Goal: Task Accomplishment & Management: Complete application form

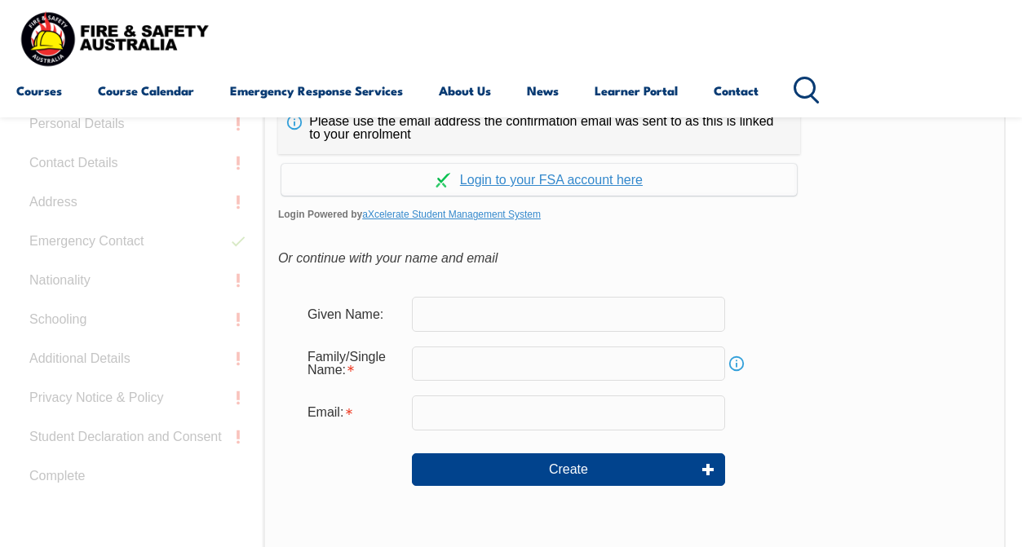
scroll to position [431, 0]
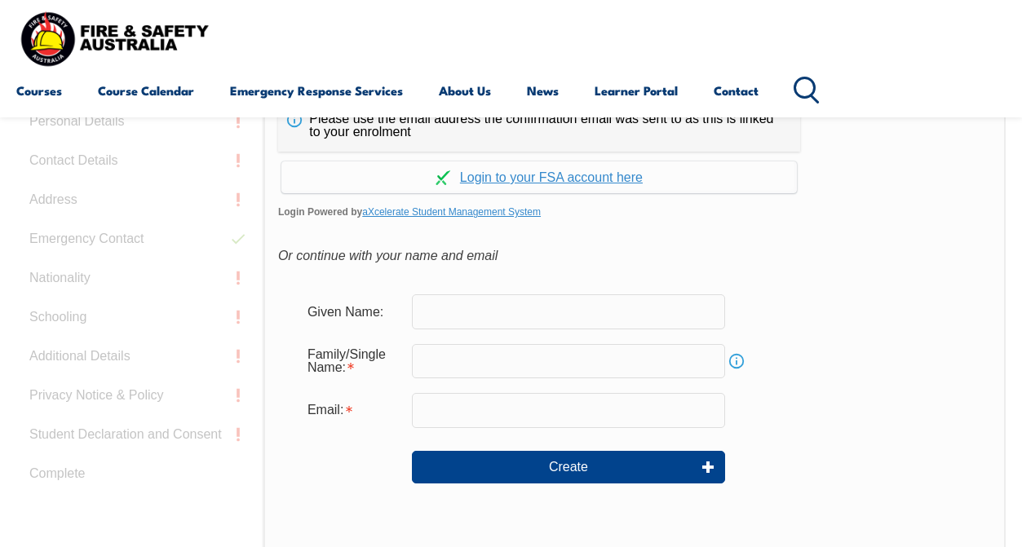
click at [508, 315] on input "text" at bounding box center [568, 311] width 313 height 34
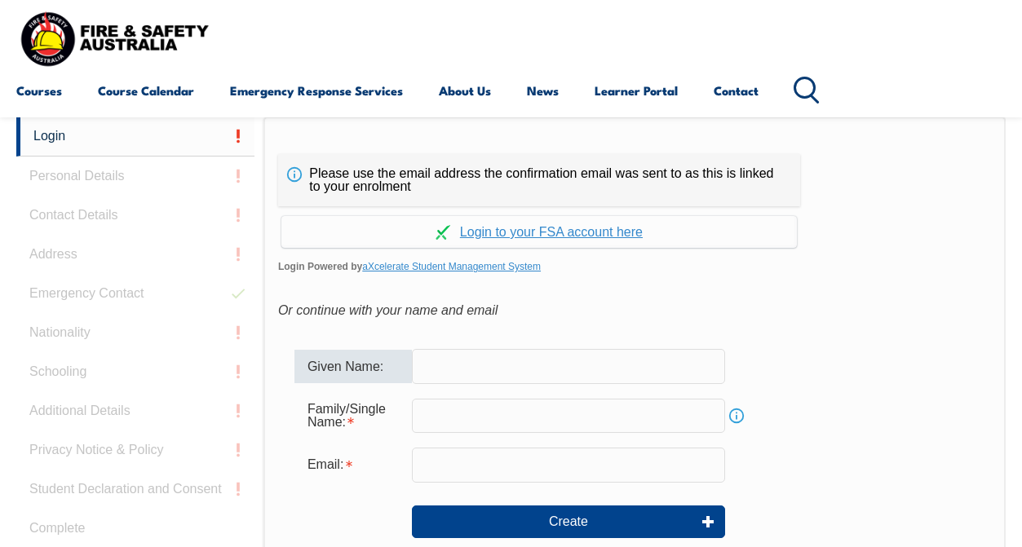
scroll to position [364, 0]
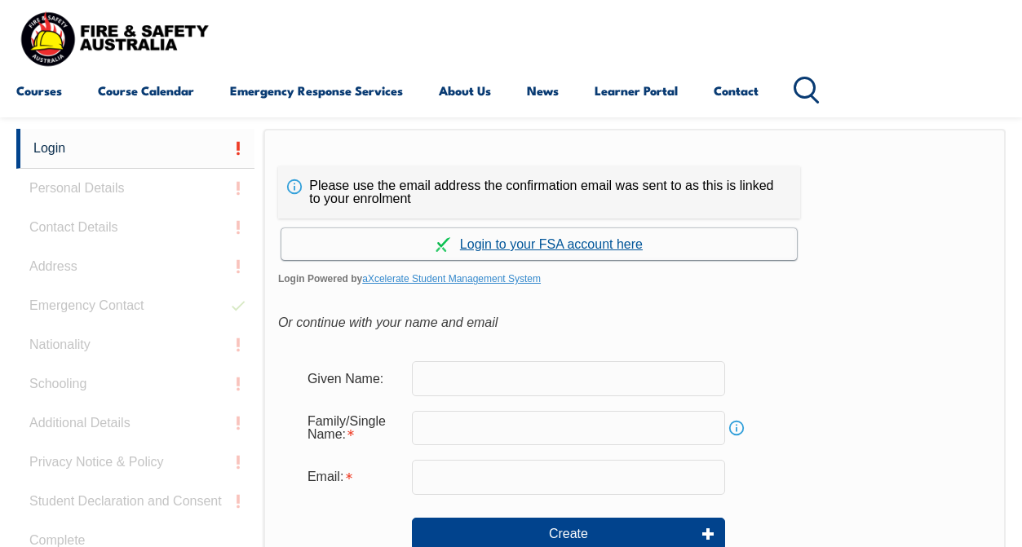
click at [542, 241] on link "Continue with aXcelerate" at bounding box center [538, 244] width 515 height 32
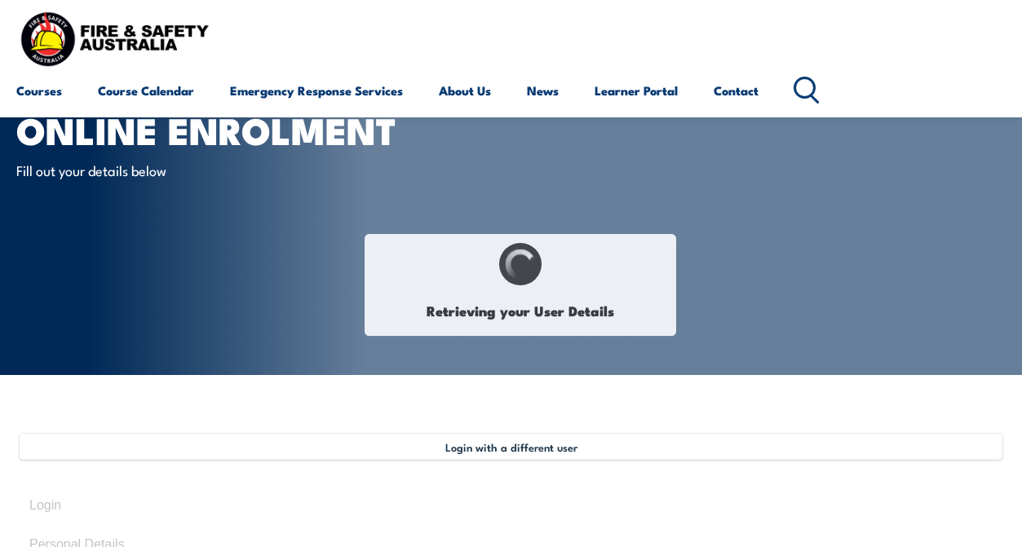
type input "[PERSON_NAME]"
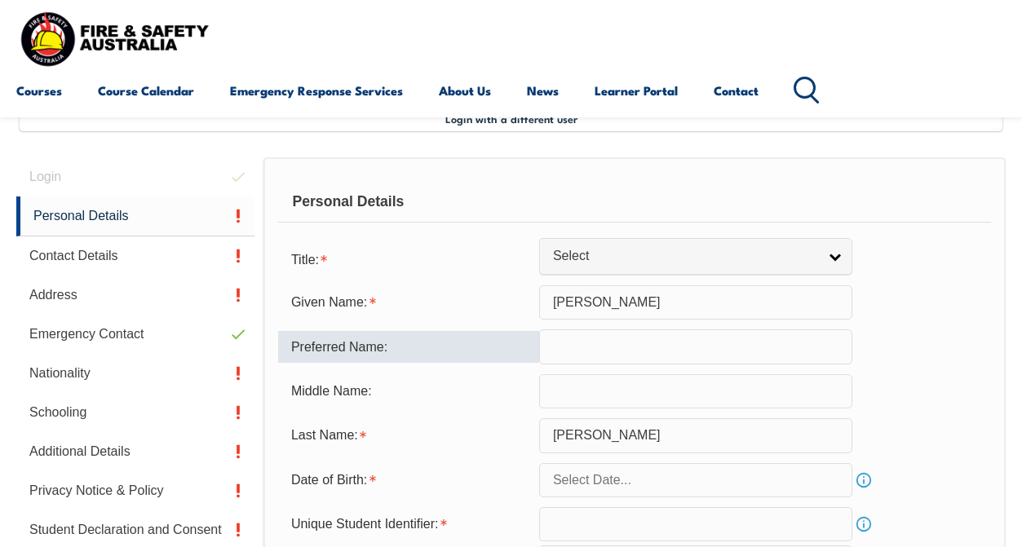
scroll to position [372, 0]
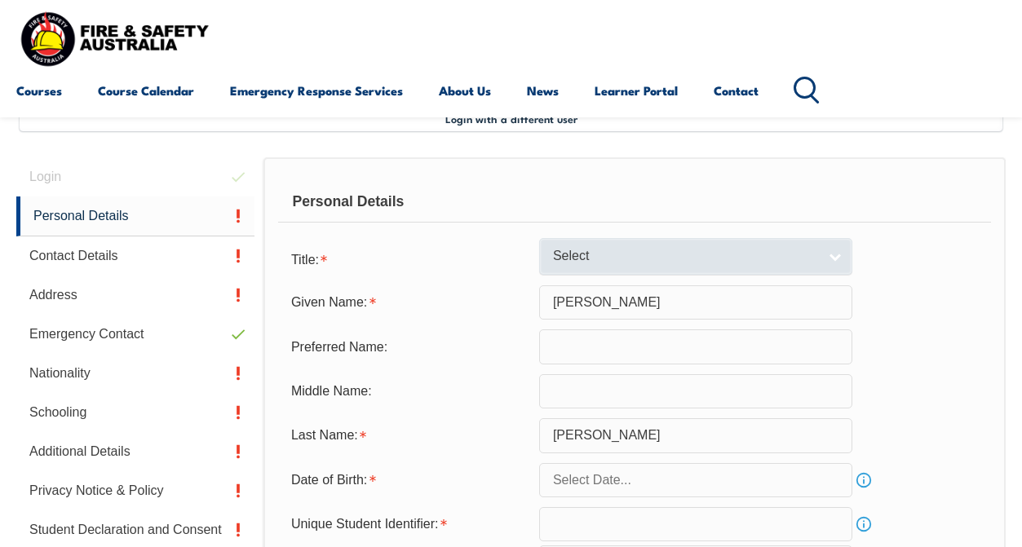
click at [591, 258] on link "Select" at bounding box center [695, 256] width 313 height 37
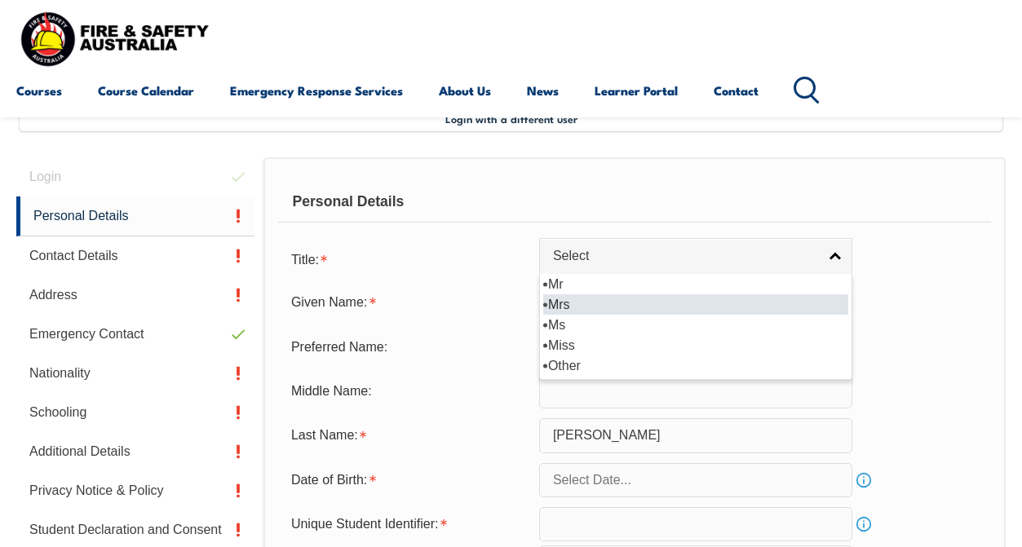
click at [580, 315] on li "Mrs" at bounding box center [695, 304] width 305 height 20
select select "Mrs"
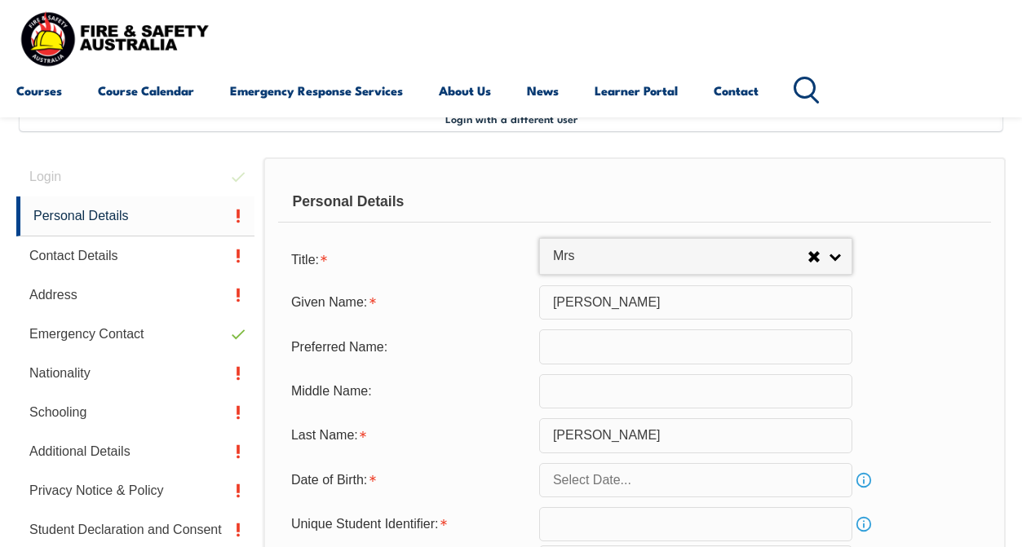
click at [586, 357] on input "text" at bounding box center [695, 346] width 313 height 34
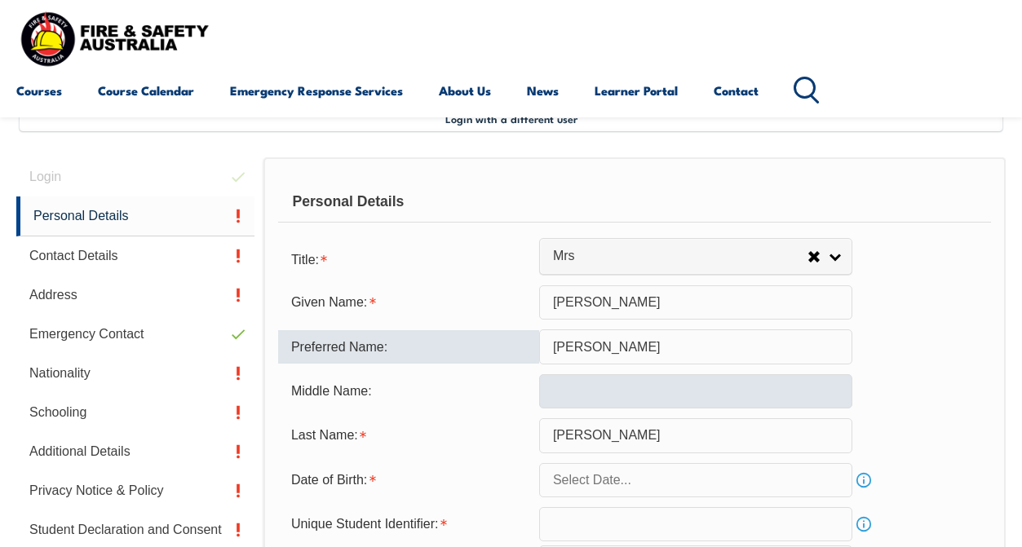
type input "[PERSON_NAME]"
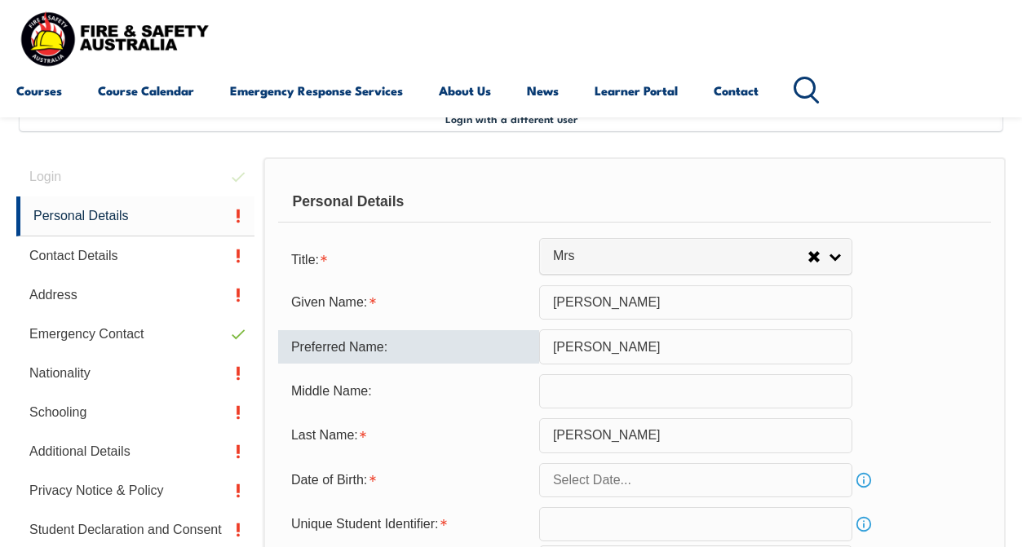
click at [582, 405] on input "text" at bounding box center [695, 391] width 313 height 34
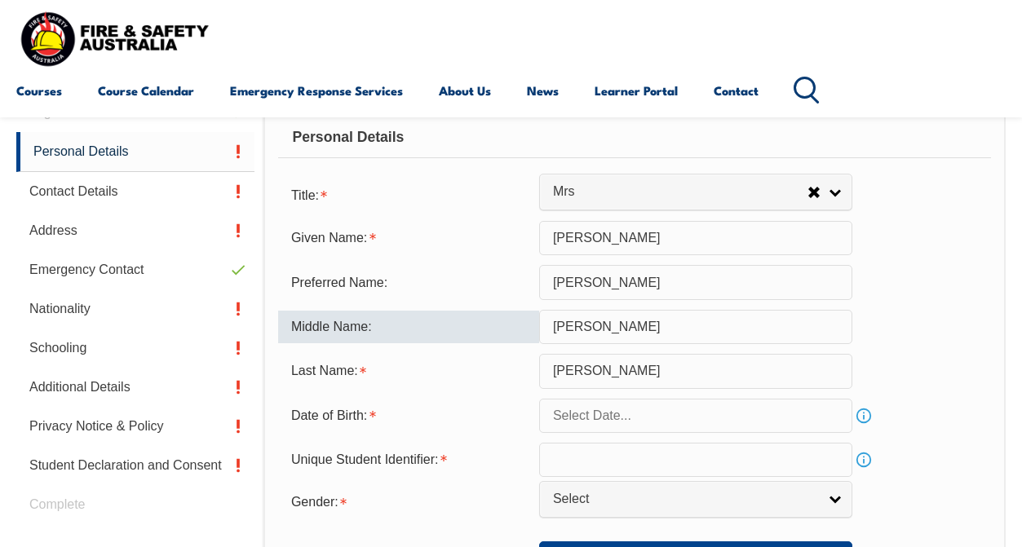
scroll to position [440, 0]
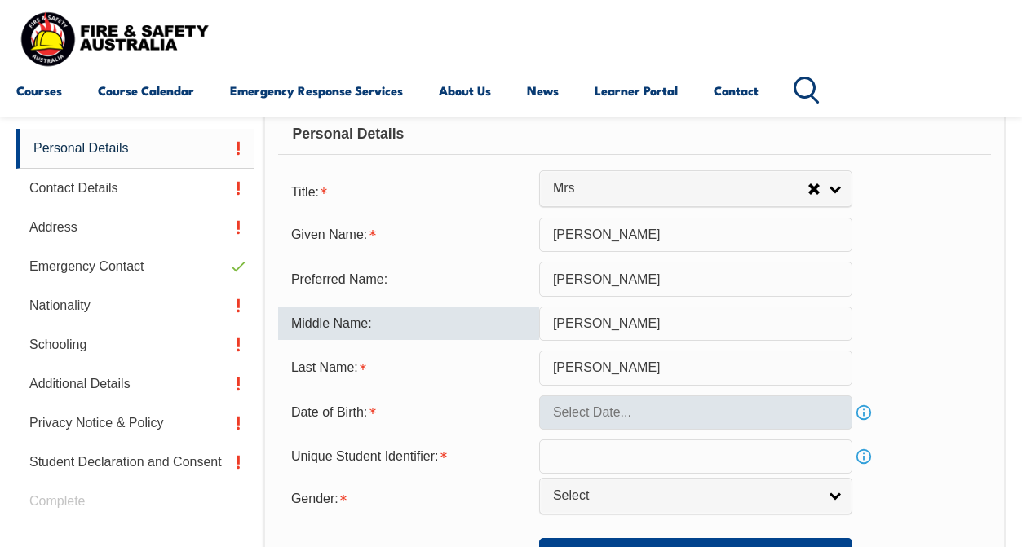
type input "Herrera"
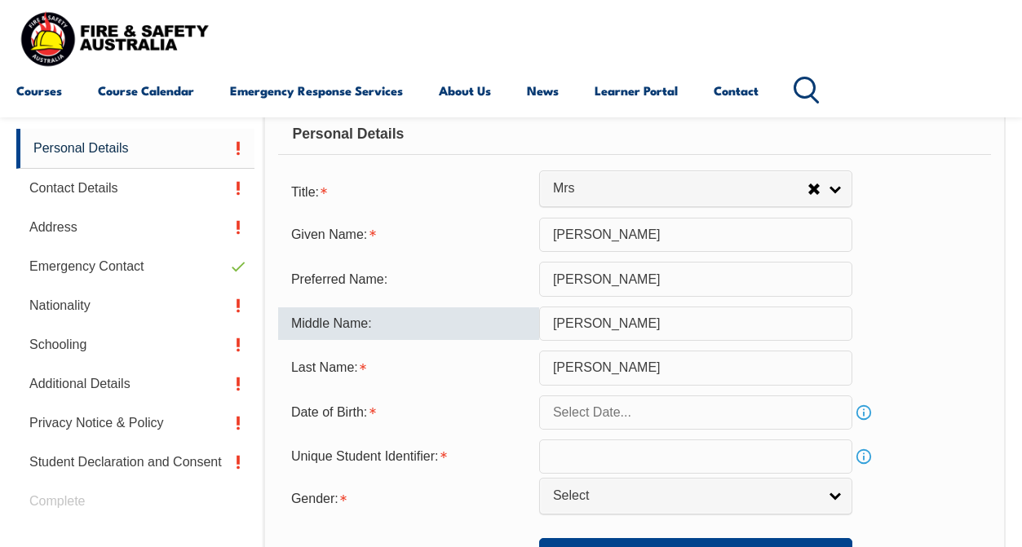
click at [586, 430] on input "text" at bounding box center [695, 412] width 313 height 34
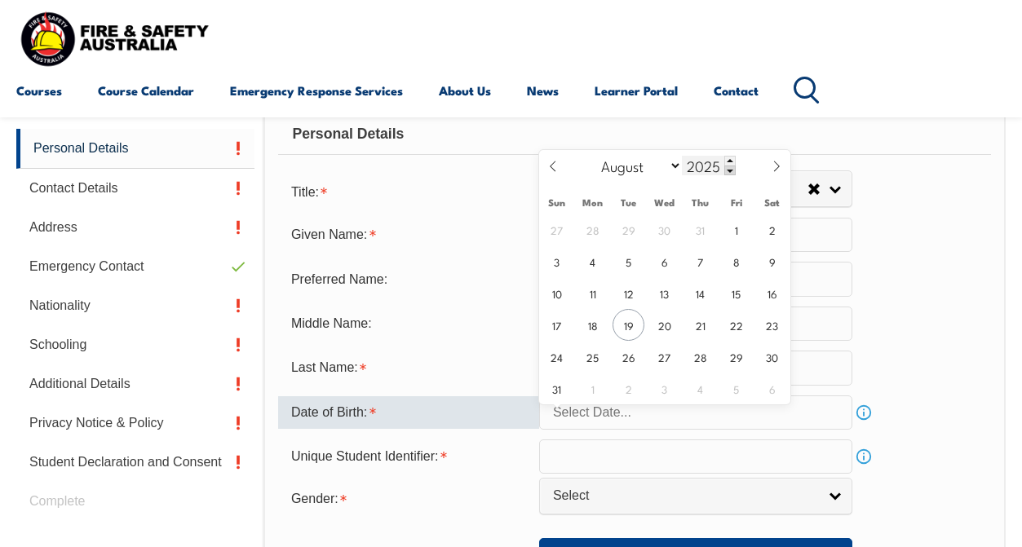
click at [730, 166] on span at bounding box center [729, 171] width 11 height 10
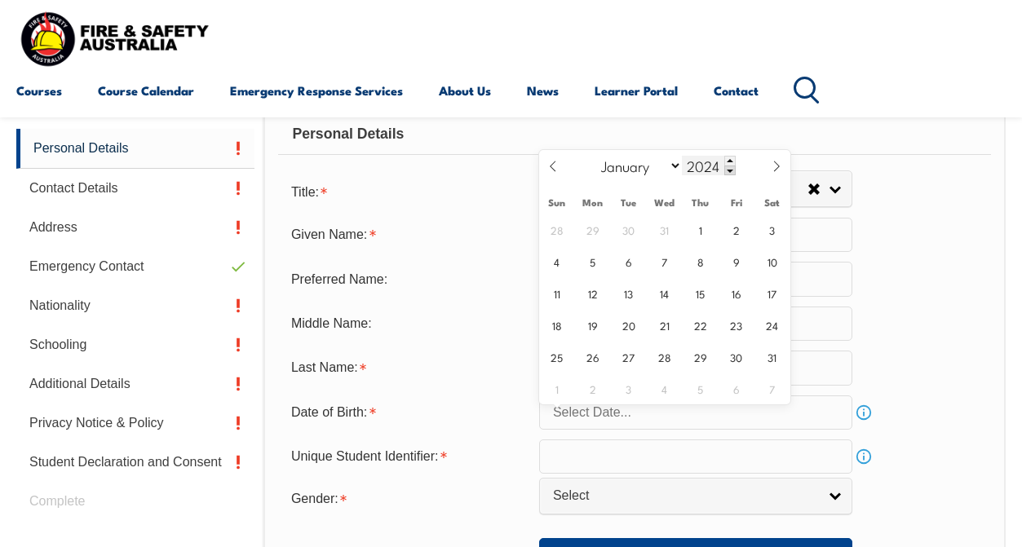
click at [719, 166] on input "2024" at bounding box center [709, 166] width 54 height 20
type input "1977"
click at [735, 290] on span "19" at bounding box center [736, 293] width 32 height 32
type input "August 19, 1977"
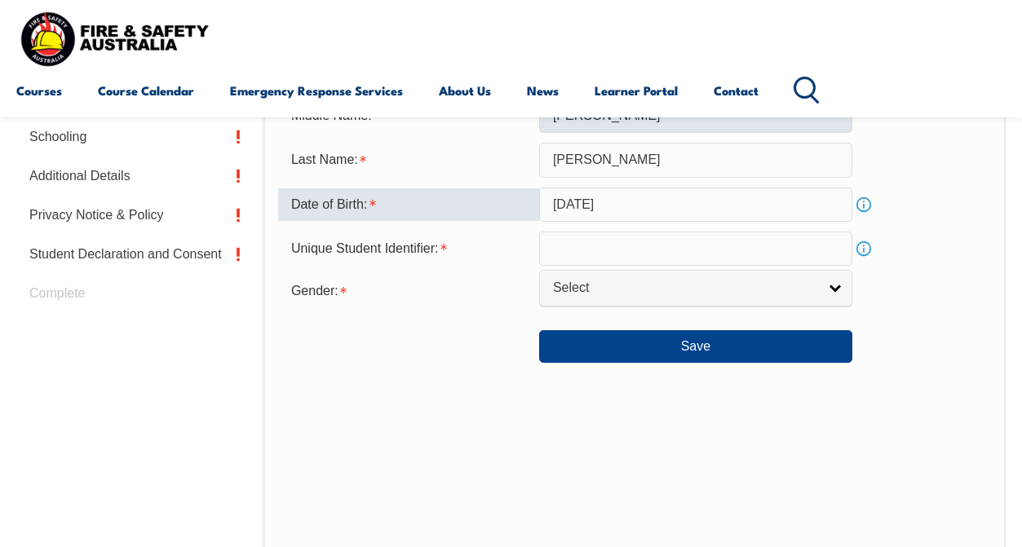
scroll to position [669, 0]
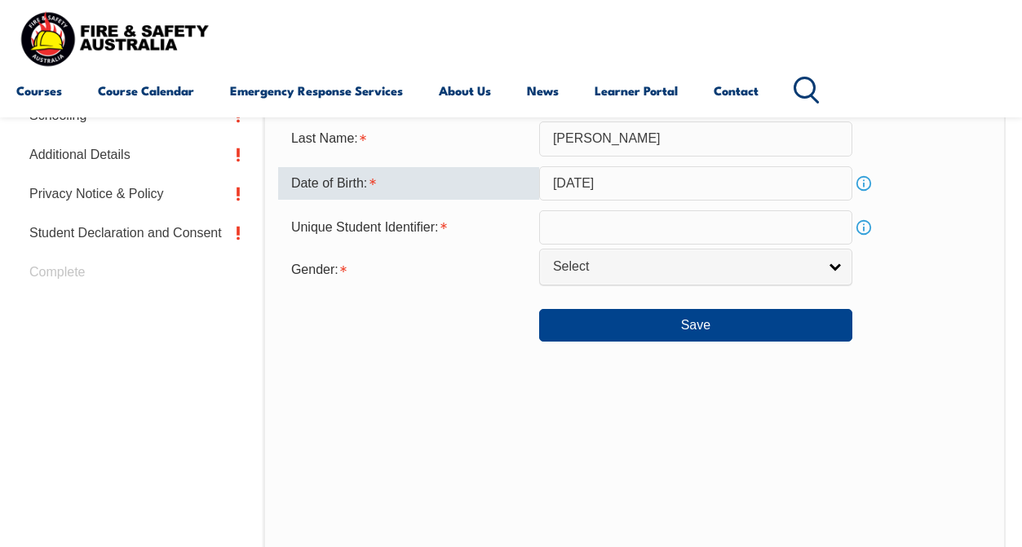
click at [617, 233] on input "text" at bounding box center [695, 227] width 313 height 34
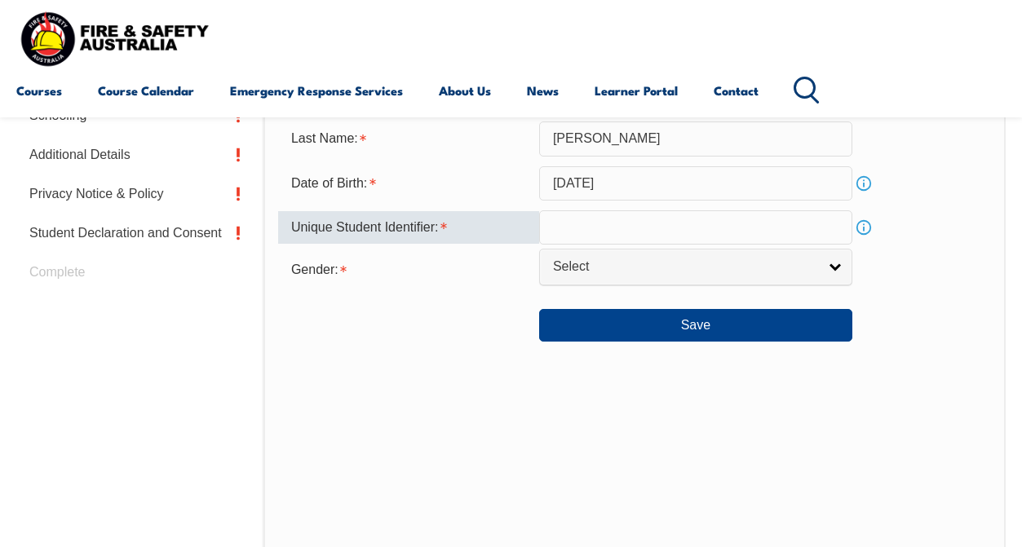
paste input "PM2KAEJJVF"
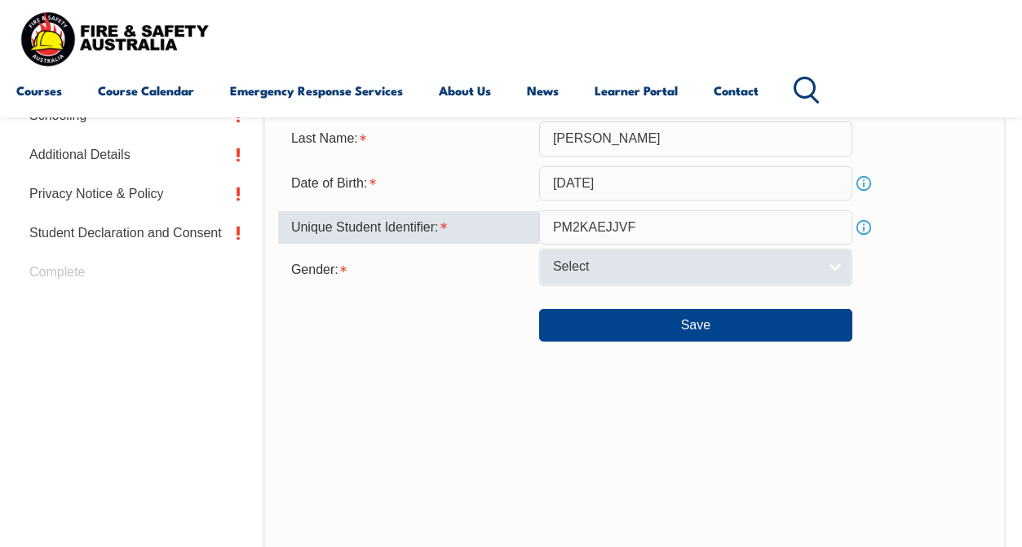
type input "PM2KAEJJVF"
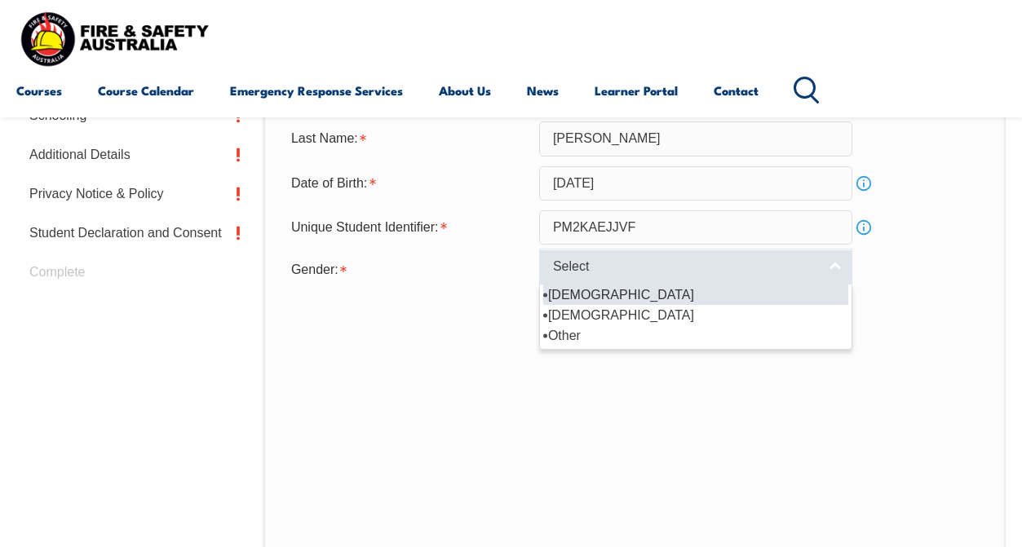
click at [625, 276] on span "Select" at bounding box center [685, 266] width 264 height 17
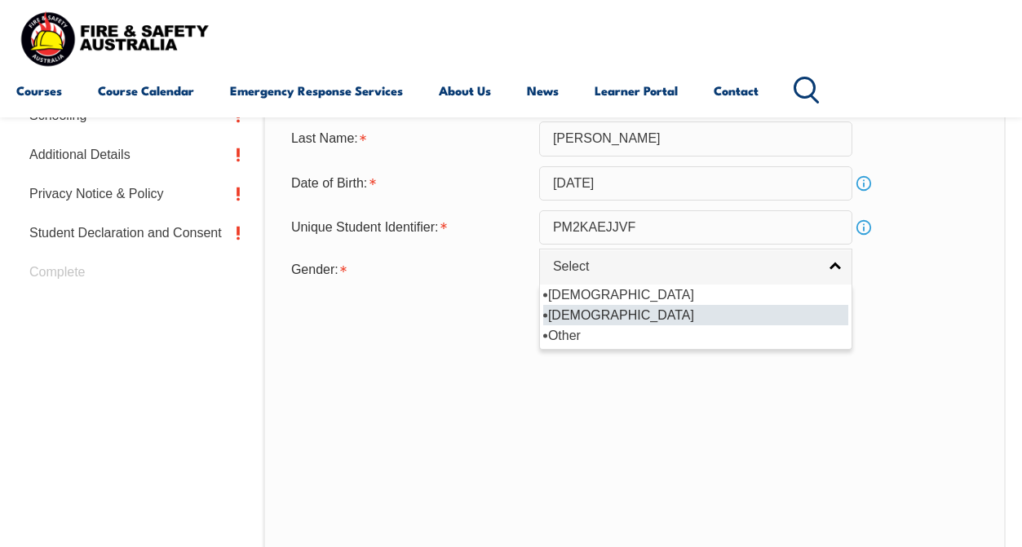
click at [613, 325] on li "[DEMOGRAPHIC_DATA]" at bounding box center [695, 315] width 305 height 20
select select "F"
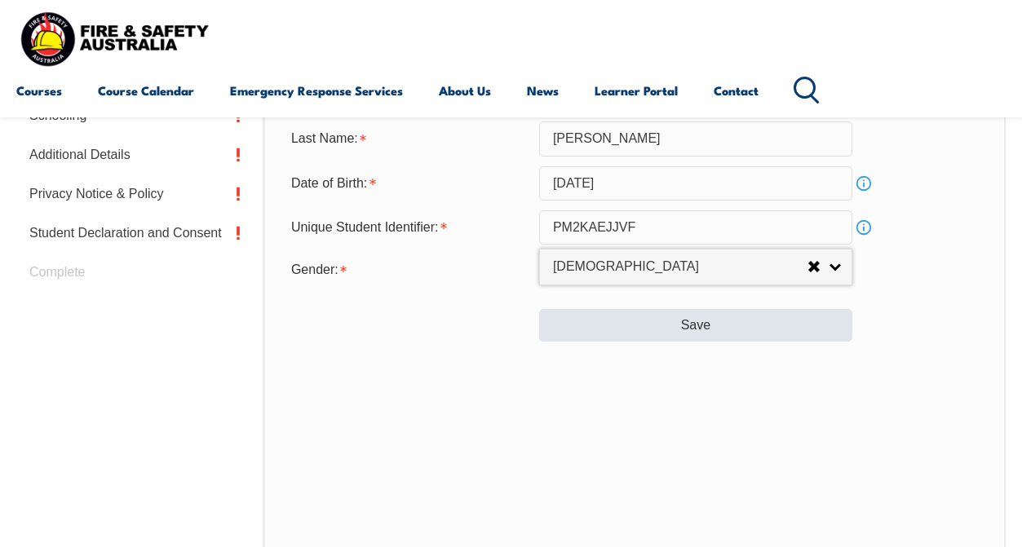
click at [633, 342] on button "Save" at bounding box center [695, 325] width 313 height 33
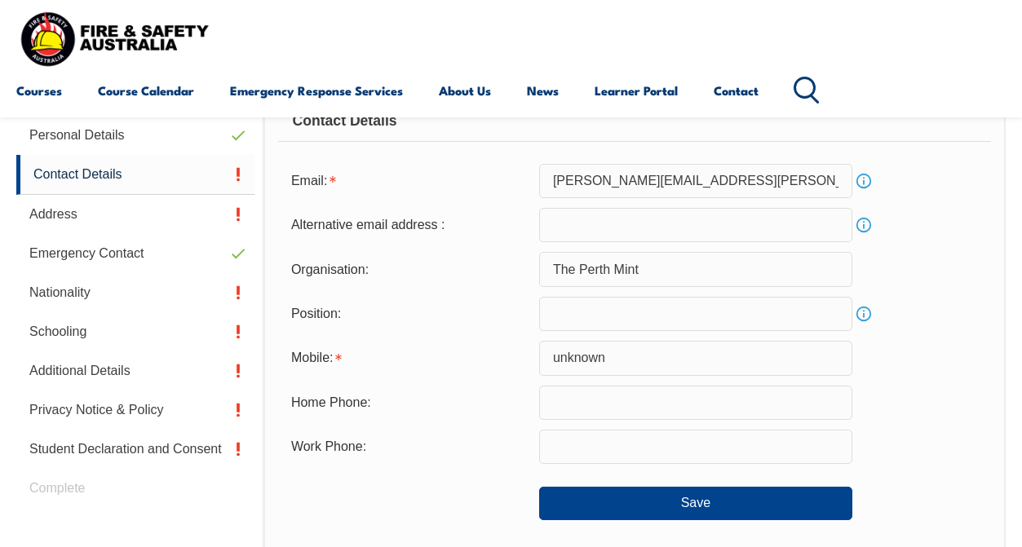
scroll to position [395, 0]
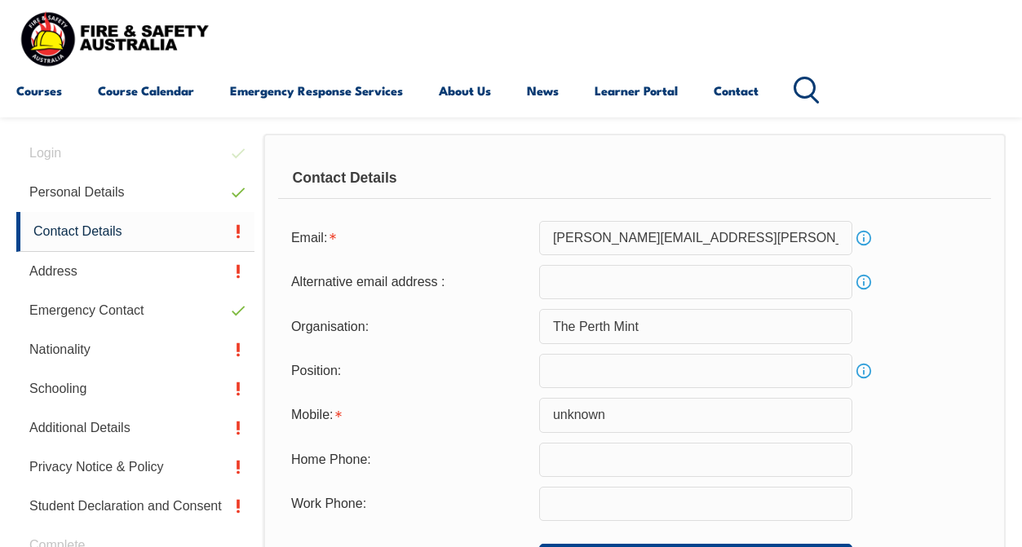
click at [620, 294] on input "email" at bounding box center [695, 282] width 313 height 34
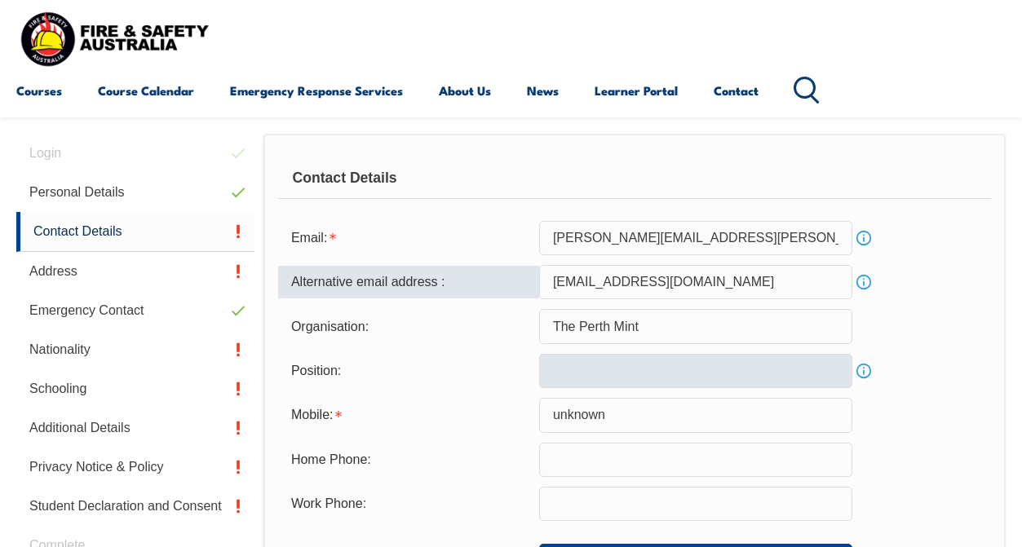
type input "karenhzayas@gmail.com"
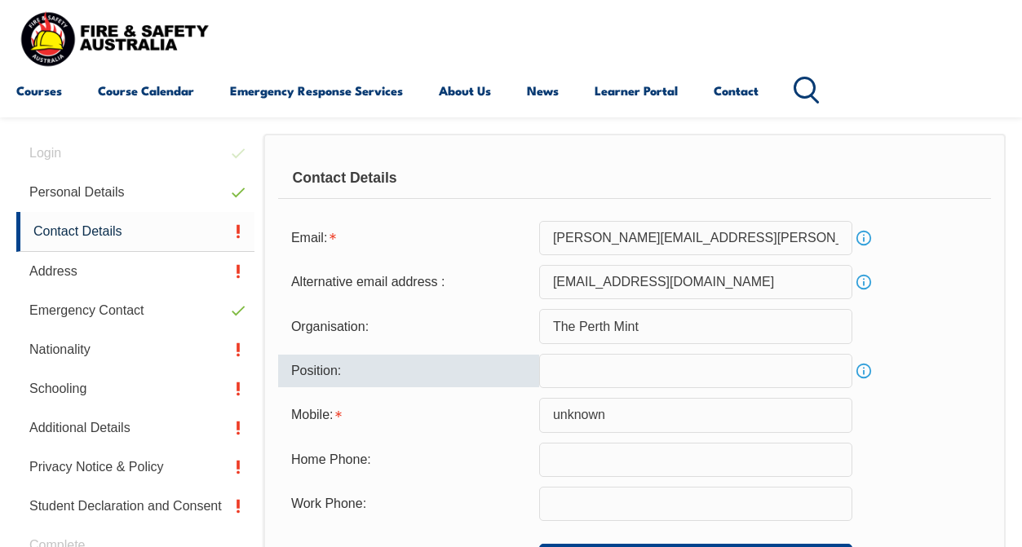
click at [730, 378] on input "text" at bounding box center [695, 371] width 313 height 34
click at [1004, 354] on div "Contact Details Email: karen.zayas@perthmint.com Info Alternative email address…" at bounding box center [634, 472] width 742 height 677
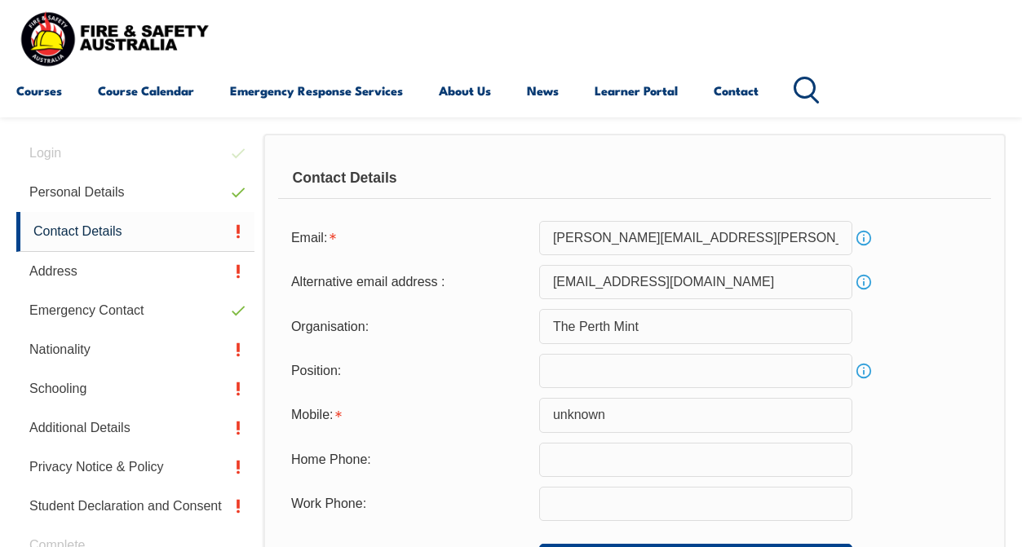
click at [803, 375] on input "text" at bounding box center [695, 371] width 313 height 34
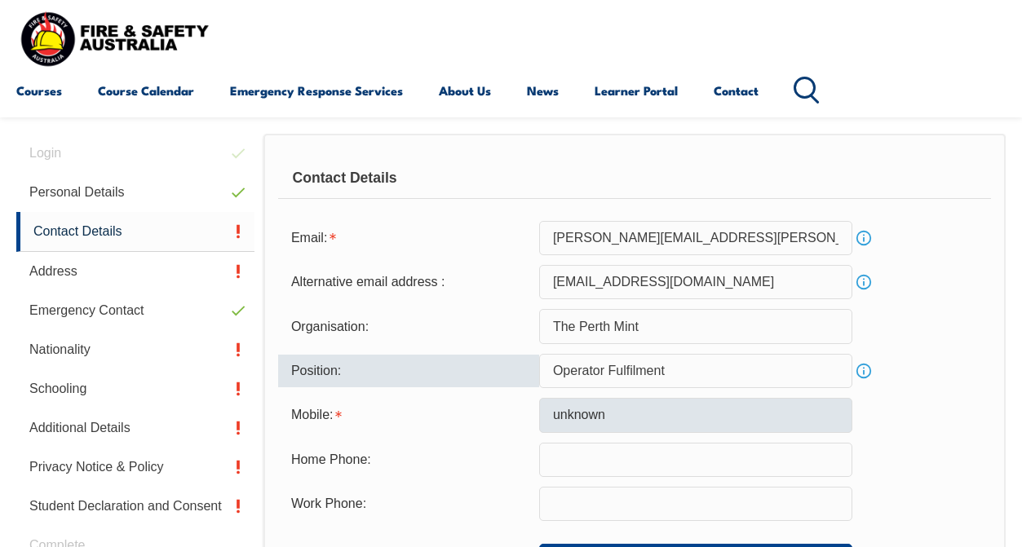
type input "Operator Fulfilment"
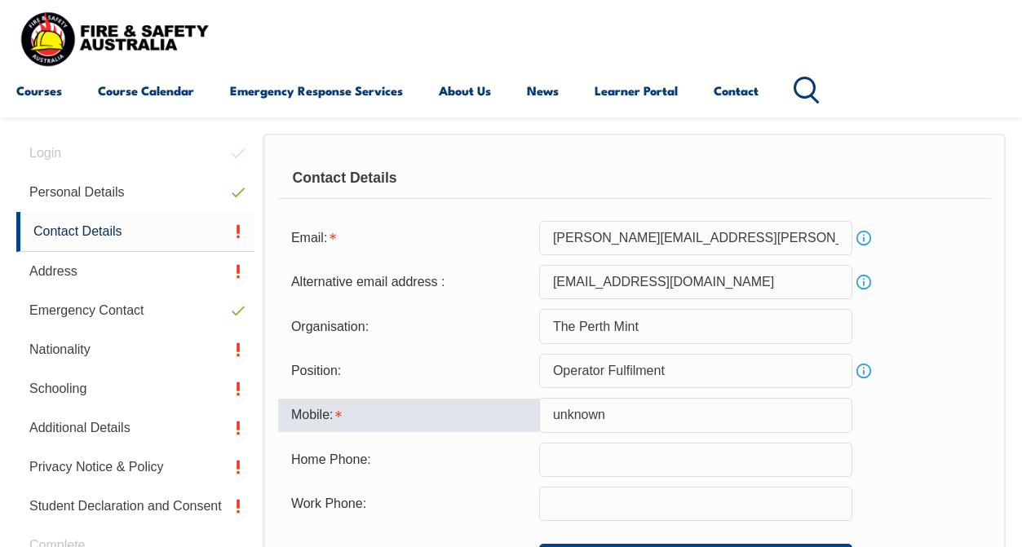
click at [762, 413] on input "unknown" at bounding box center [695, 415] width 313 height 34
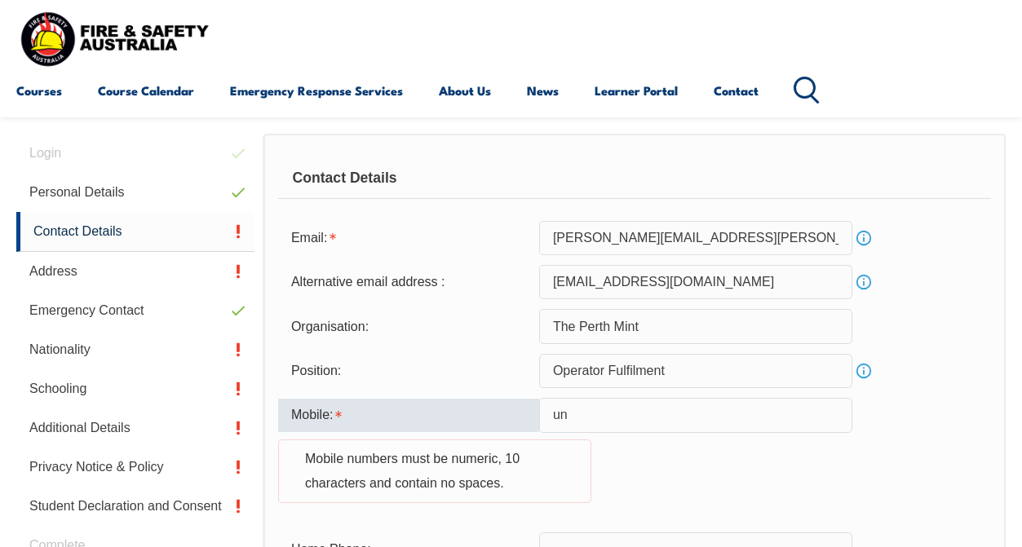
type input "u"
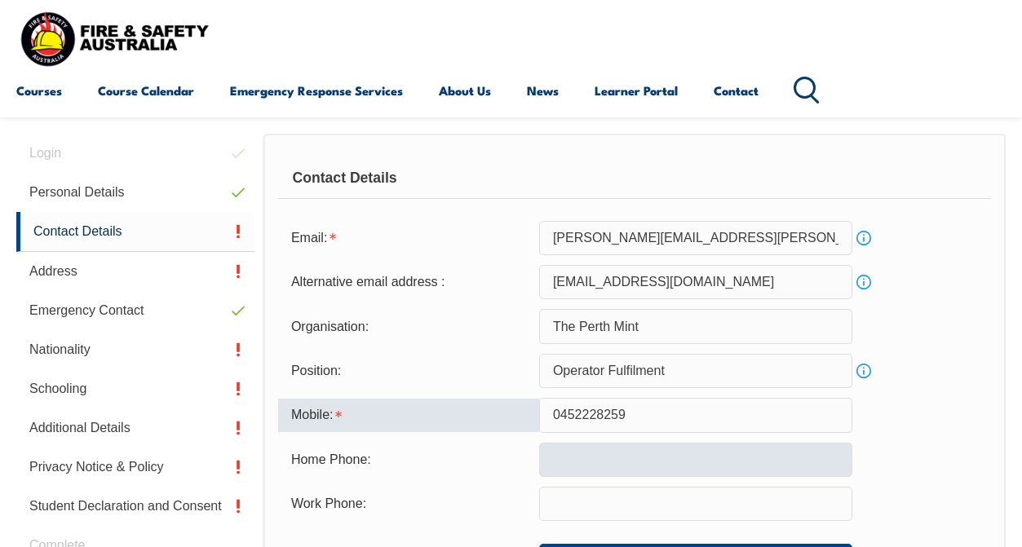
type input "0452228259"
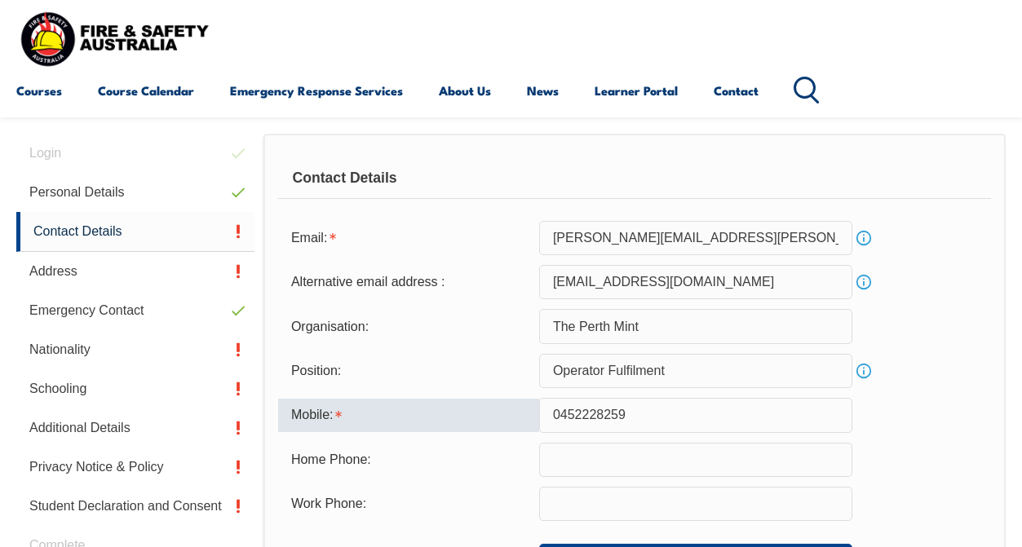
click at [808, 470] on input "text" at bounding box center [695, 460] width 313 height 34
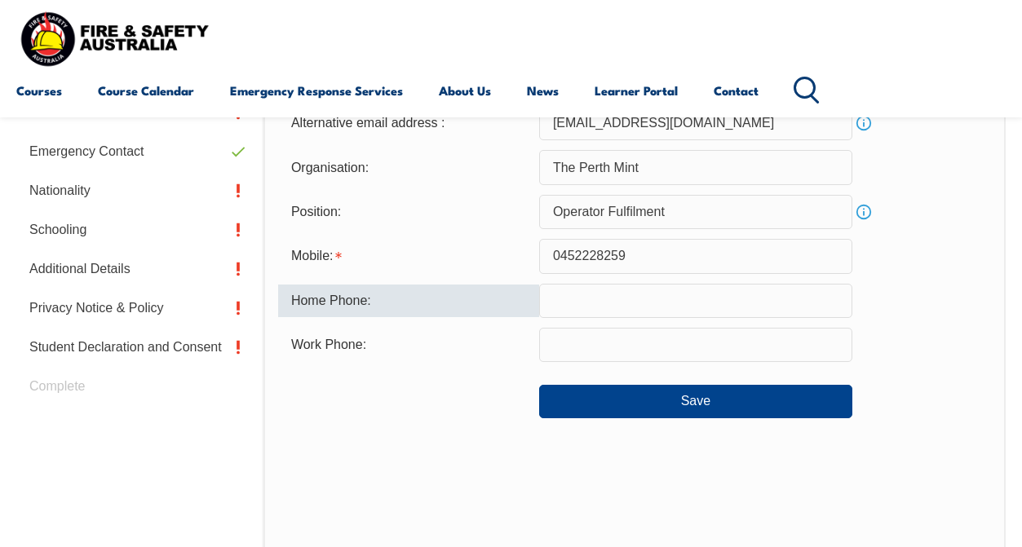
scroll to position [575, 0]
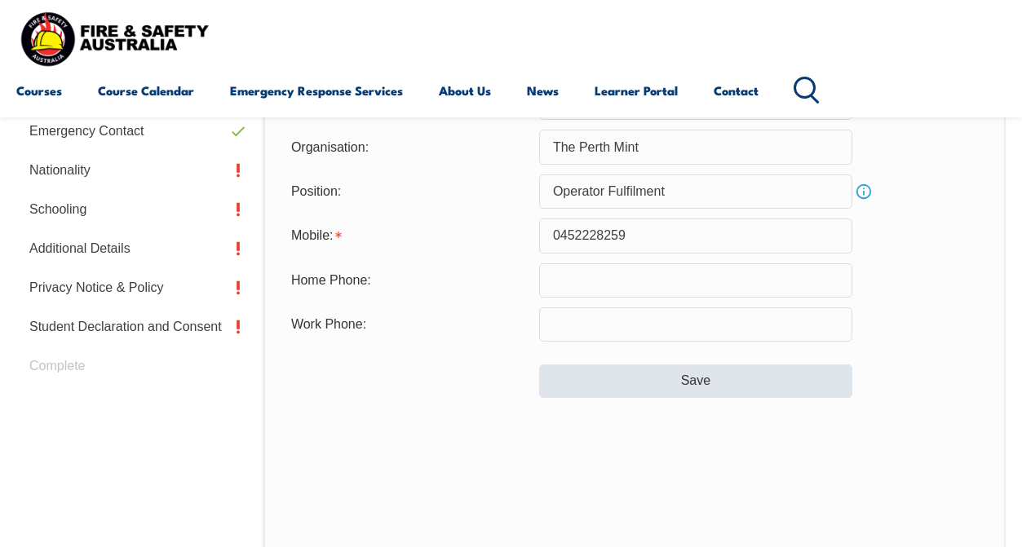
click at [724, 382] on button "Save" at bounding box center [695, 380] width 313 height 33
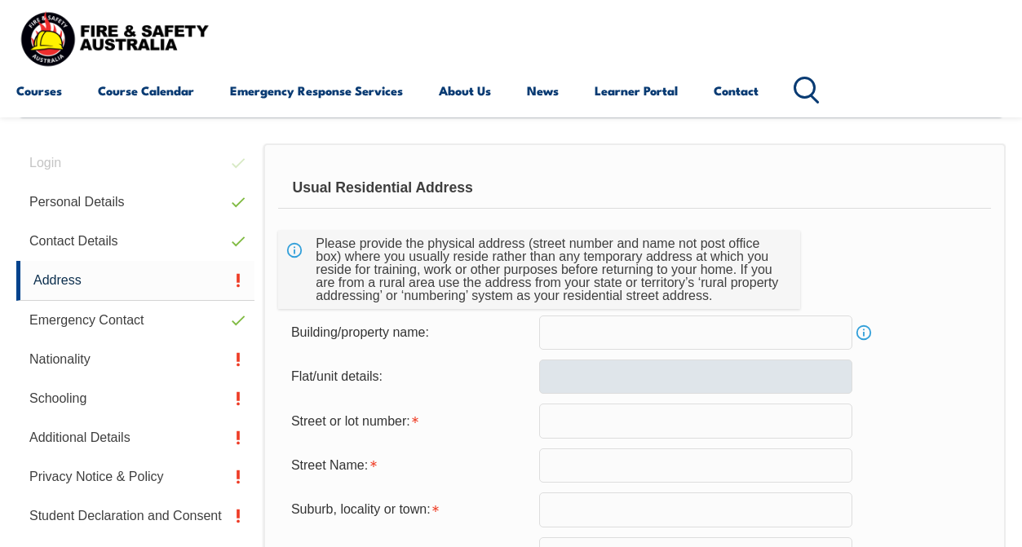
scroll to position [383, 0]
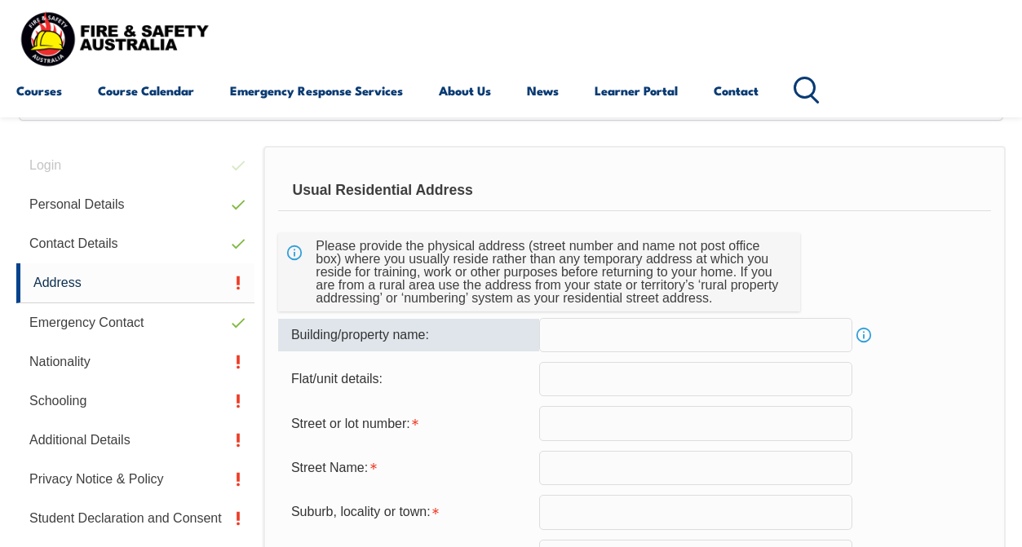
click at [701, 338] on input "text" at bounding box center [695, 335] width 313 height 34
click at [622, 336] on input "U923, Bldng420" at bounding box center [695, 335] width 313 height 34
drag, startPoint x: 609, startPoint y: 336, endPoint x: 612, endPoint y: 312, distance: 23.9
click at [608, 336] on input "U923, Bldng.420" at bounding box center [695, 335] width 313 height 34
click at [669, 330] on input "U923, Blng.420" at bounding box center [695, 335] width 313 height 34
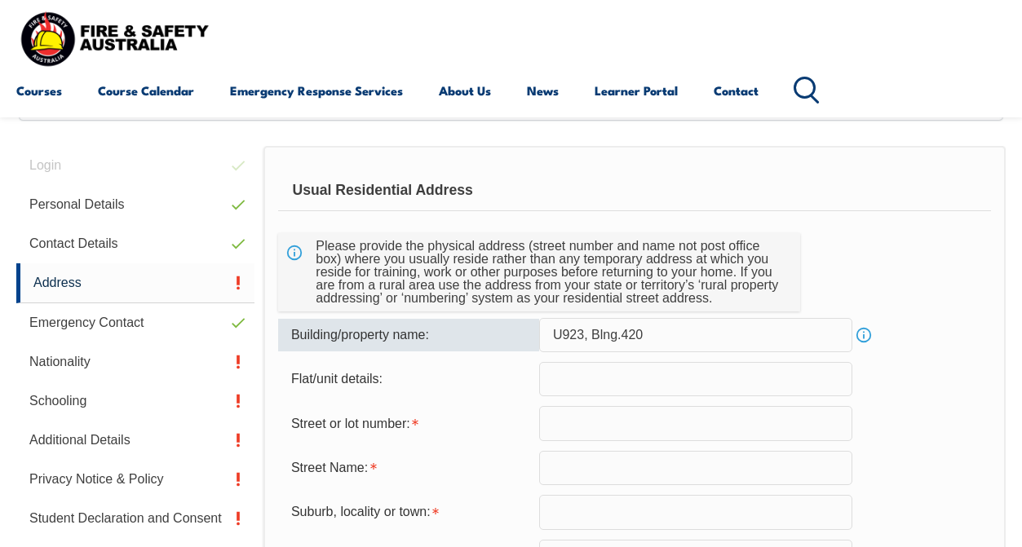
click at [614, 334] on input "U923, Blng.420" at bounding box center [695, 335] width 313 height 34
click at [611, 376] on input "text" at bounding box center [695, 379] width 313 height 34
drag, startPoint x: 589, startPoint y: 325, endPoint x: 598, endPoint y: 335, distance: 13.9
click at [598, 335] on input "U923, B420" at bounding box center [695, 335] width 313 height 34
type input "Bldg 420"
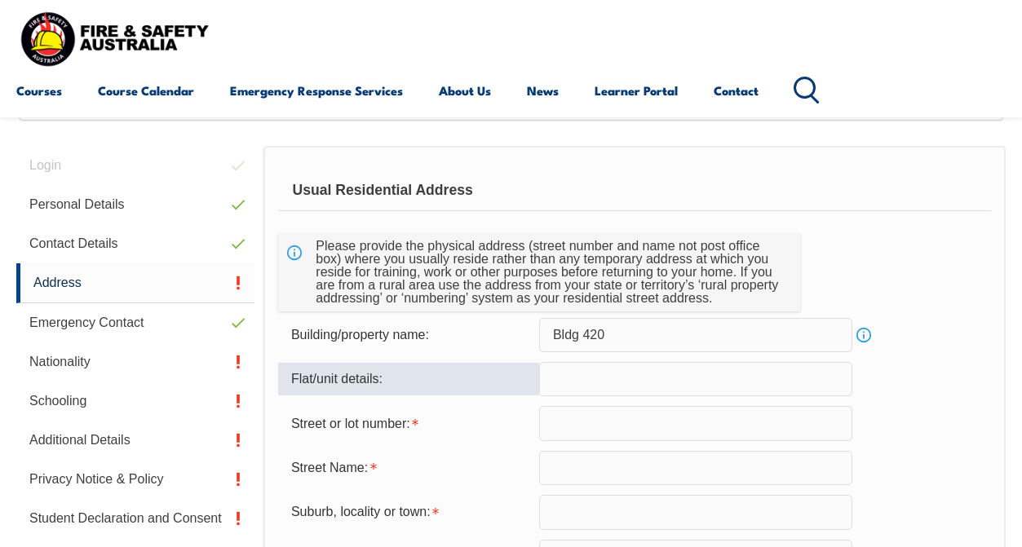
click at [555, 385] on input "text" at bounding box center [695, 379] width 313 height 34
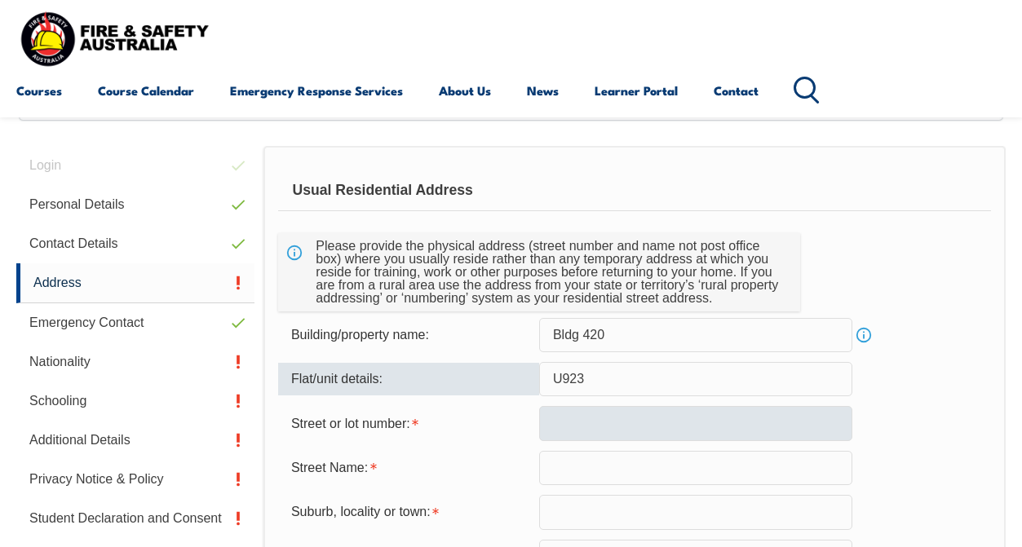
type input "U923"
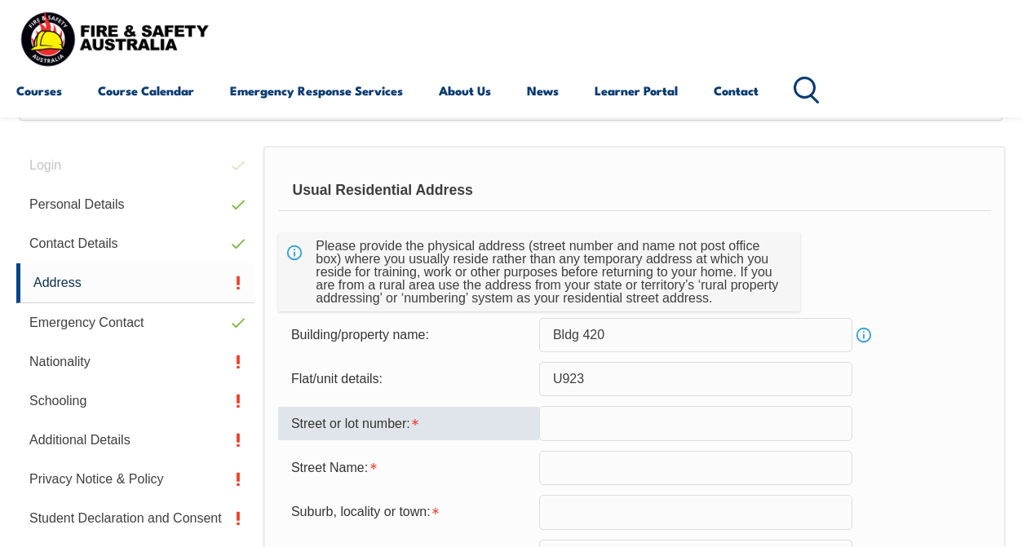
click at [547, 420] on input "text" at bounding box center [695, 423] width 313 height 34
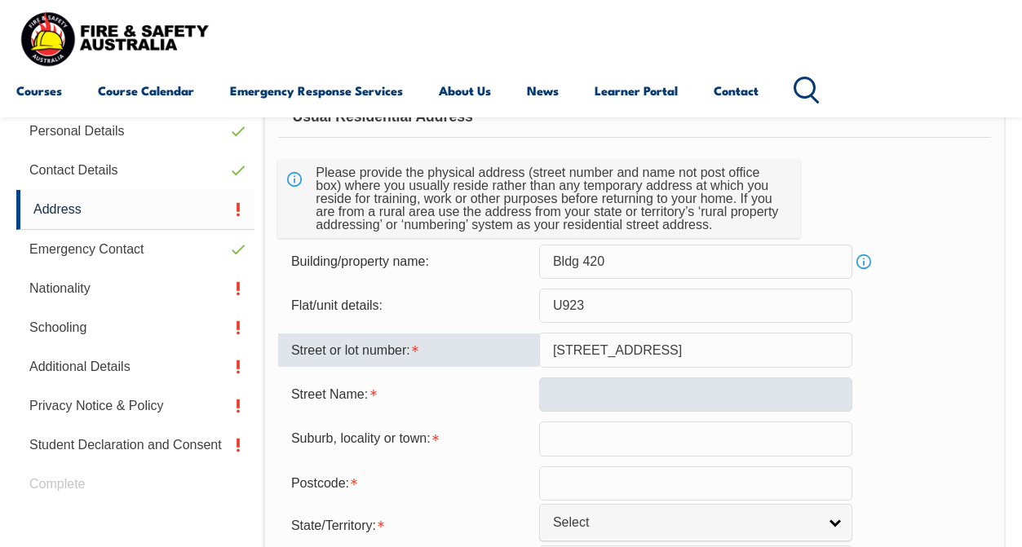
scroll to position [461, 0]
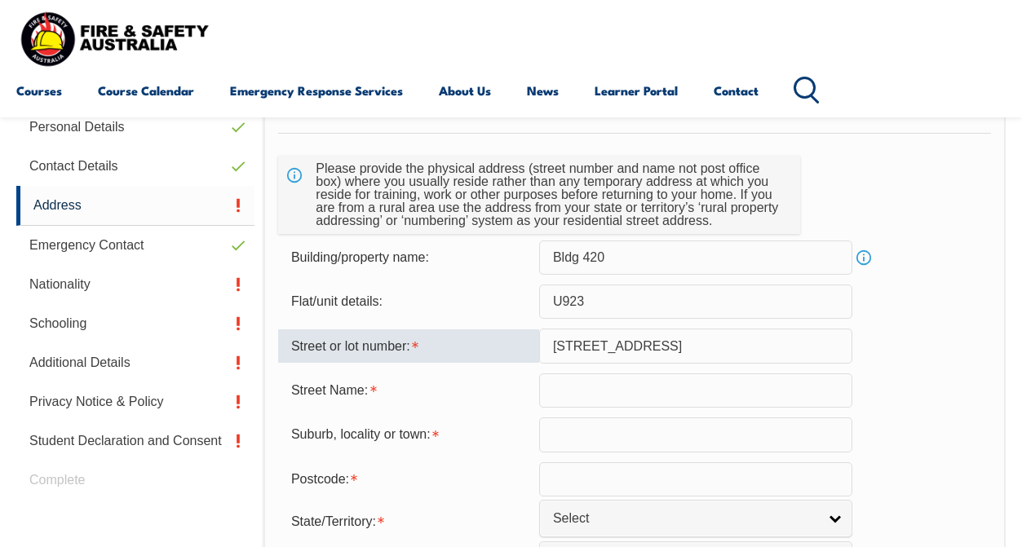
click at [636, 351] on input "4 Koorliny Way" at bounding box center [695, 346] width 313 height 34
drag, startPoint x: 643, startPoint y: 343, endPoint x: 565, endPoint y: 343, distance: 77.5
click at [565, 343] on input "4 Koorliny Way" at bounding box center [695, 346] width 313 height 34
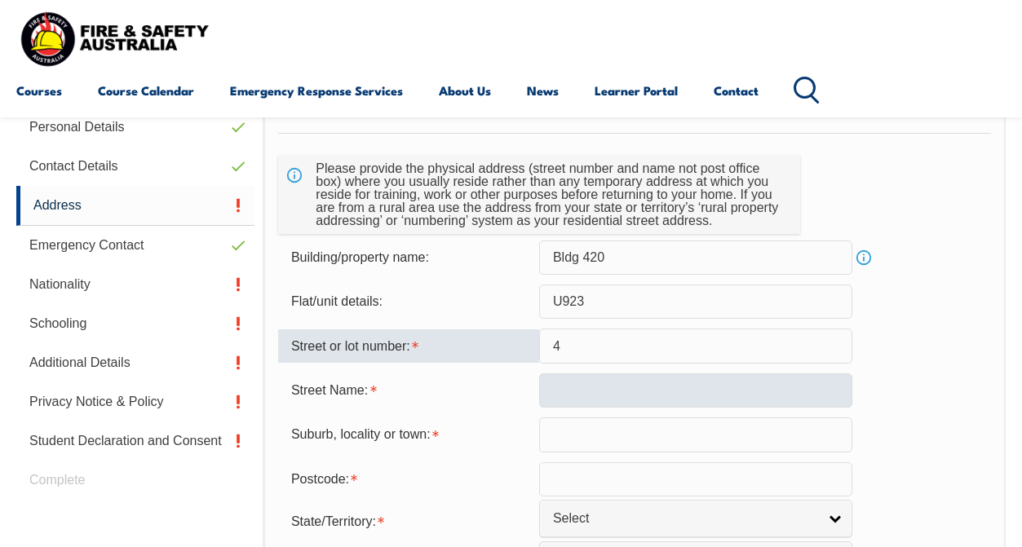
type input "4"
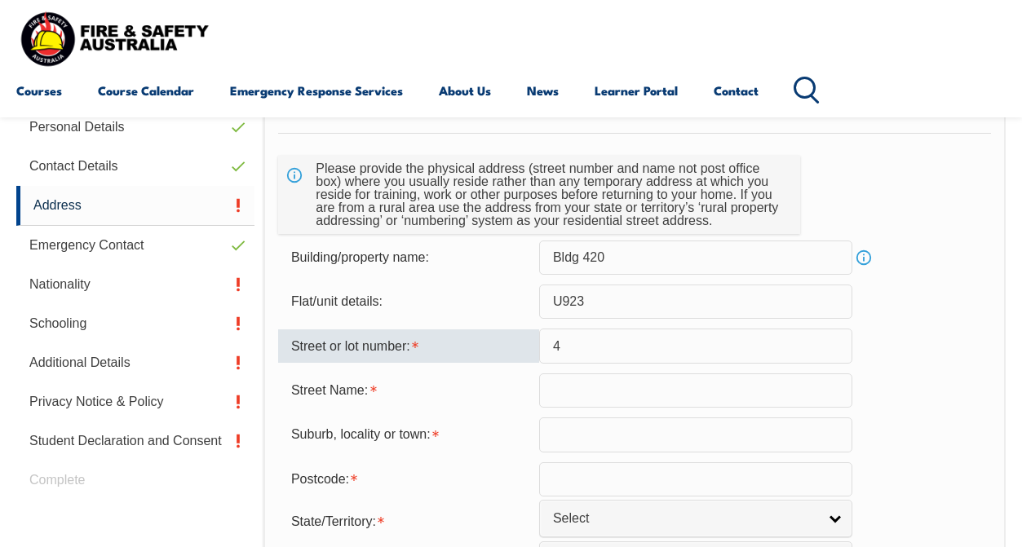
click at [573, 394] on input "text" at bounding box center [695, 390] width 313 height 34
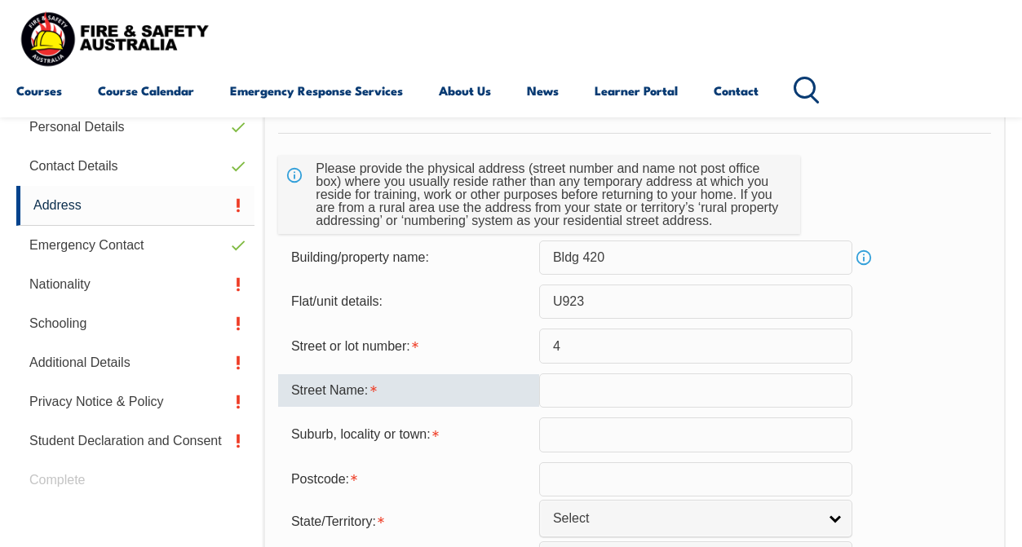
paste input "Koorliny Way"
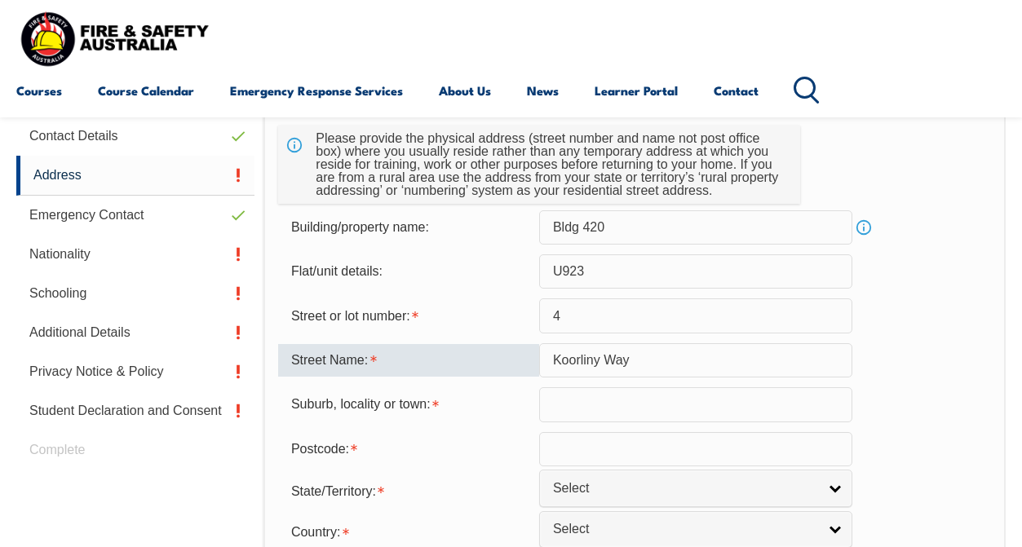
scroll to position [494, 0]
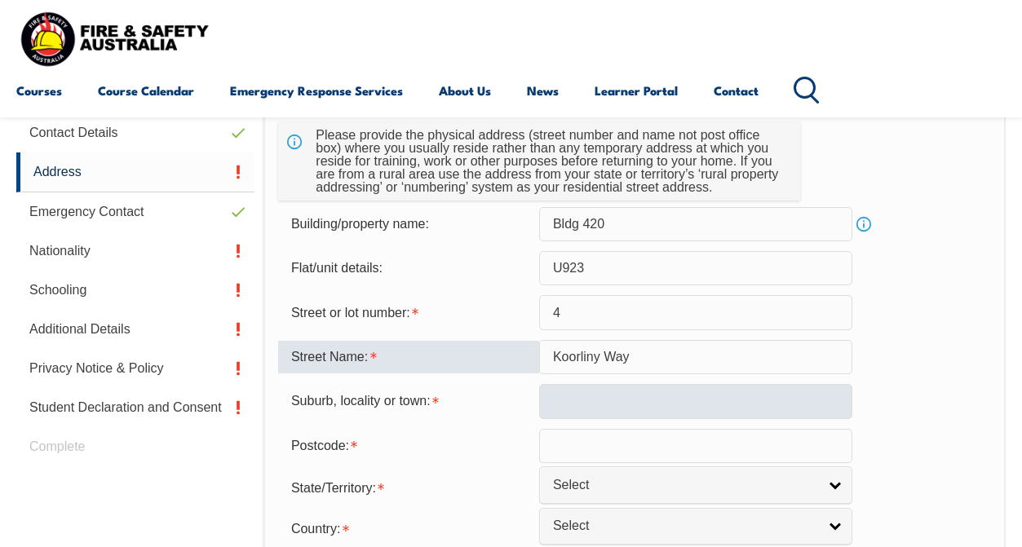
type input "Koorliny Way"
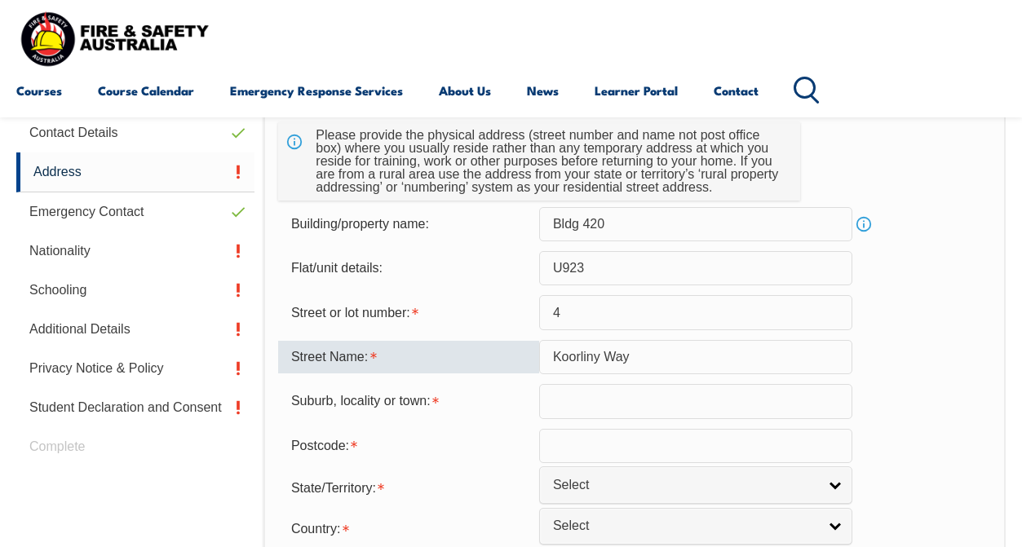
click at [572, 398] on input "text" at bounding box center [695, 401] width 313 height 34
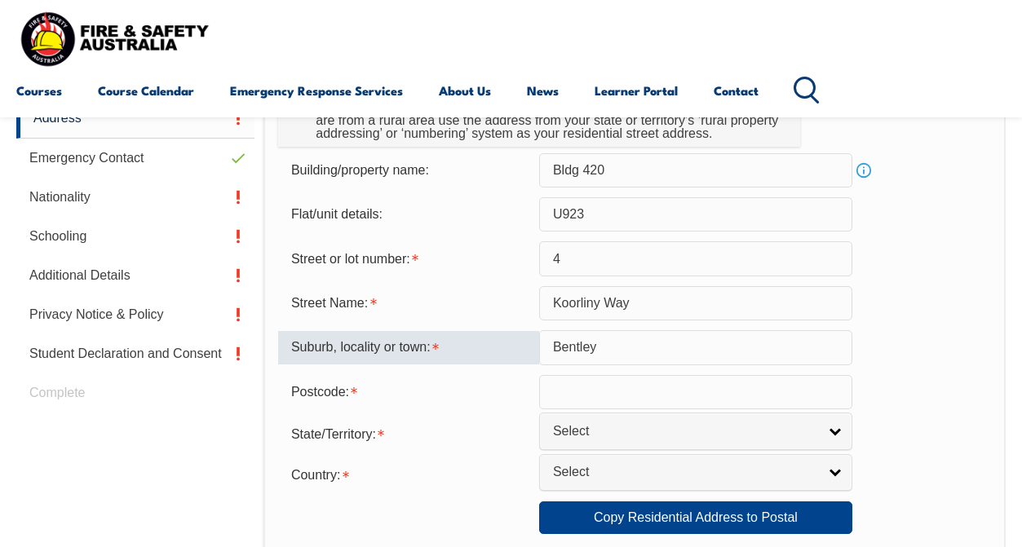
scroll to position [549, 0]
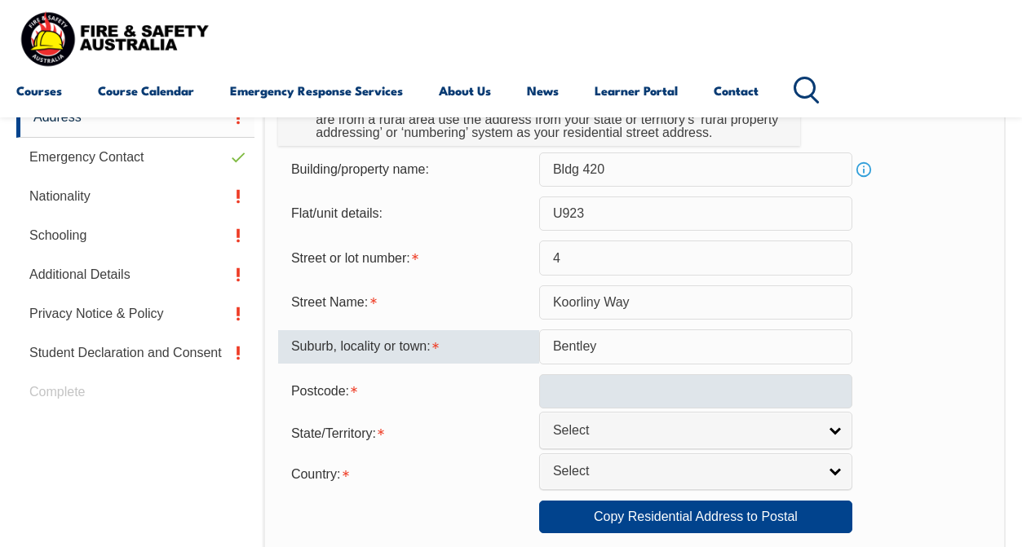
type input "Bentley"
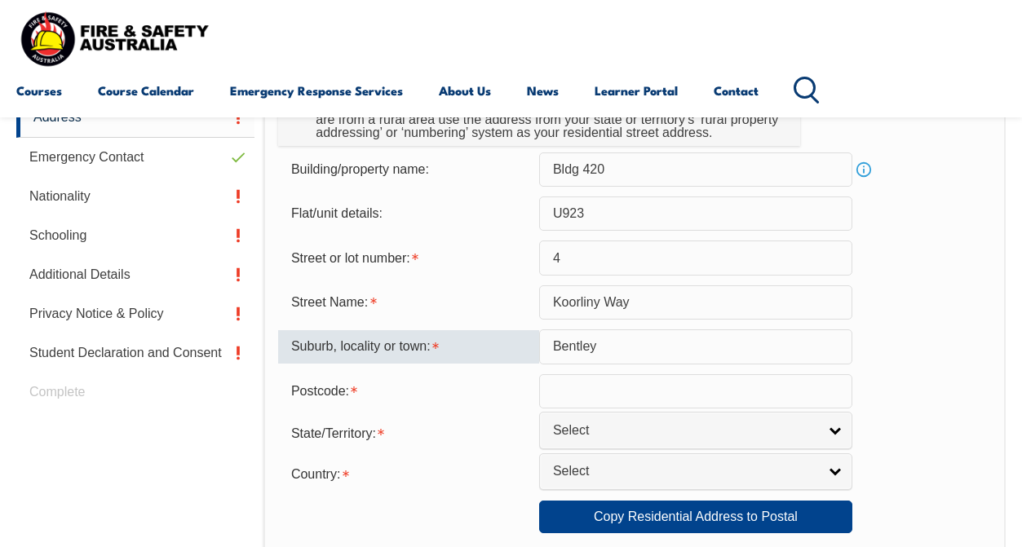
click at [581, 395] on input "text" at bounding box center [695, 391] width 313 height 34
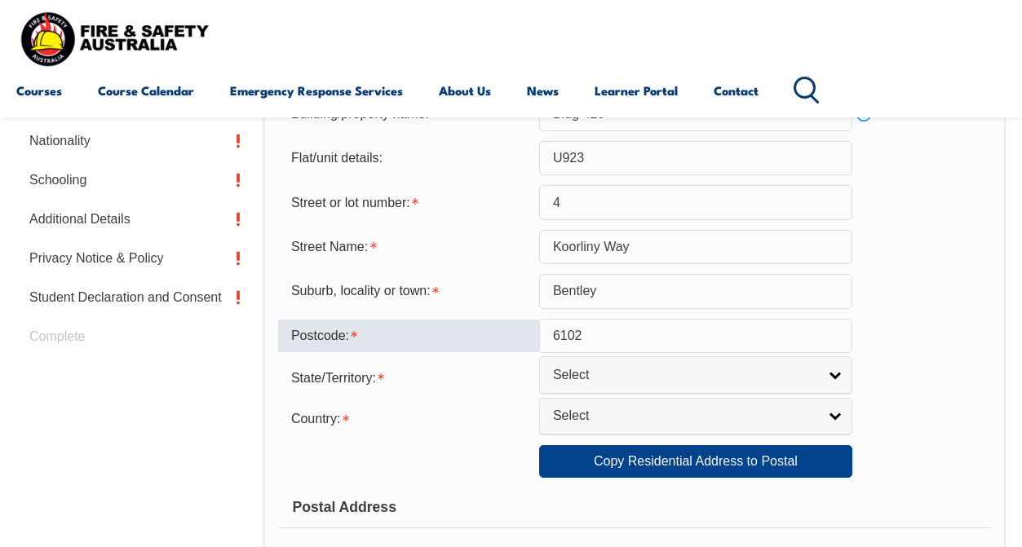
scroll to position [607, 0]
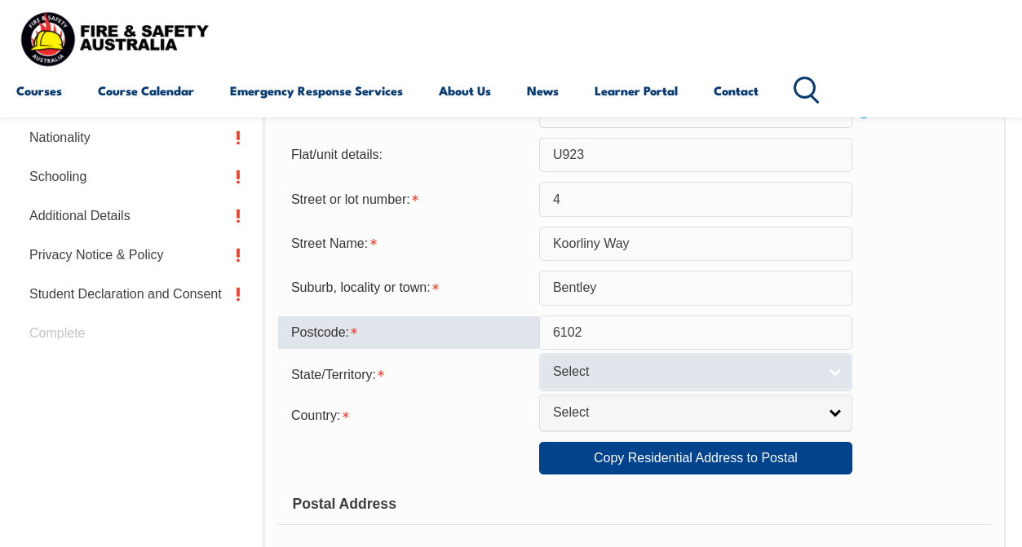
type input "6102"
click at [612, 372] on link "Select" at bounding box center [695, 371] width 313 height 37
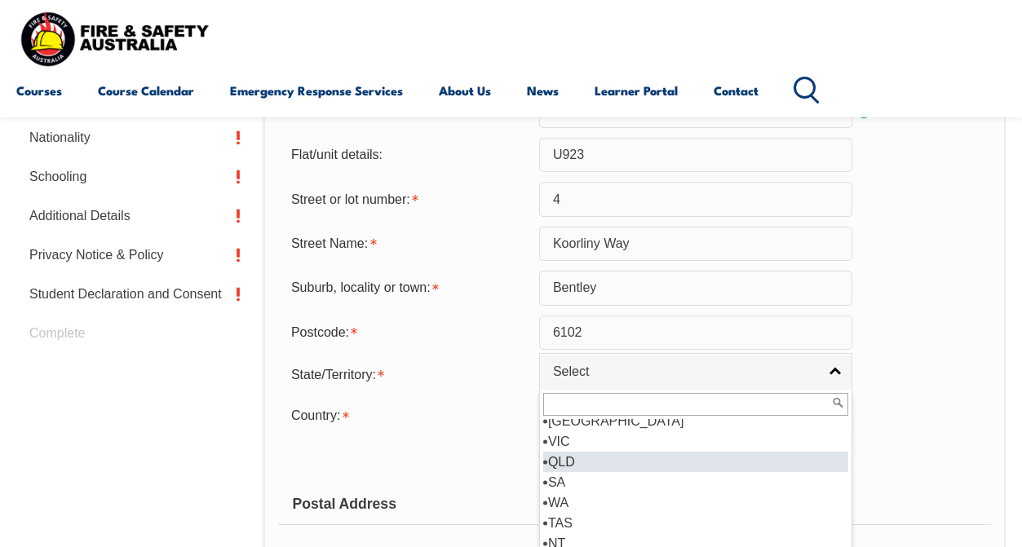
scroll to position [7, 0]
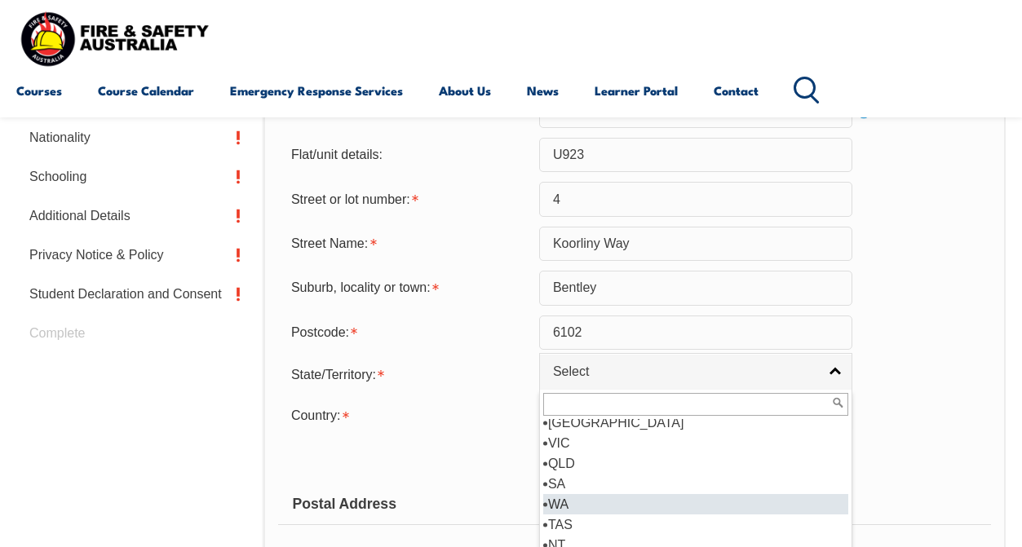
click at [592, 515] on li "WA" at bounding box center [695, 504] width 305 height 20
select select "WA"
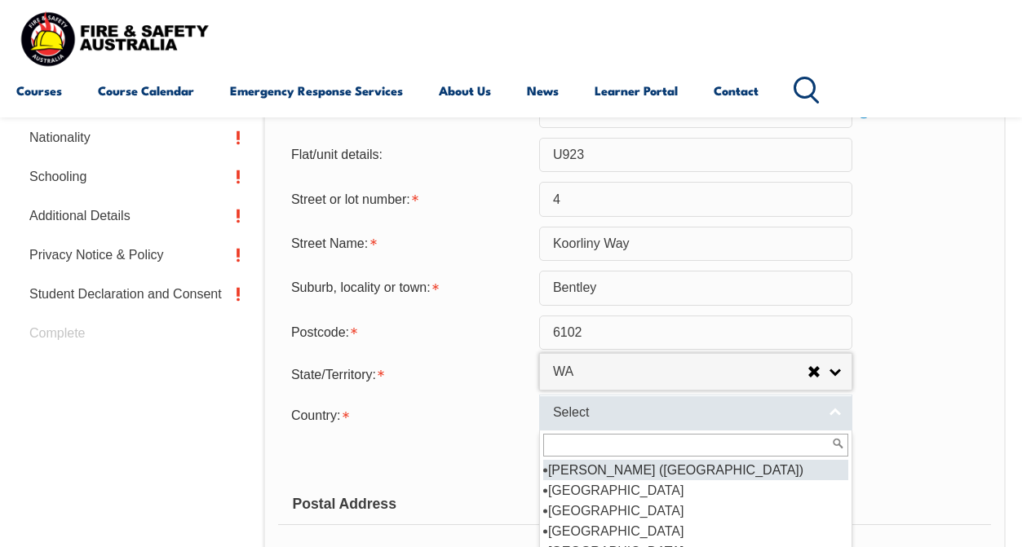
click at [559, 422] on span "Select" at bounding box center [685, 412] width 264 height 17
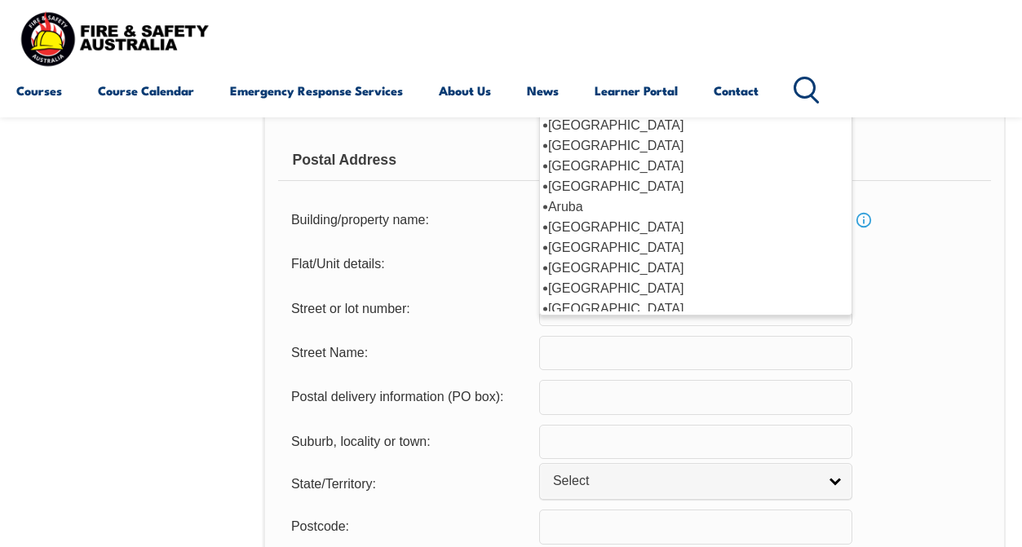
scroll to position [168, 0]
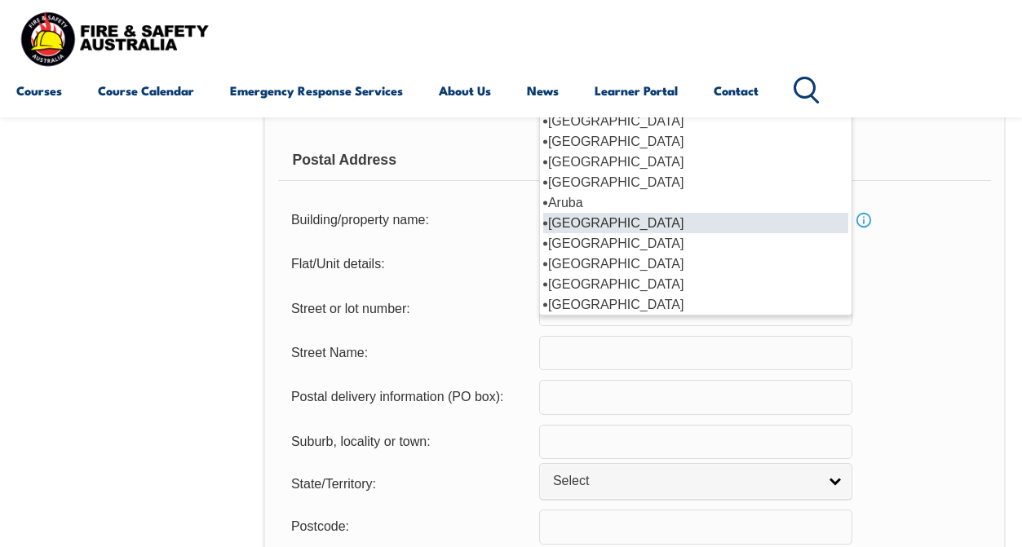
click at [592, 233] on li "[GEOGRAPHIC_DATA]" at bounding box center [695, 223] width 305 height 20
select select "1101"
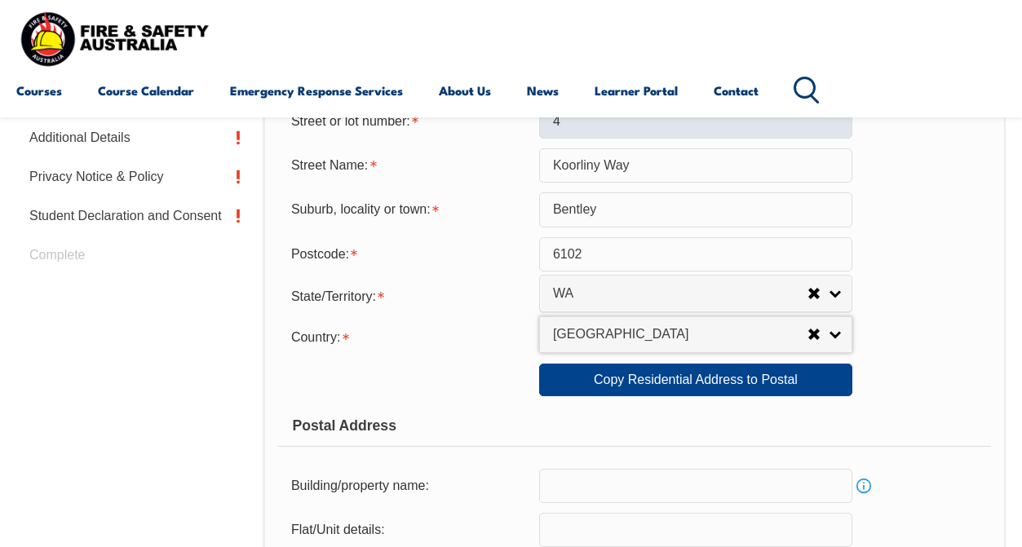
scroll to position [749, 0]
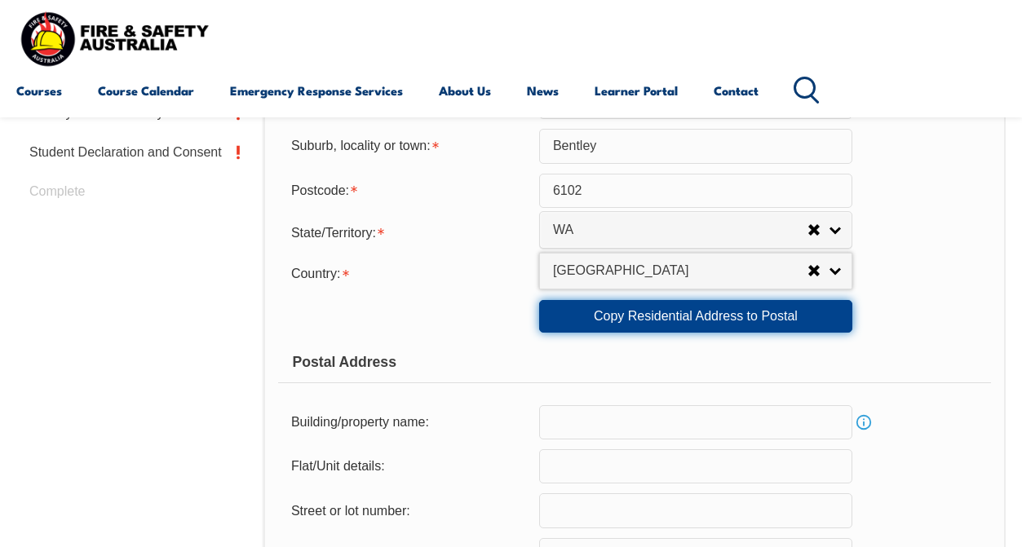
click at [611, 333] on link "Copy Residential Address to Postal" at bounding box center [695, 316] width 313 height 33
type input "Bldg 420"
type input "U923"
type input "4"
type input "Koorliny Way"
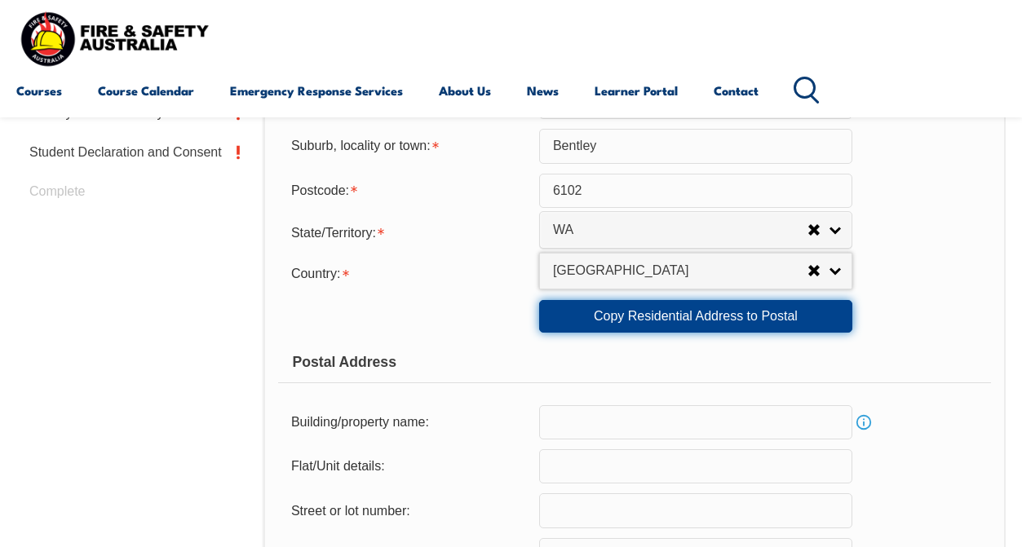
type input "Bentley"
select select "WA"
type input "6102"
select select "1101"
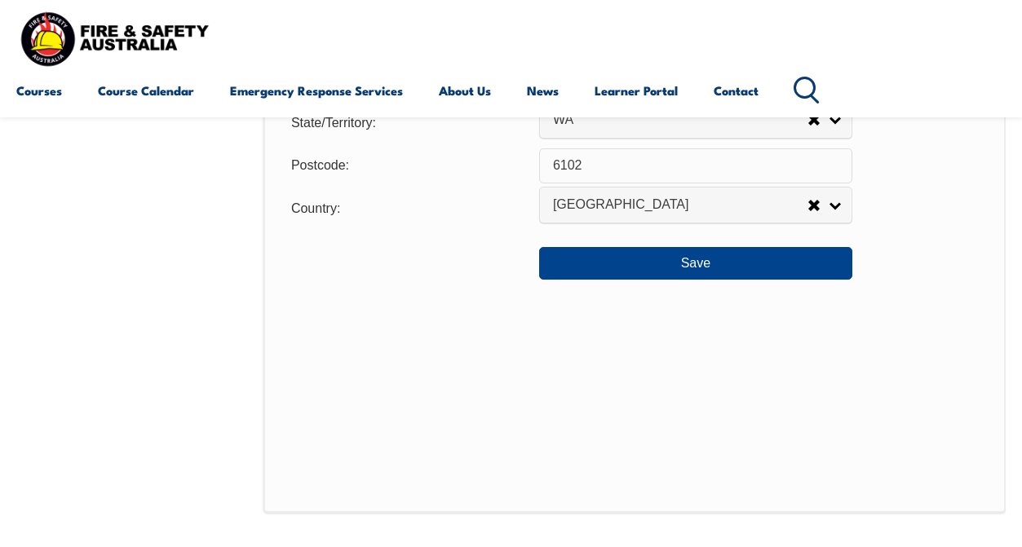
scroll to position [1339, 0]
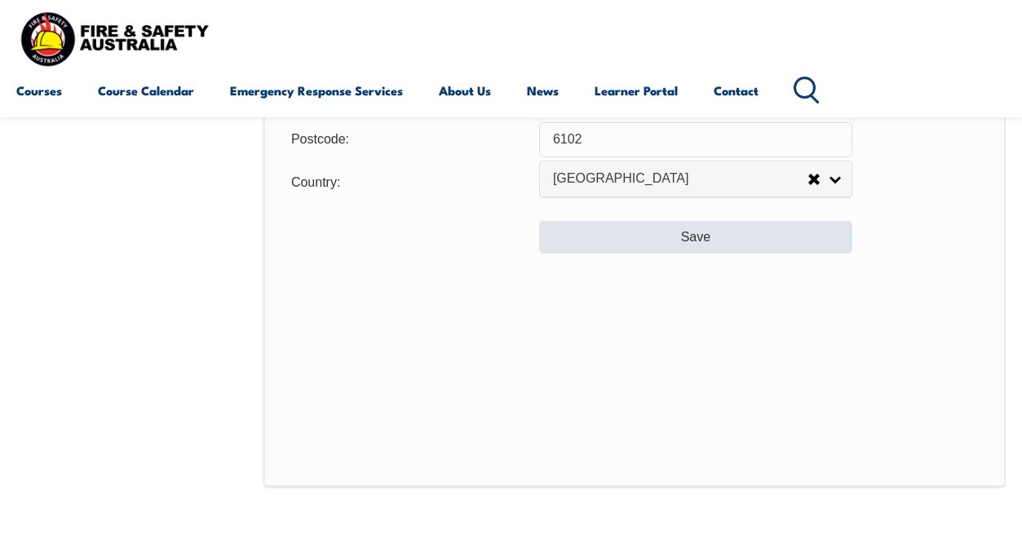
click at [685, 254] on button "Save" at bounding box center [695, 237] width 313 height 33
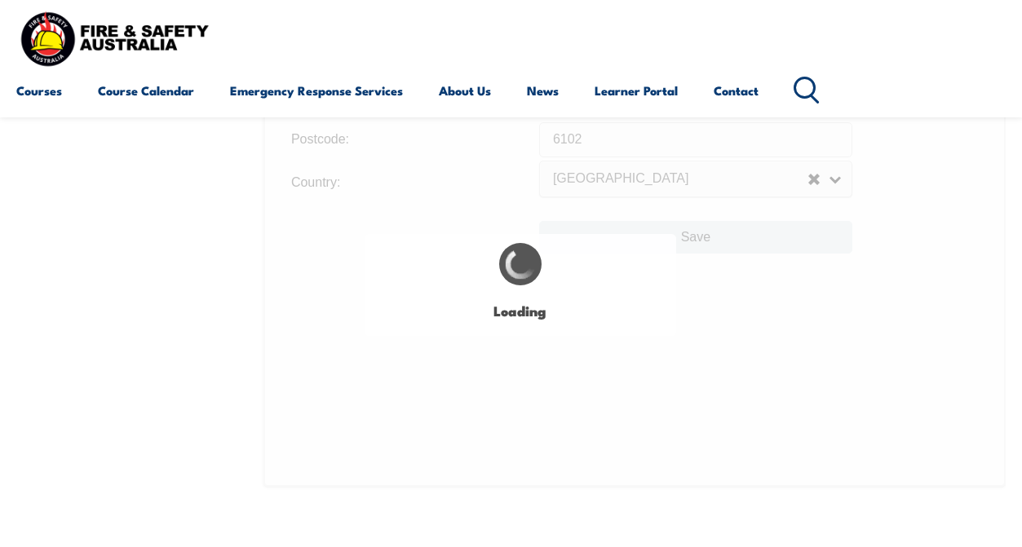
type input "4"
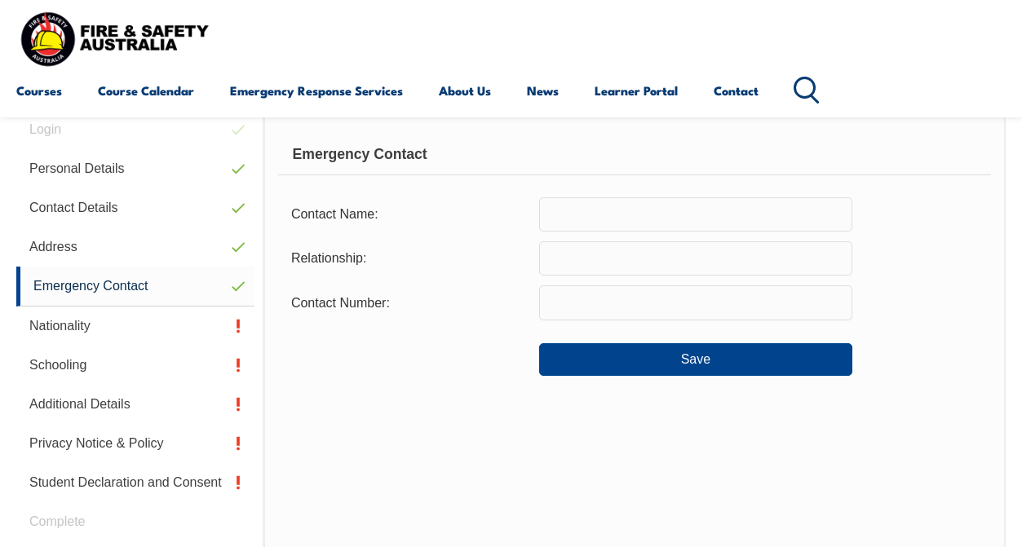
scroll to position [395, 0]
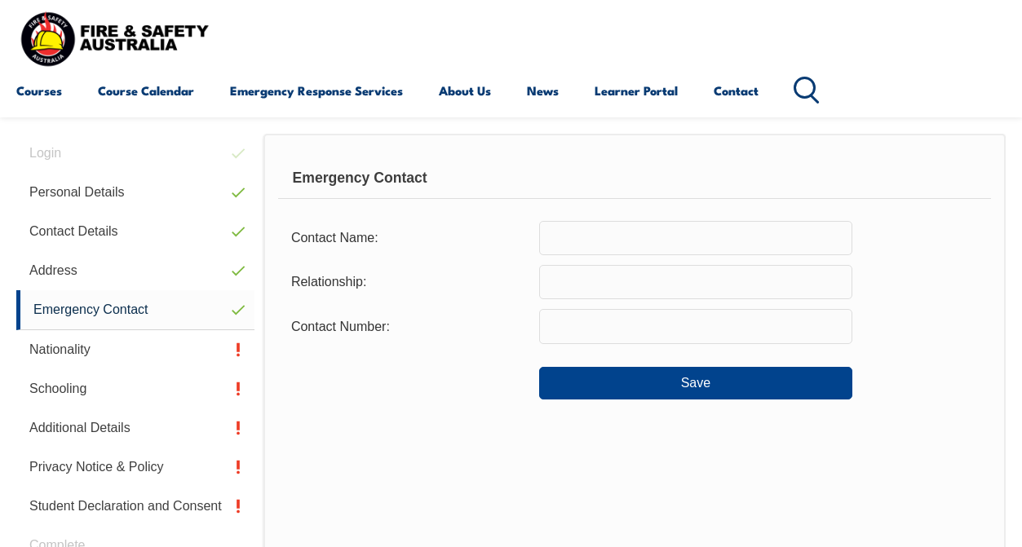
click at [612, 244] on input "text" at bounding box center [695, 238] width 313 height 34
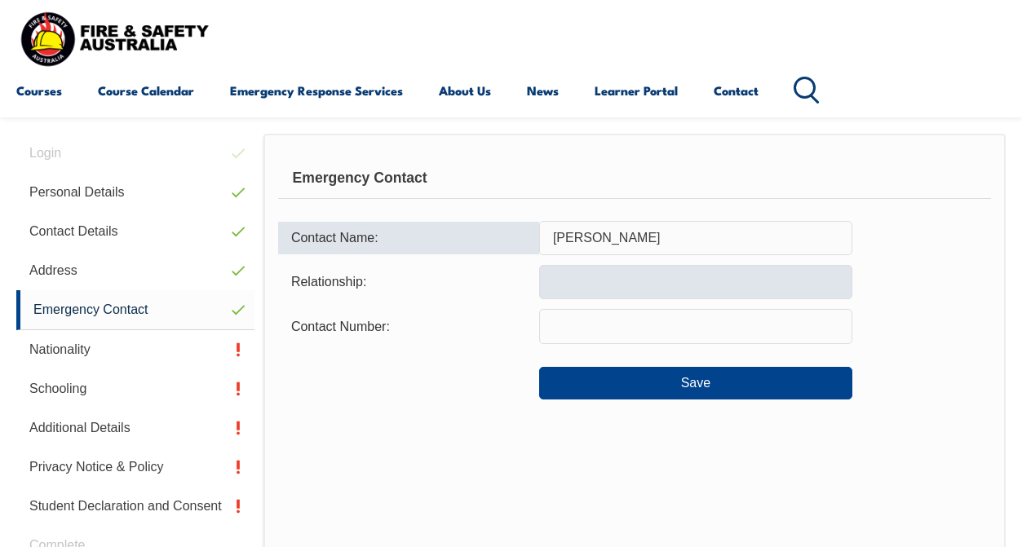
type input "Jerome Zayas"
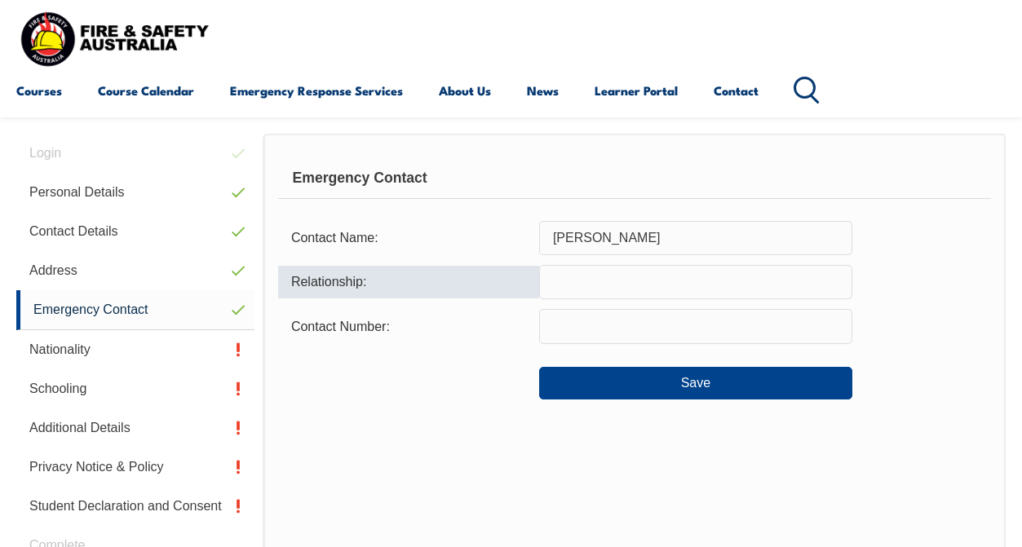
click at [581, 286] on input "text" at bounding box center [695, 282] width 313 height 34
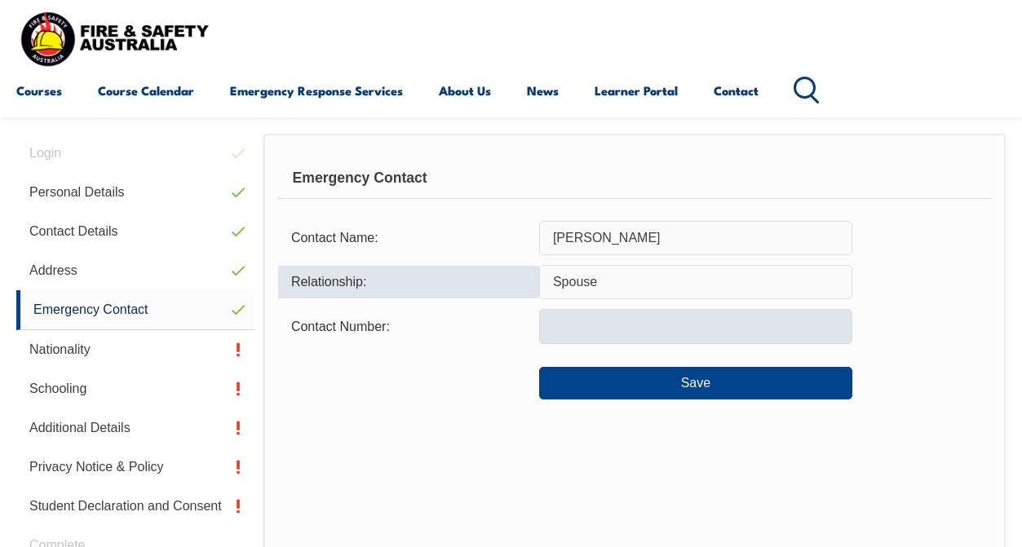
type input "Spouse"
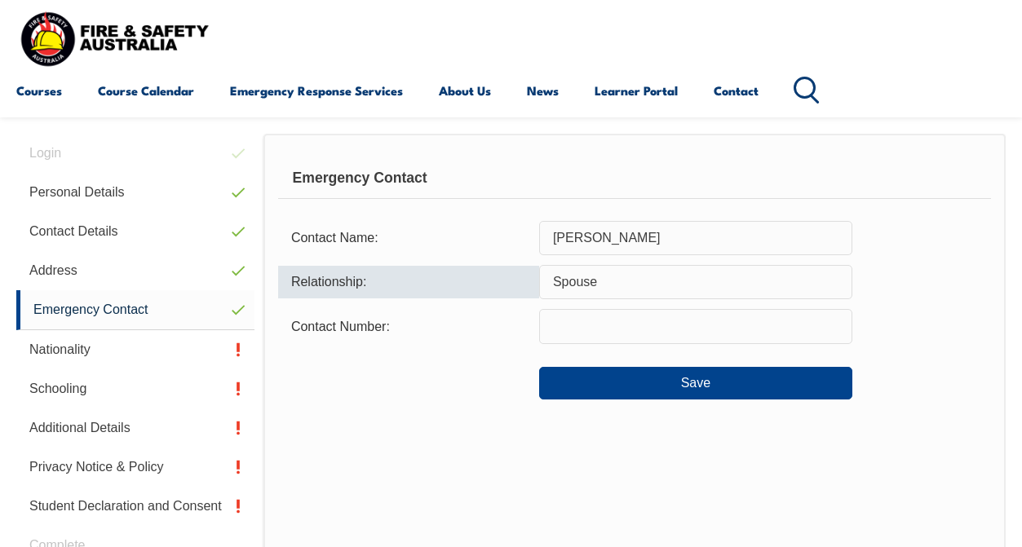
click at [591, 330] on input "text" at bounding box center [695, 326] width 313 height 34
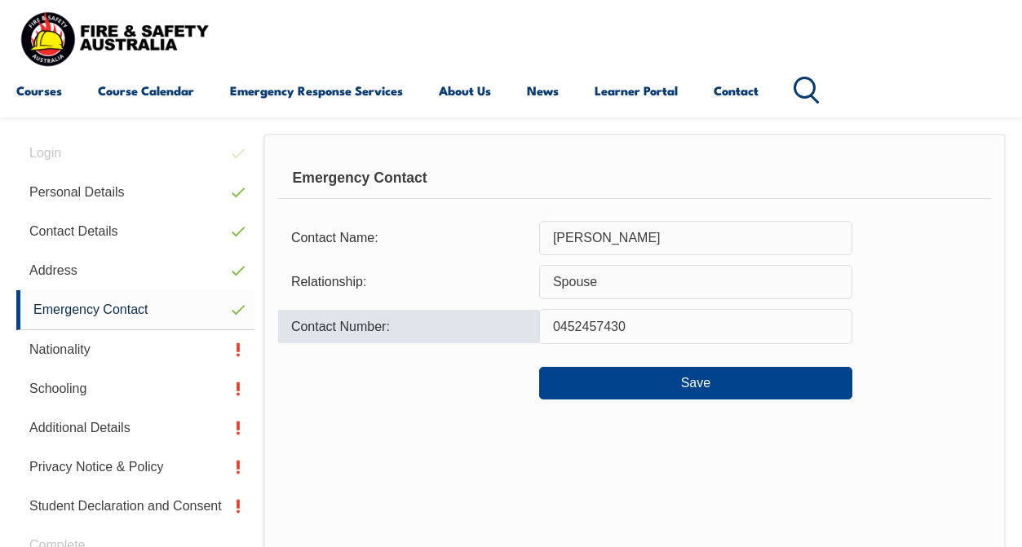
type input "0452457430"
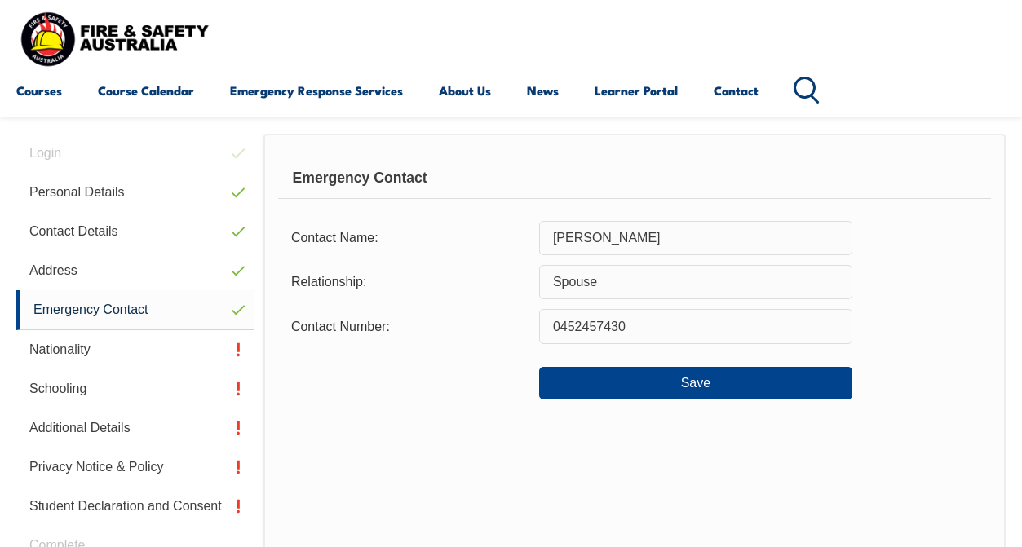
click at [570, 475] on div "Emergency Contact Contact Name: Jerome Zayas Relationship: Spouse Contact Numbe…" at bounding box center [634, 383] width 742 height 499
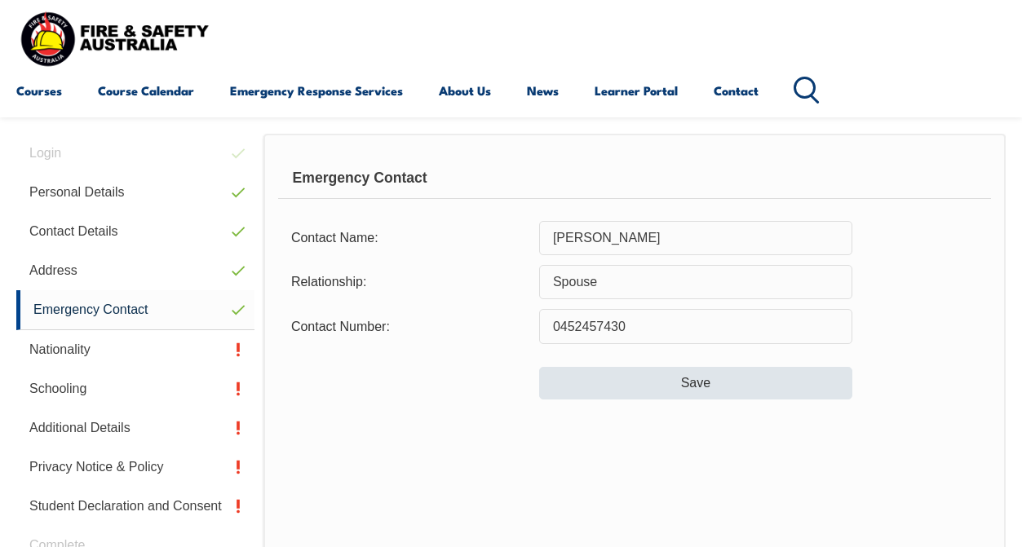
click at [655, 382] on button "Save" at bounding box center [695, 383] width 313 height 33
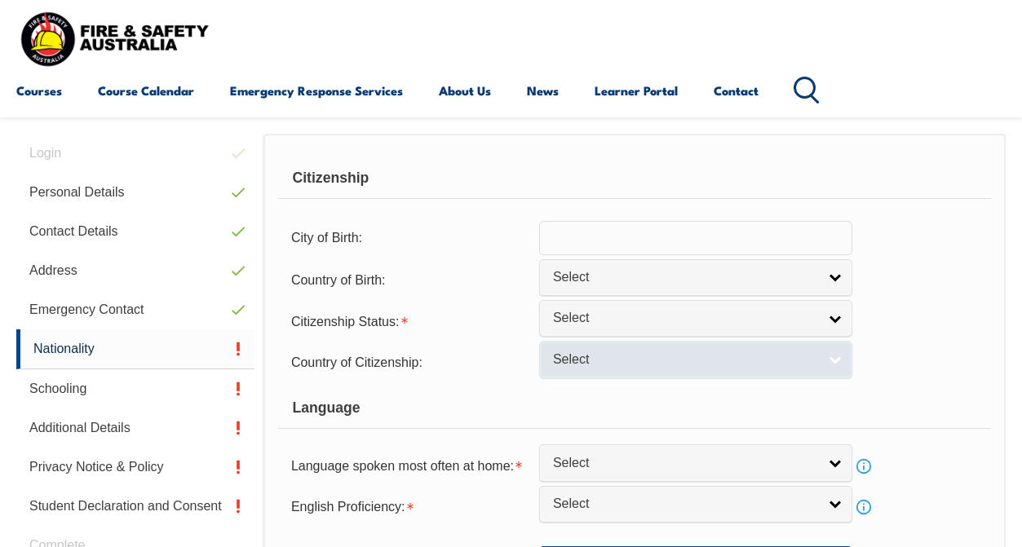
scroll to position [366, 0]
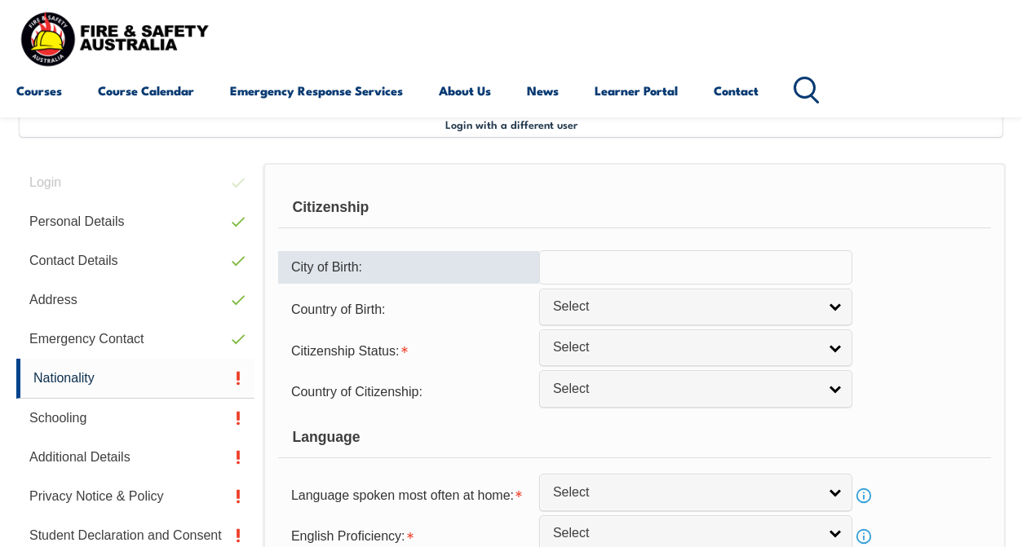
click at [616, 272] on input "text" at bounding box center [695, 267] width 313 height 34
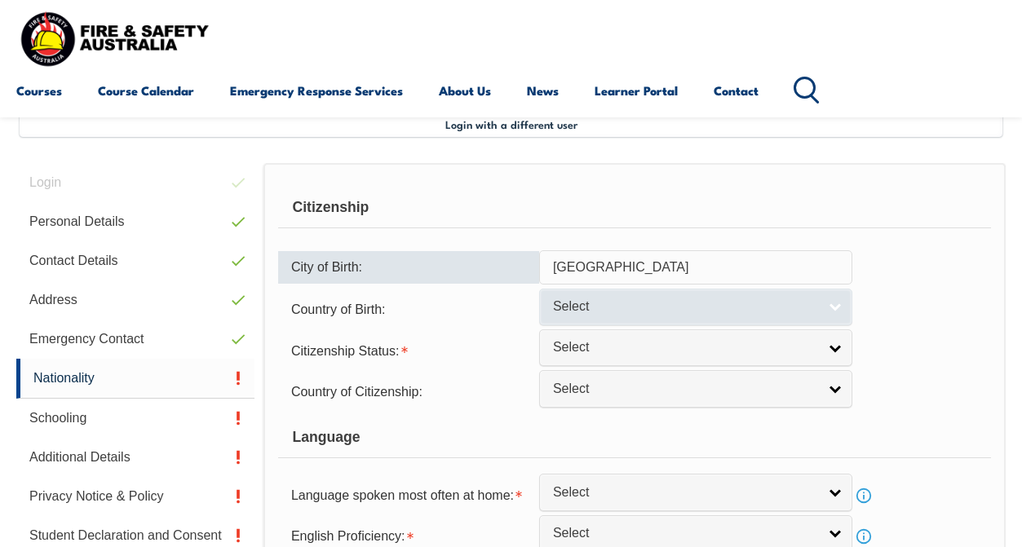
type input "Zamboanga City"
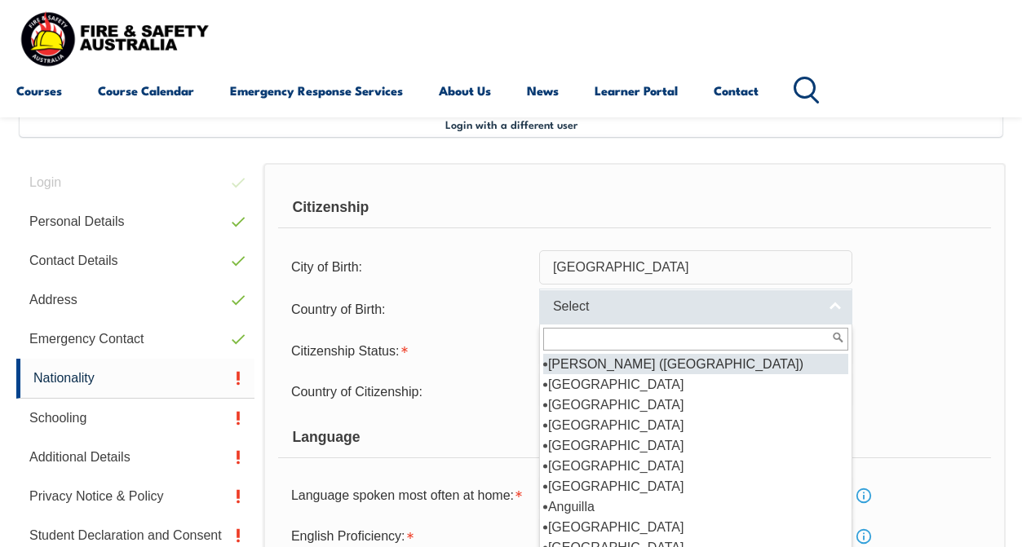
click at [613, 316] on span "Select" at bounding box center [685, 306] width 264 height 17
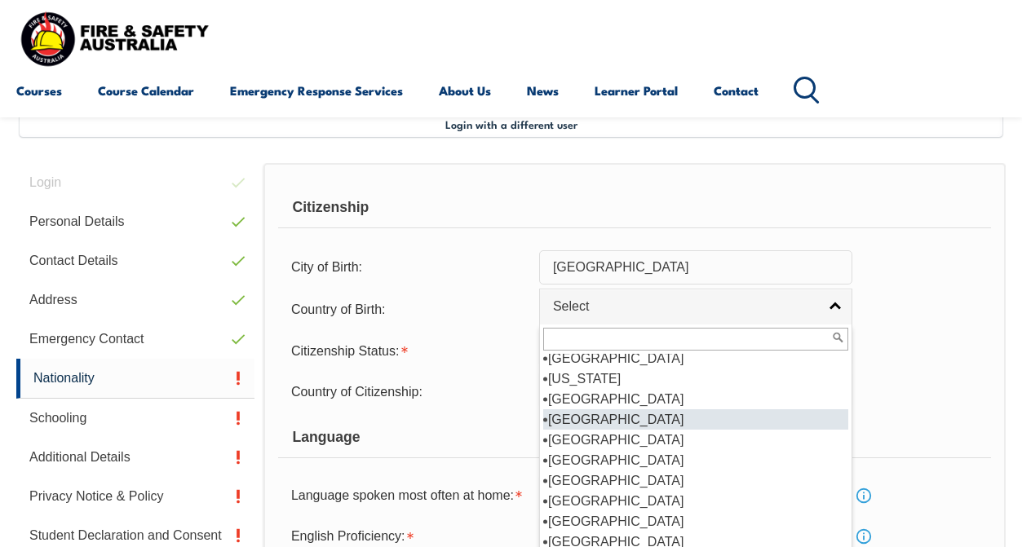
scroll to position [3479, 0]
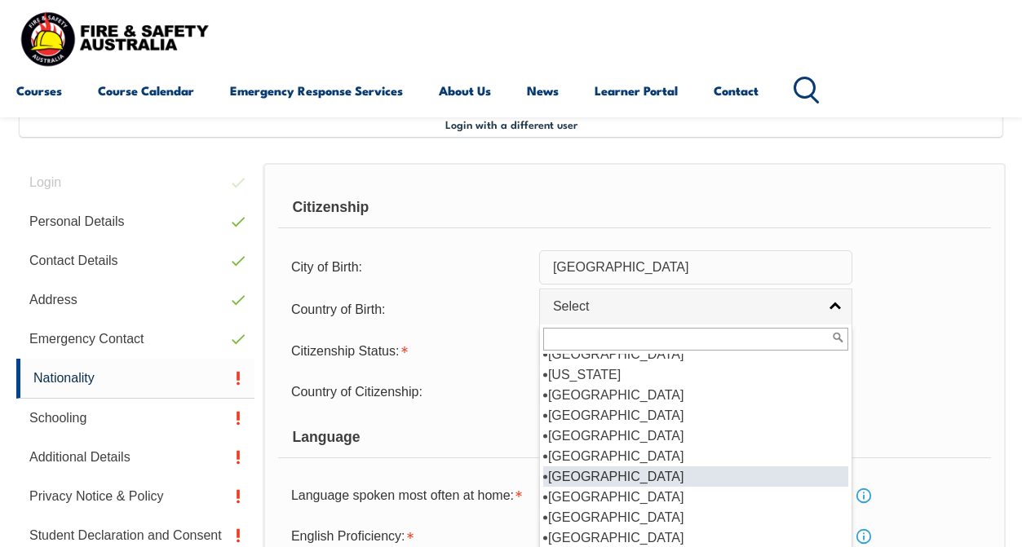
click at [613, 466] on li "[GEOGRAPHIC_DATA]" at bounding box center [695, 476] width 305 height 20
select select "5204"
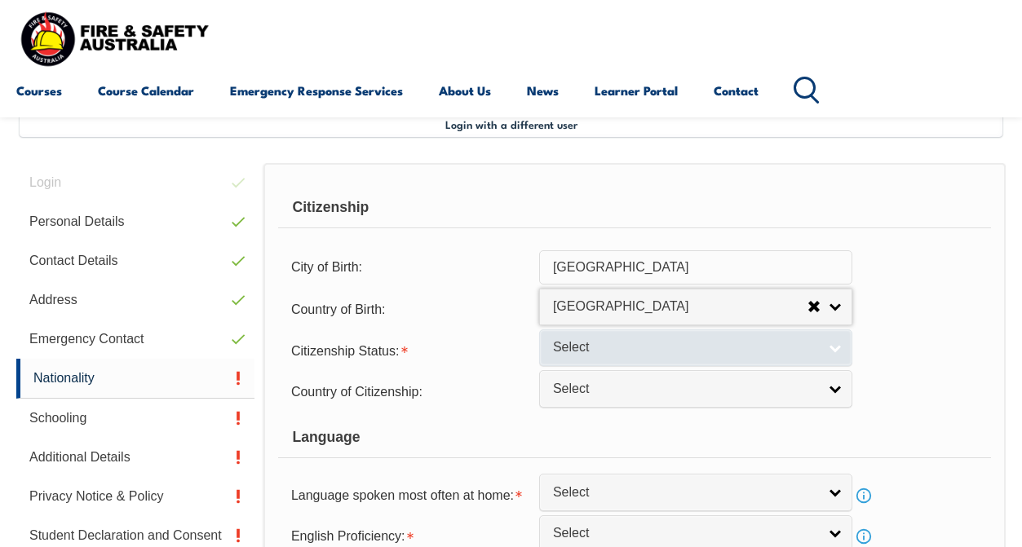
click at [600, 356] on span "Select" at bounding box center [685, 347] width 264 height 17
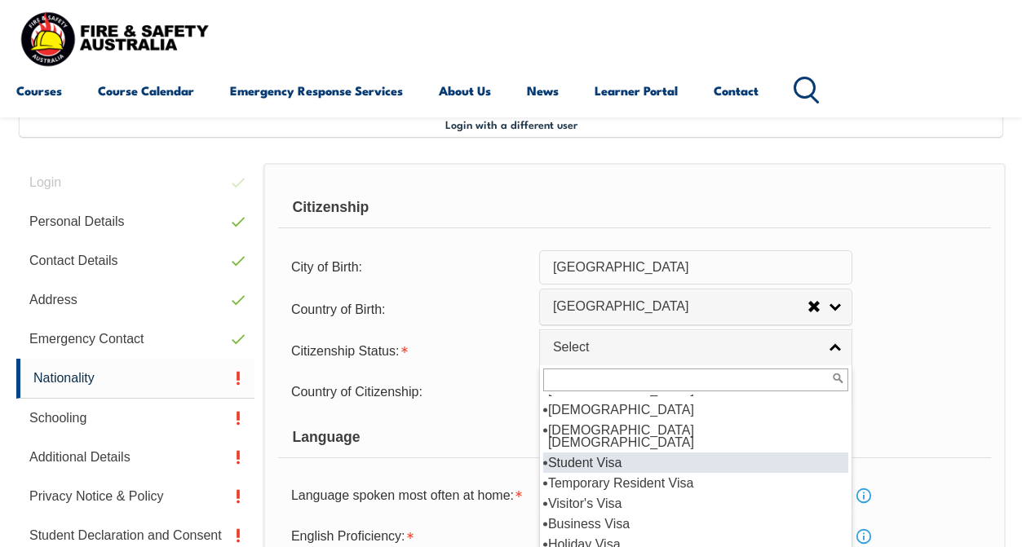
scroll to position [18, 0]
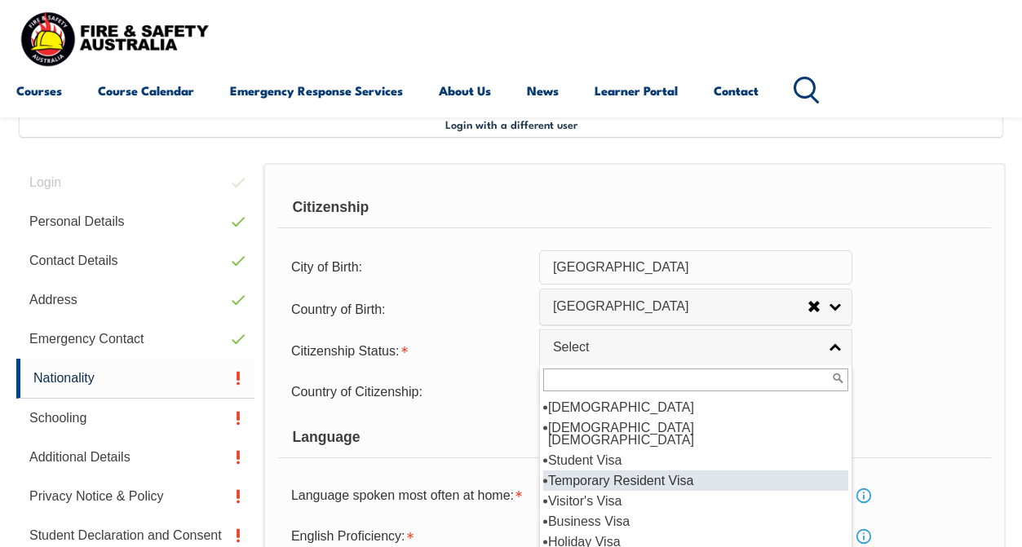
click at [729, 491] on li "Temporary Resident Visa" at bounding box center [695, 480] width 305 height 20
select select "5"
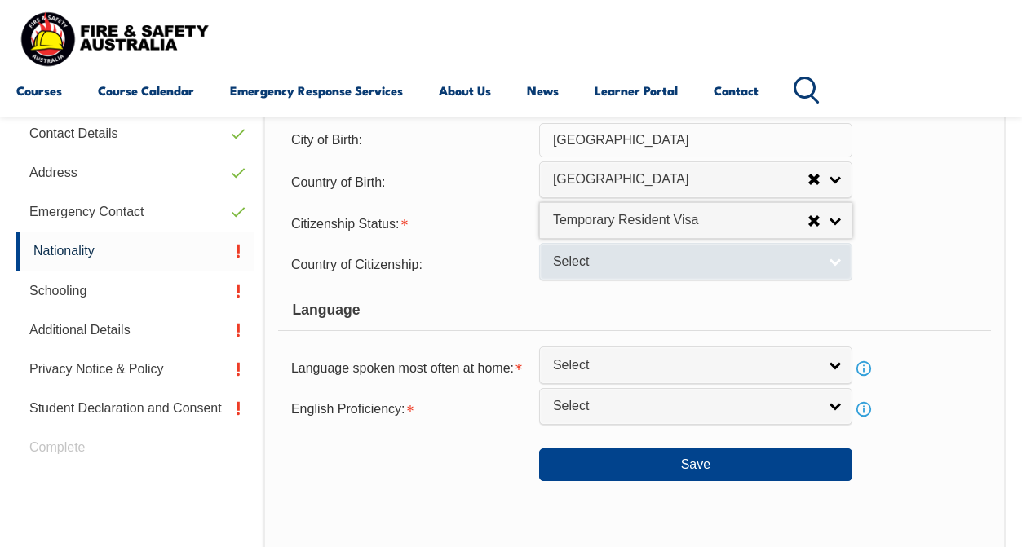
scroll to position [496, 0]
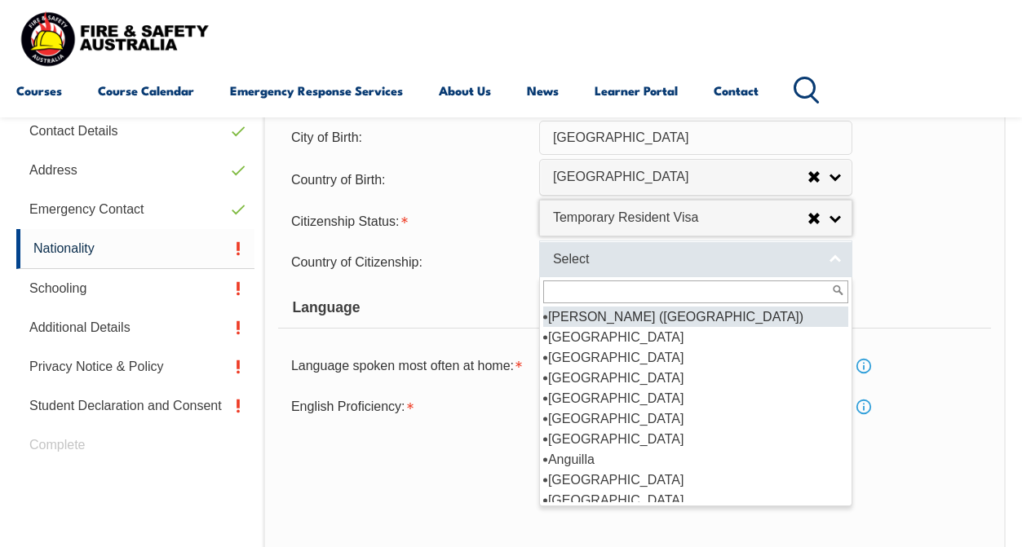
click at [674, 268] on span "Select" at bounding box center [685, 259] width 264 height 17
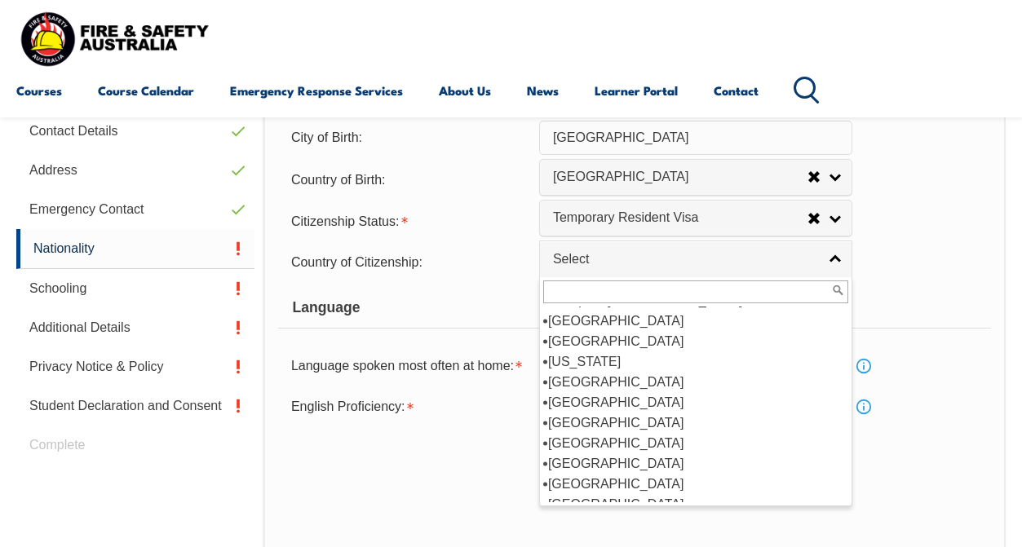
scroll to position [3485, 0]
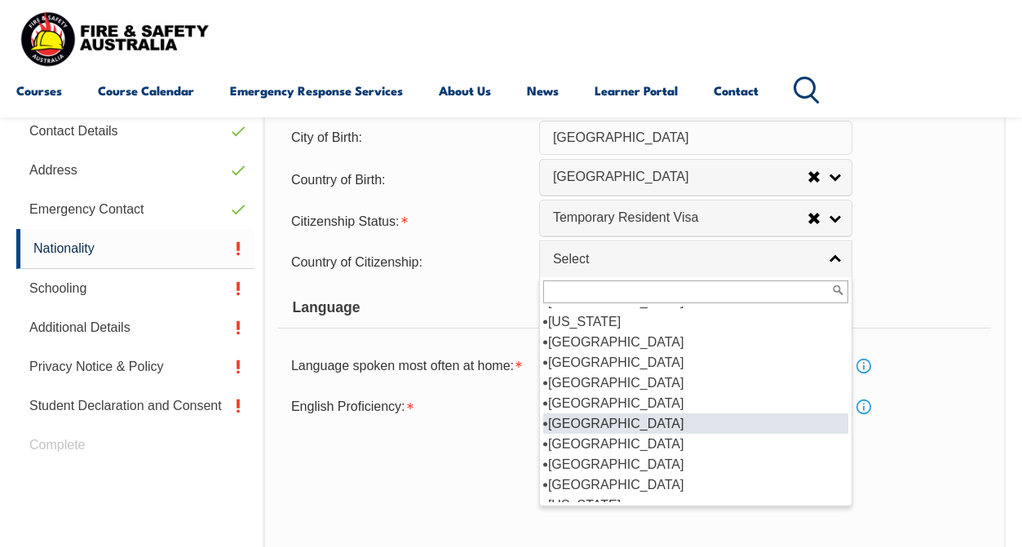
click at [631, 427] on li "[GEOGRAPHIC_DATA]" at bounding box center [695, 423] width 305 height 20
select select "5204"
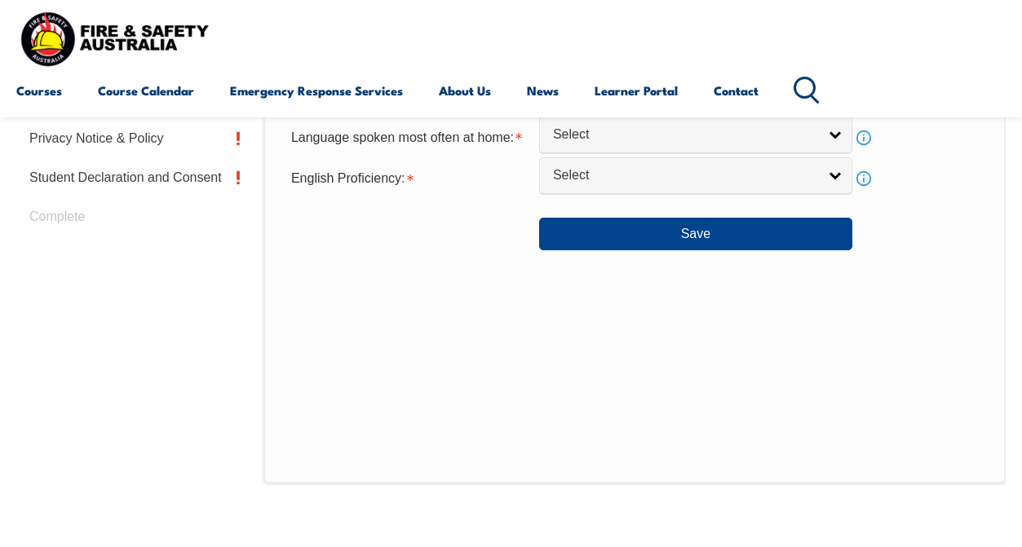
scroll to position [742, 0]
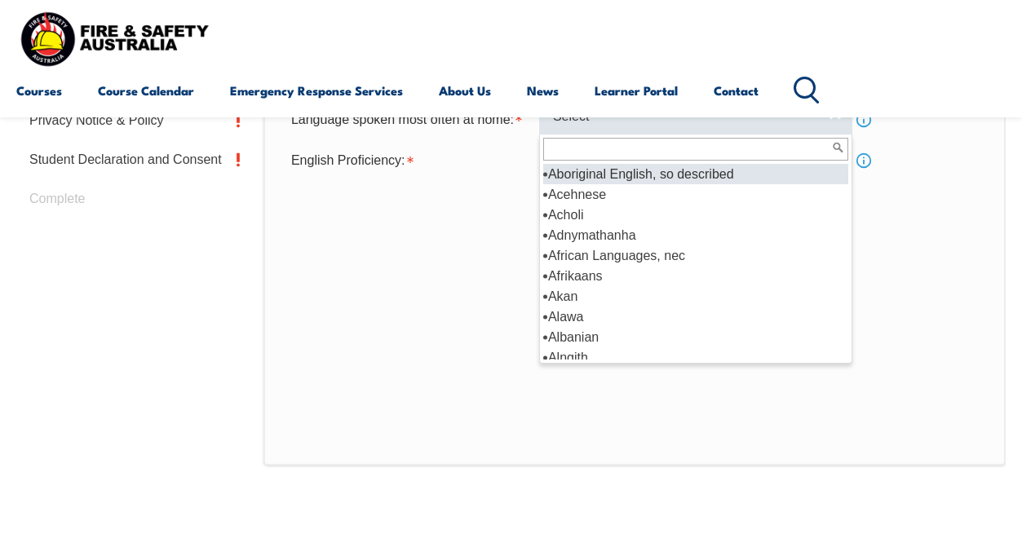
click at [616, 126] on span "Select" at bounding box center [685, 116] width 264 height 17
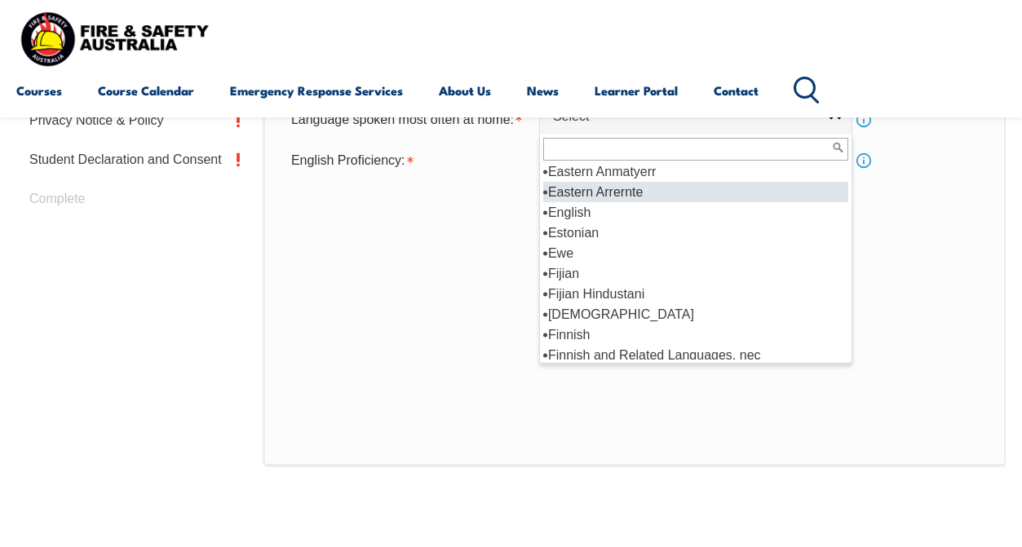
scroll to position [2010, 0]
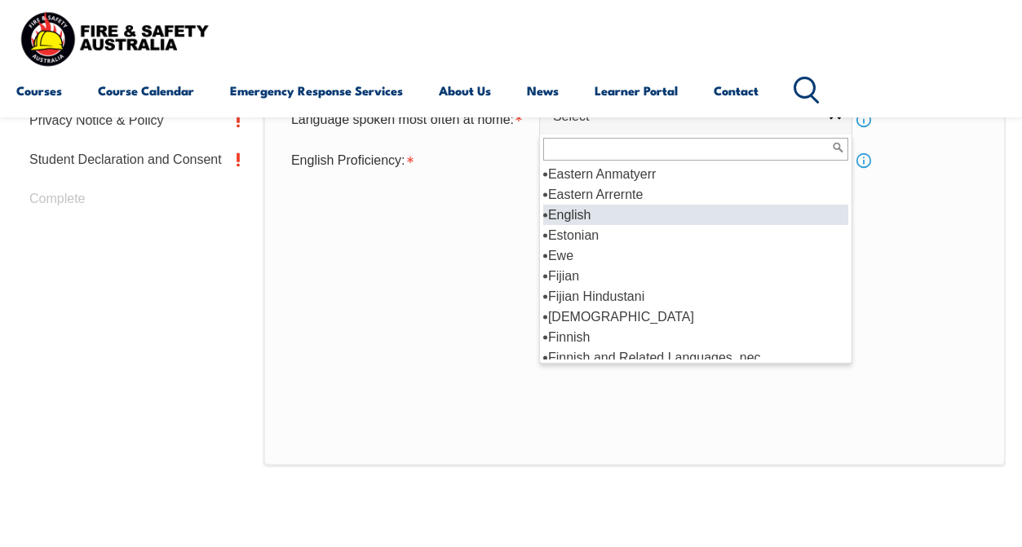
click at [588, 225] on li "English" at bounding box center [695, 215] width 305 height 20
select select "1201"
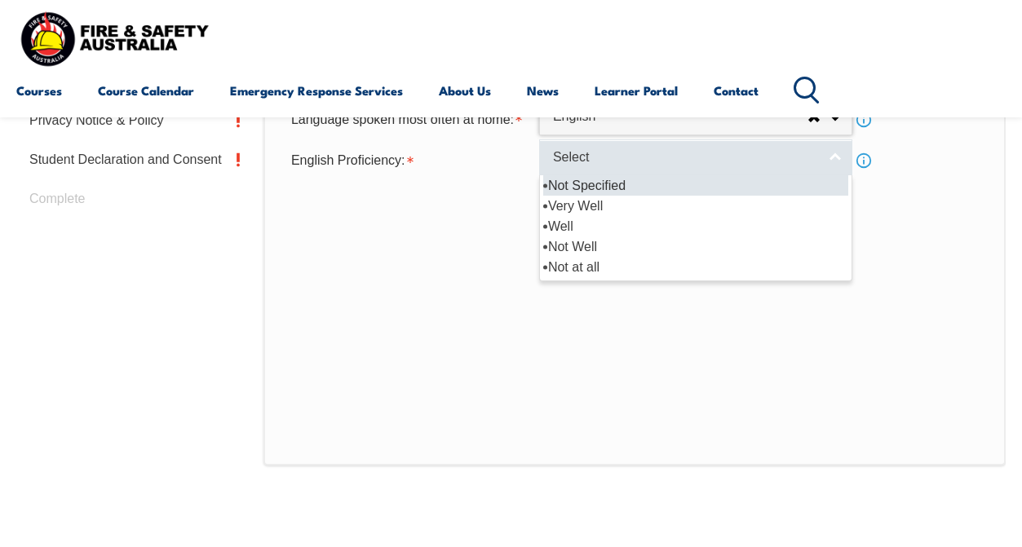
click at [588, 166] on span "Select" at bounding box center [685, 157] width 264 height 17
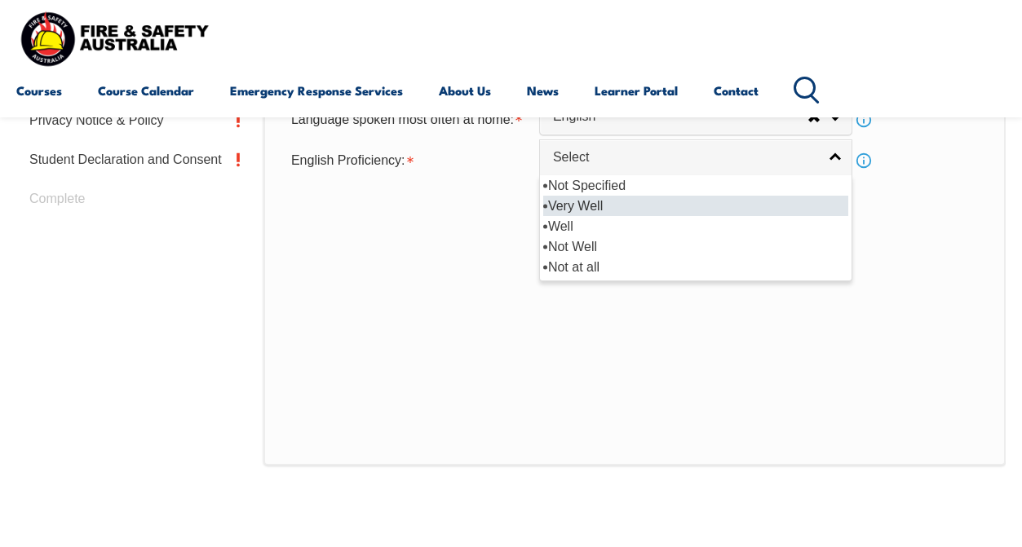
click at [603, 216] on li "Very Well" at bounding box center [695, 206] width 305 height 20
select select "1"
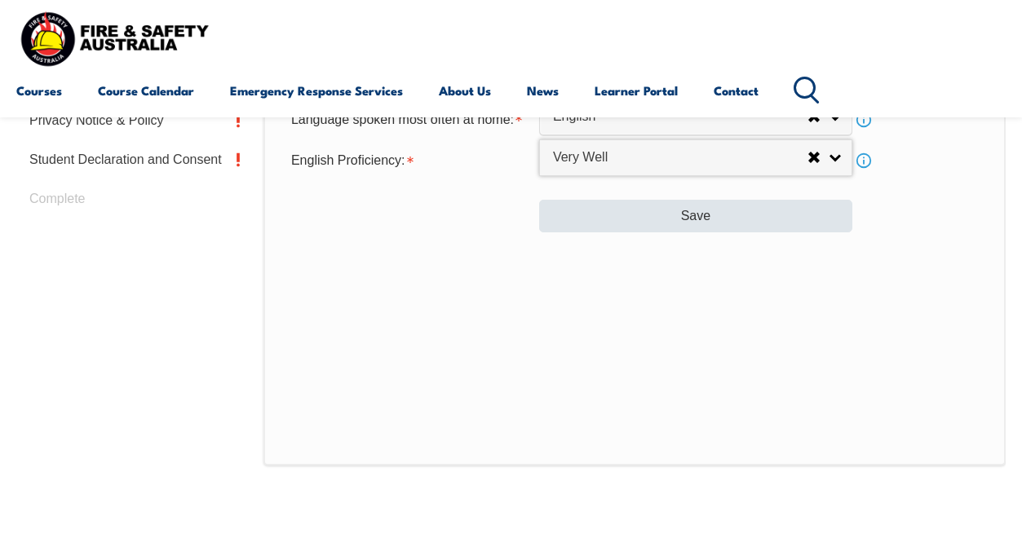
click at [687, 232] on button "Save" at bounding box center [695, 216] width 313 height 33
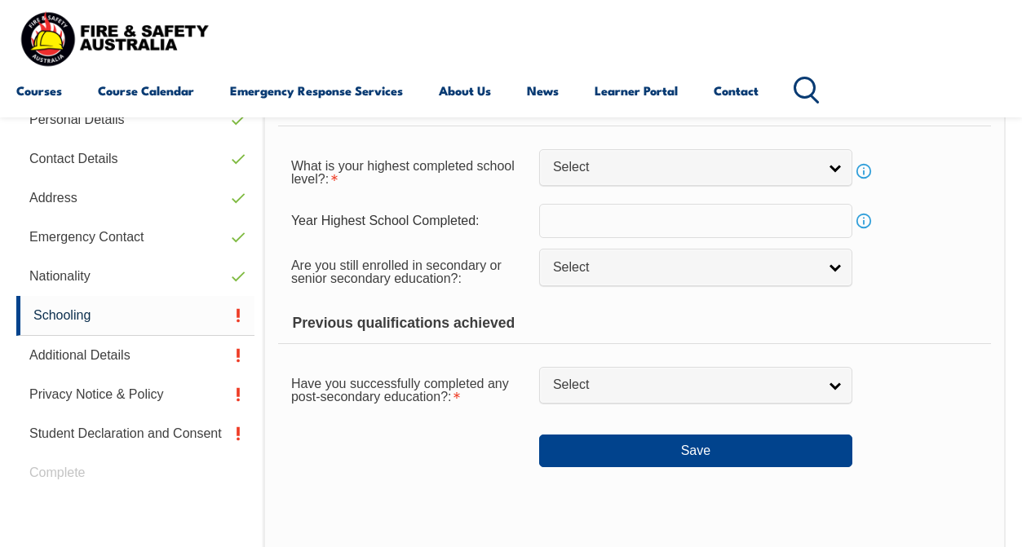
scroll to position [395, 0]
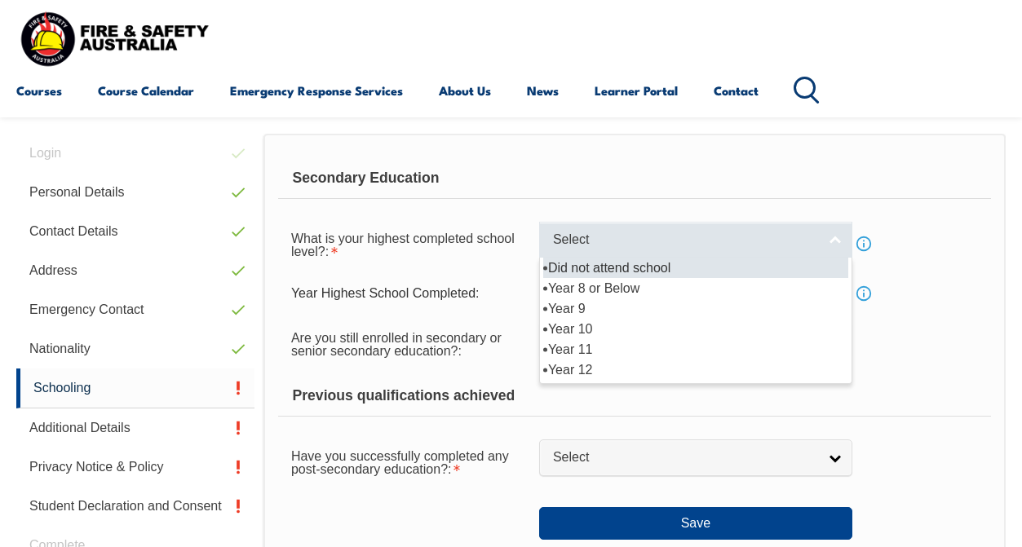
click at [669, 249] on span "Select" at bounding box center [685, 240] width 264 height 17
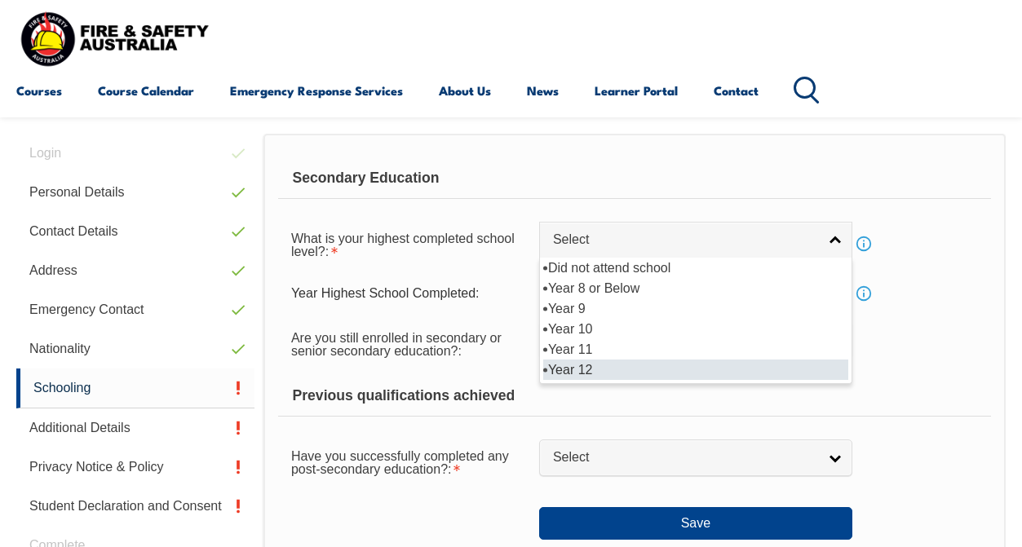
click at [721, 377] on li "Year 12" at bounding box center [695, 370] width 305 height 20
select select "12"
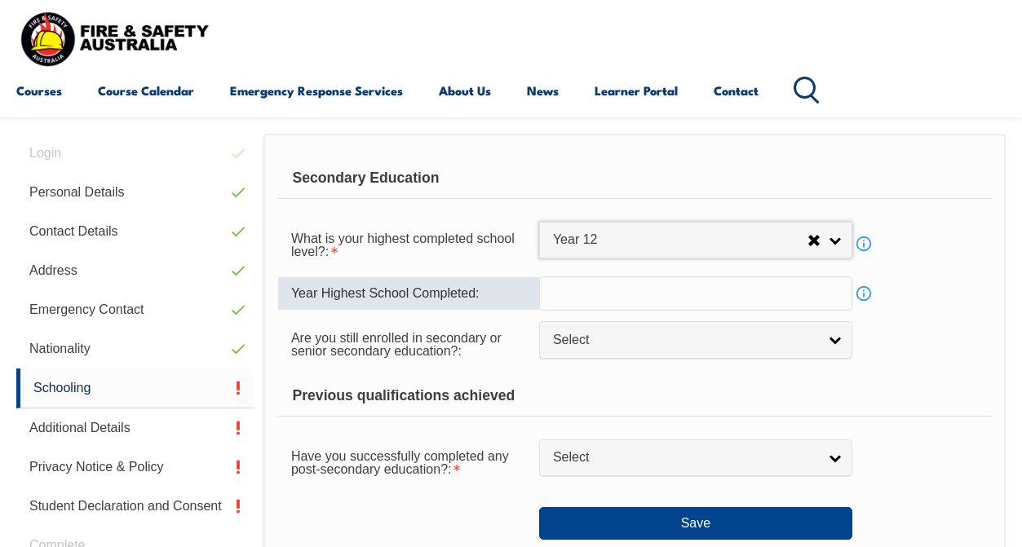
click at [650, 297] on input "text" at bounding box center [695, 293] width 313 height 34
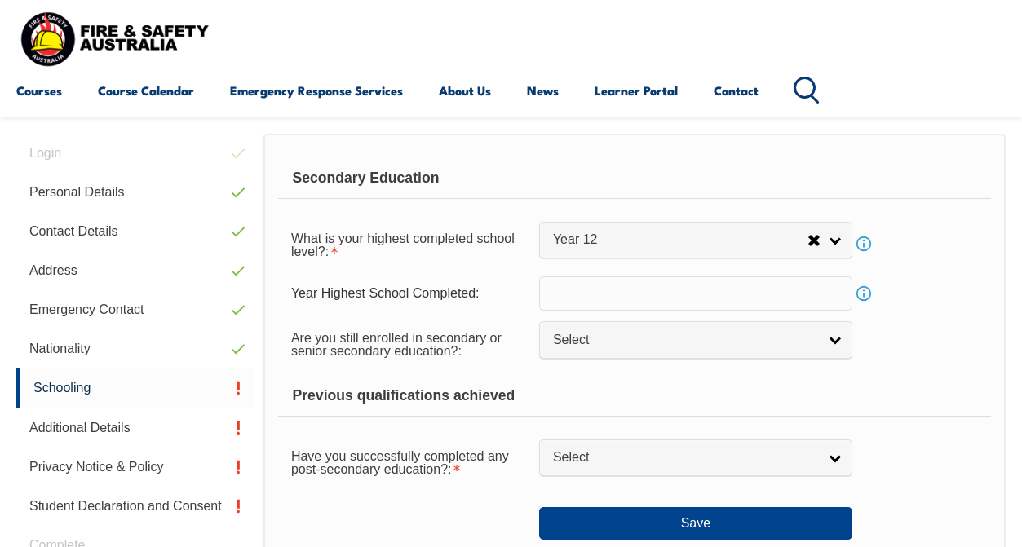
click at [923, 394] on div "Previous qualifications achieved" at bounding box center [634, 396] width 713 height 41
click at [717, 282] on input "text" at bounding box center [695, 293] width 313 height 34
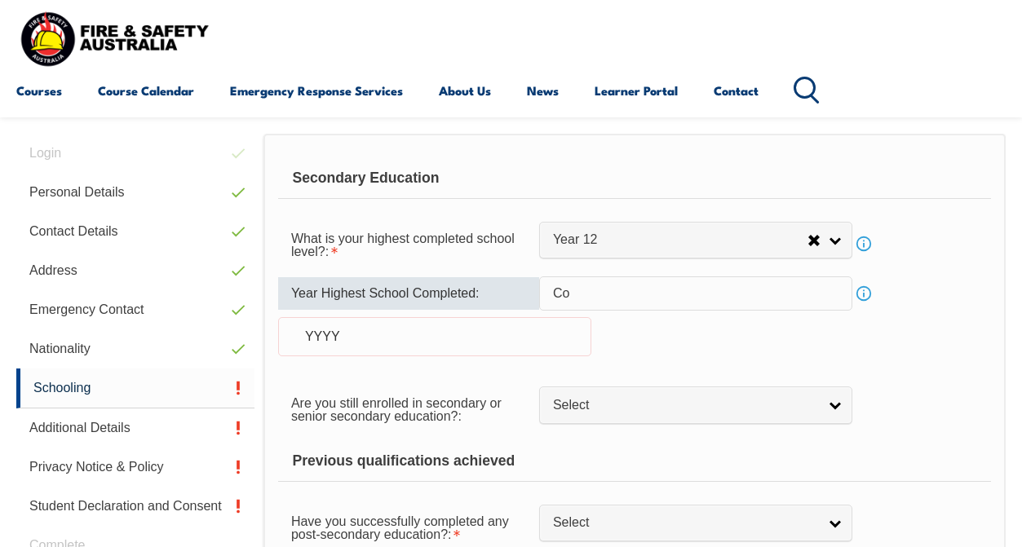
type input "C"
click at [905, 347] on div "Year Highest School Completed: Info YYYY" at bounding box center [634, 325] width 713 height 99
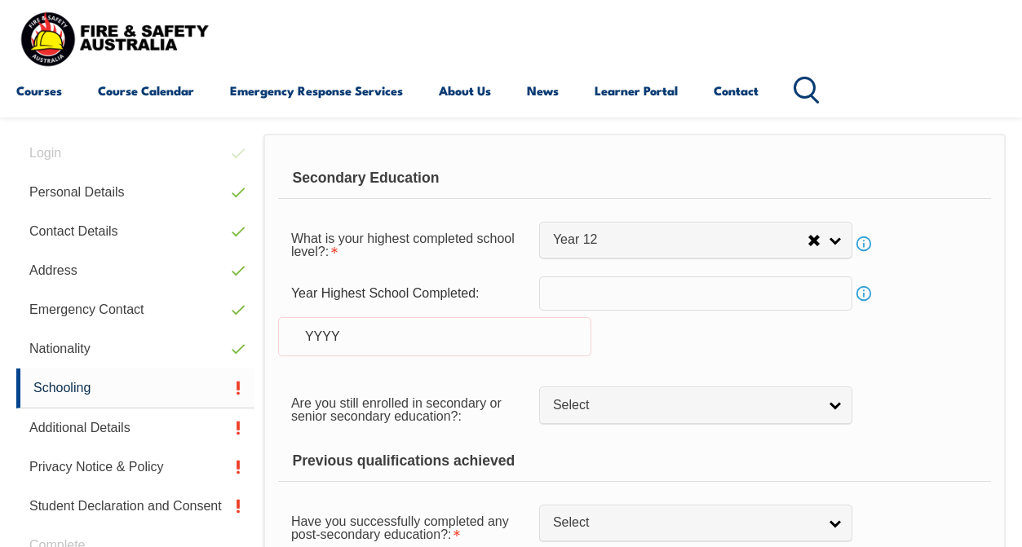
click at [934, 327] on div "Year Highest School Completed: Info YYYY" at bounding box center [634, 325] width 713 height 99
click at [738, 347] on div "Year Highest School Completed: Info YYYY" at bounding box center [634, 325] width 713 height 99
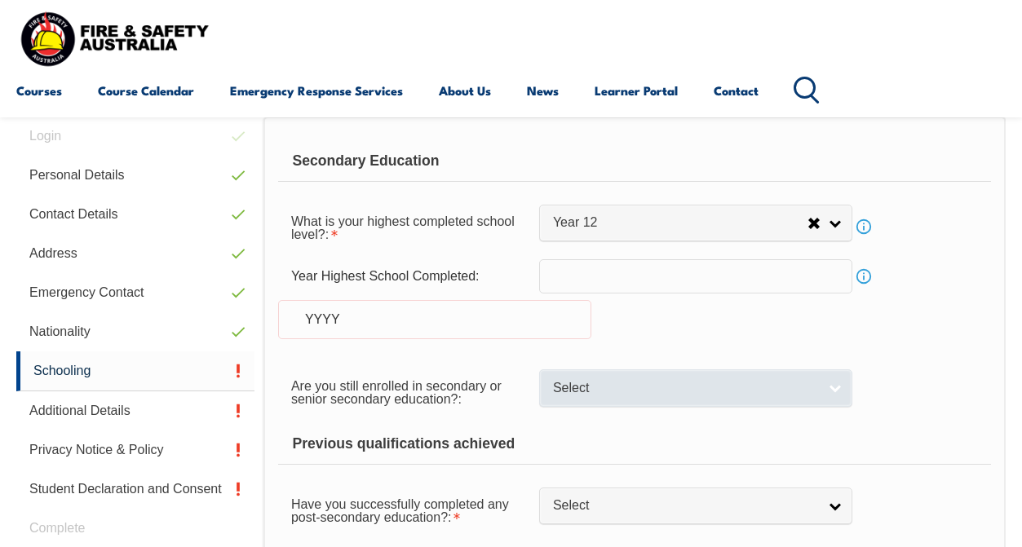
click at [677, 387] on span "Select" at bounding box center [685, 388] width 264 height 17
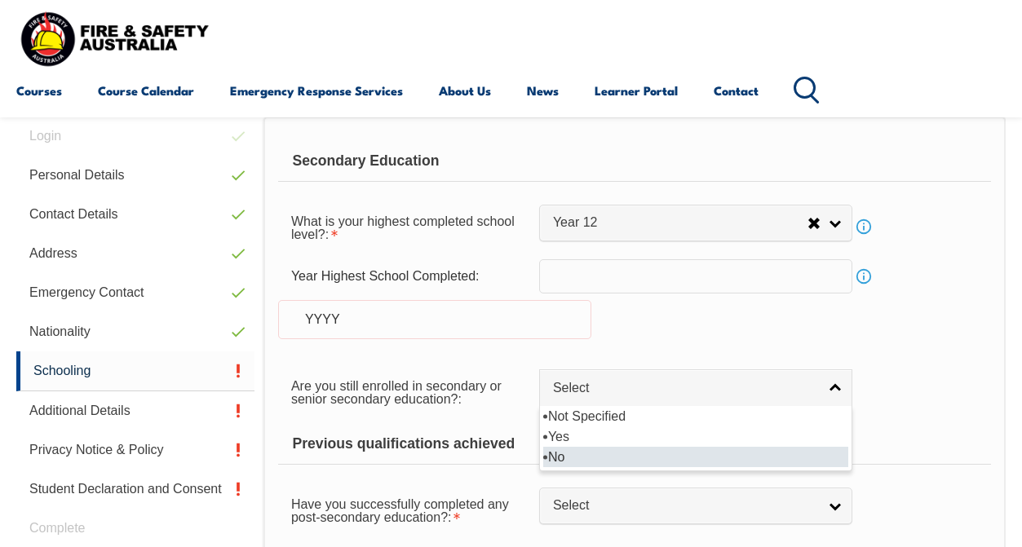
click at [654, 458] on li "No" at bounding box center [695, 457] width 305 height 20
select select "false"
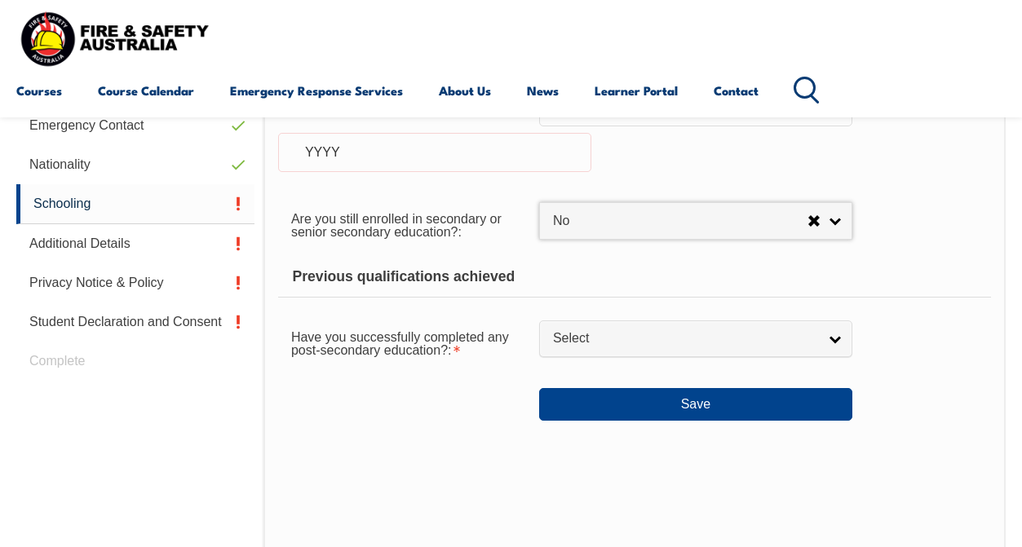
scroll to position [608, 0]
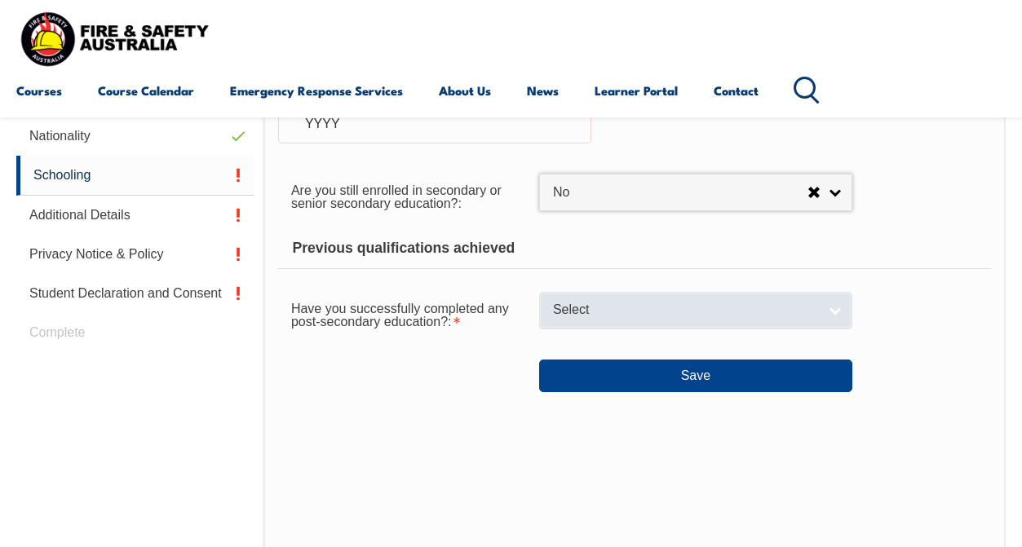
click at [739, 319] on span "Select" at bounding box center [685, 310] width 264 height 17
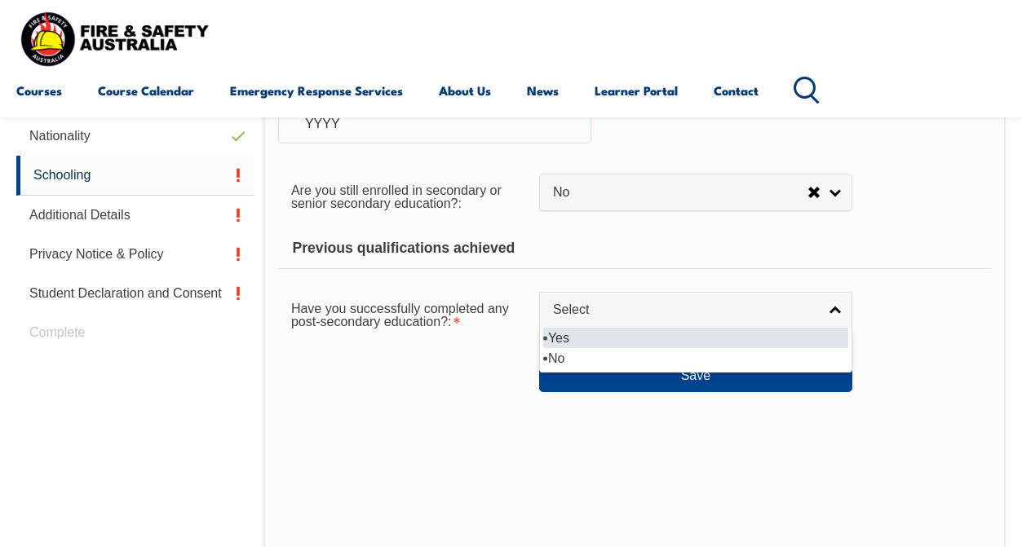
click at [706, 341] on li "Yes" at bounding box center [695, 338] width 305 height 20
select select "true"
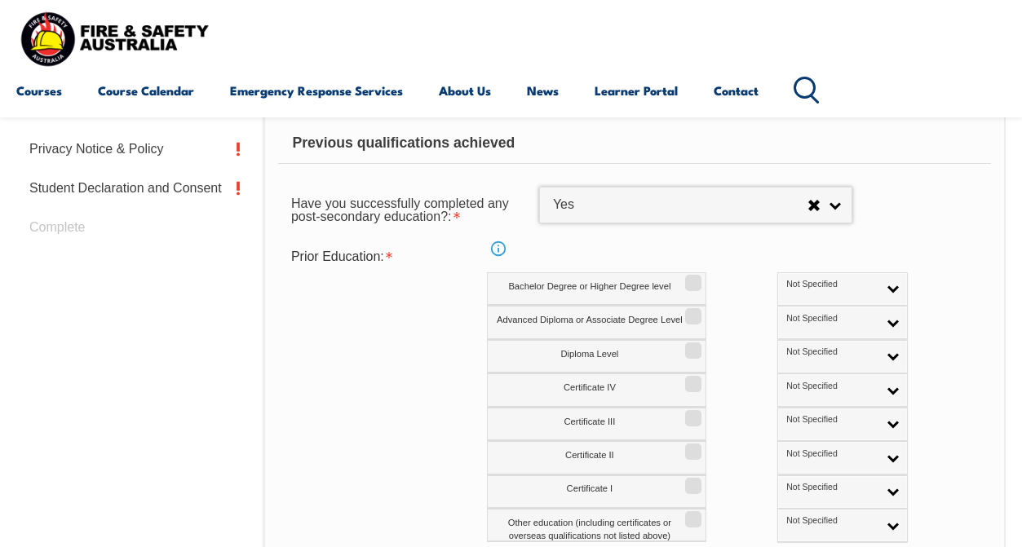
scroll to position [739, 0]
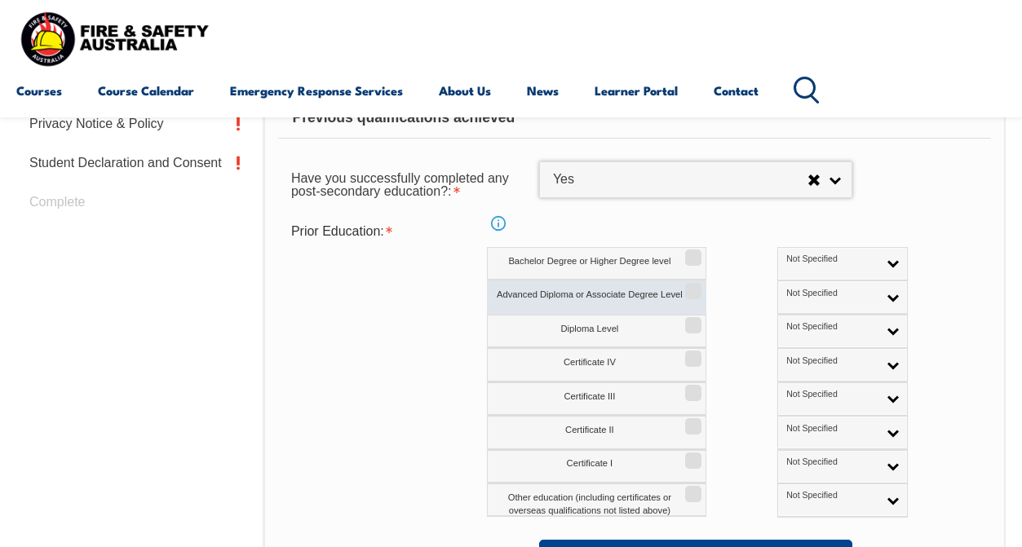
click at [692, 286] on input "Advanced Diploma or Associate Degree Level" at bounding box center [691, 286] width 10 height 2
checkbox input "true"
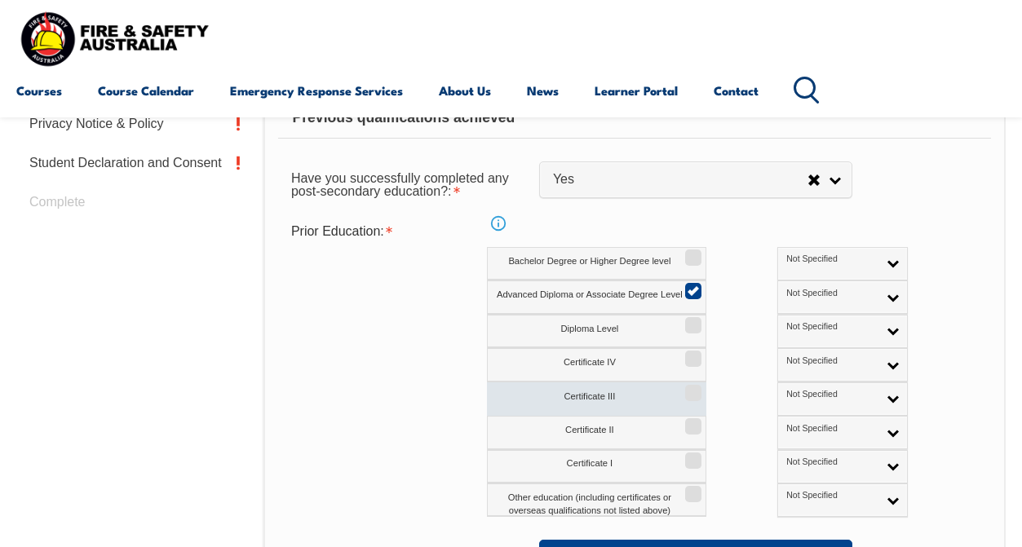
click at [689, 387] on input "Certificate III" at bounding box center [691, 388] width 10 height 2
checkbox input "true"
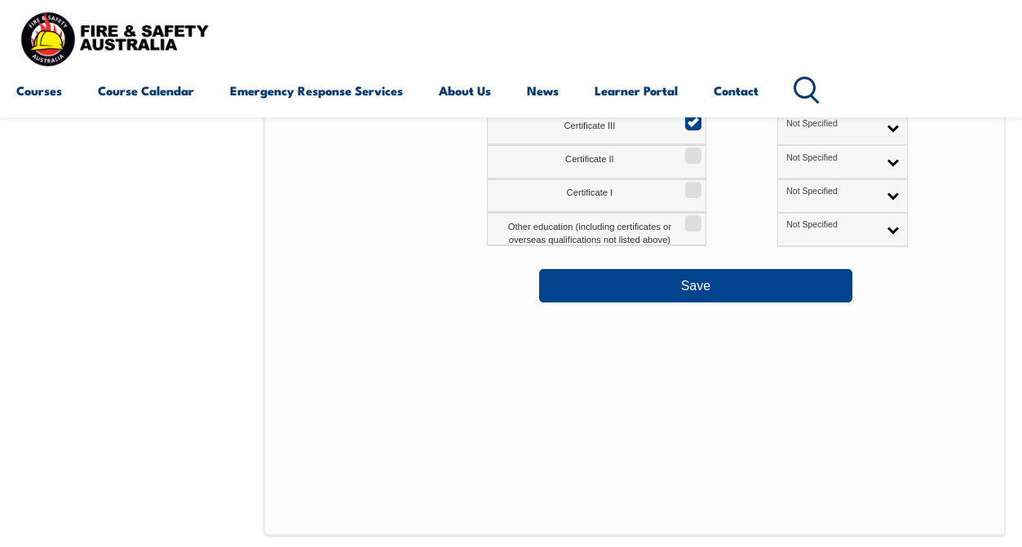
scroll to position [1020, 0]
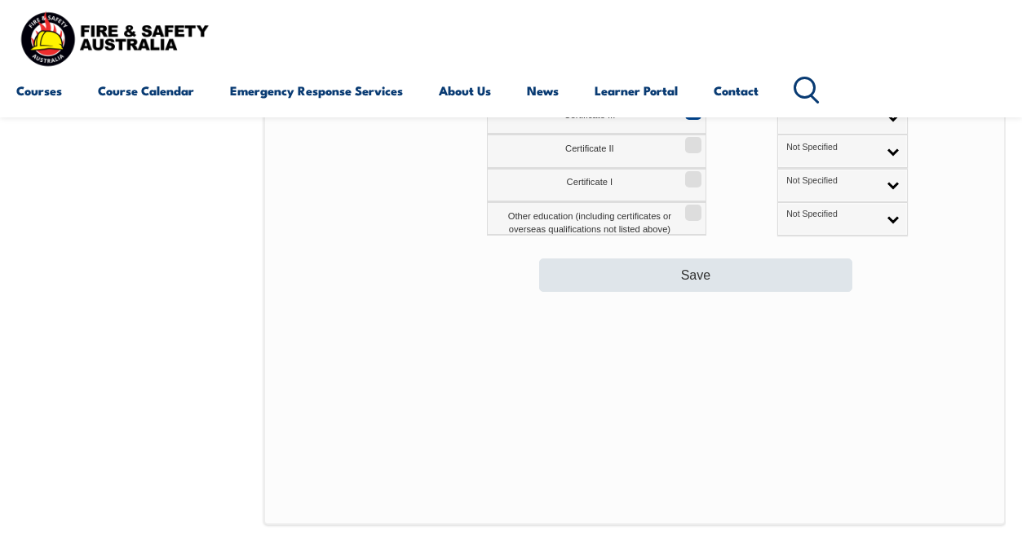
click at [690, 285] on button "Save" at bounding box center [695, 274] width 313 height 33
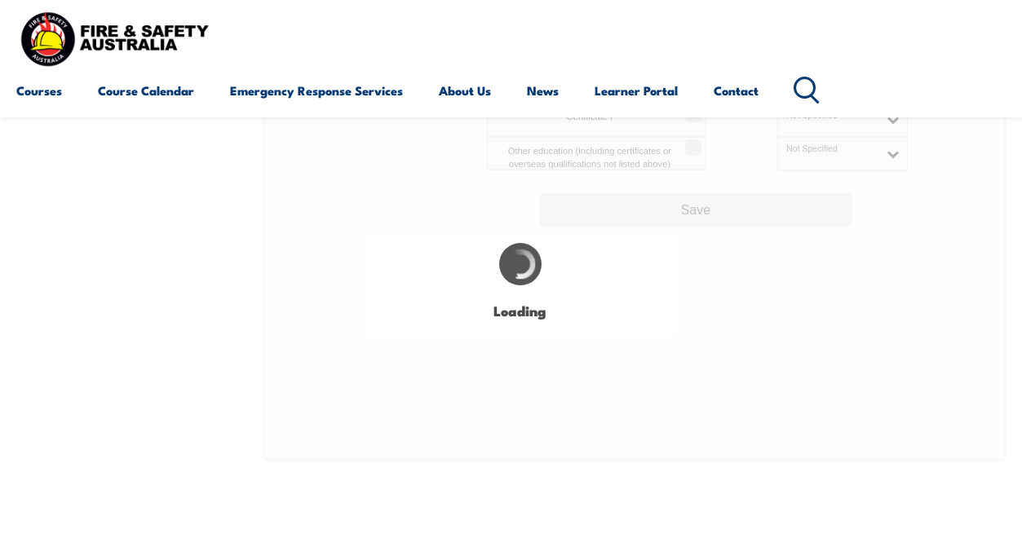
select select "false"
select select "true"
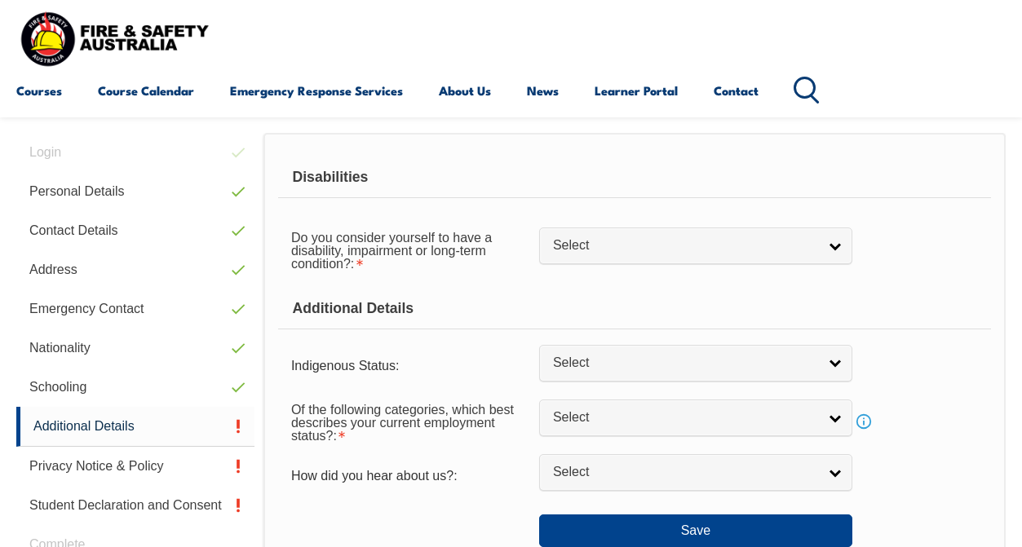
scroll to position [395, 0]
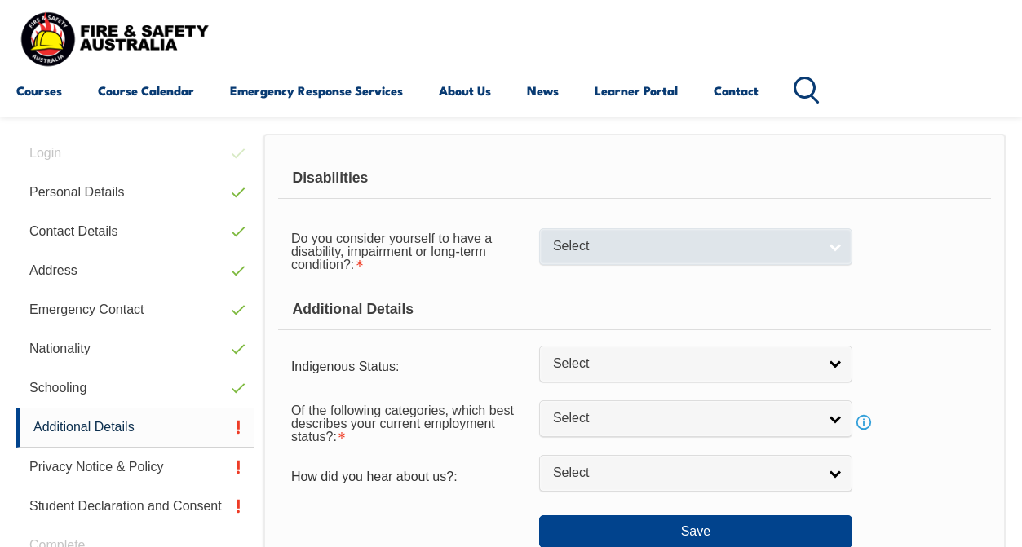
click at [671, 249] on span "Select" at bounding box center [685, 246] width 264 height 17
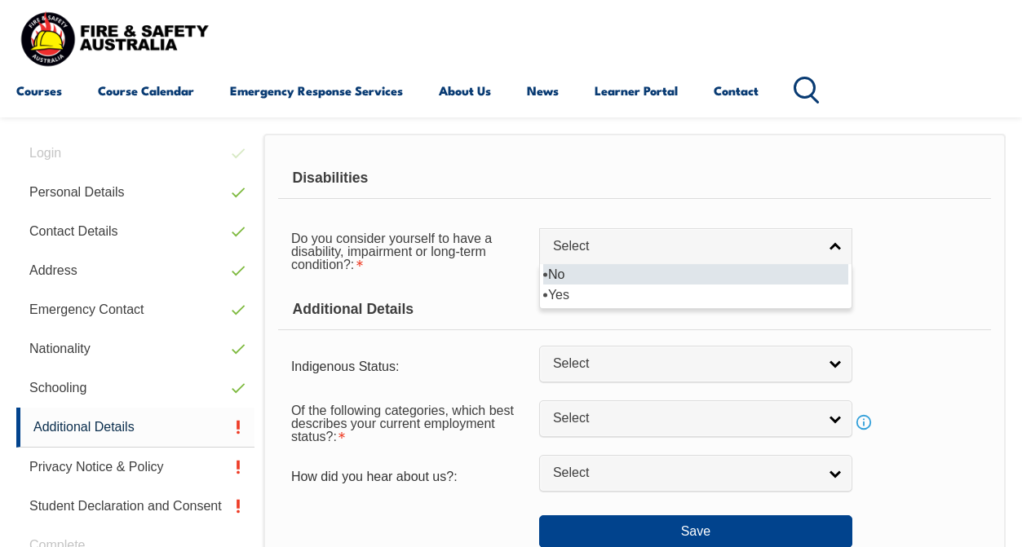
click at [657, 281] on li "No" at bounding box center [695, 274] width 305 height 20
select select "false"
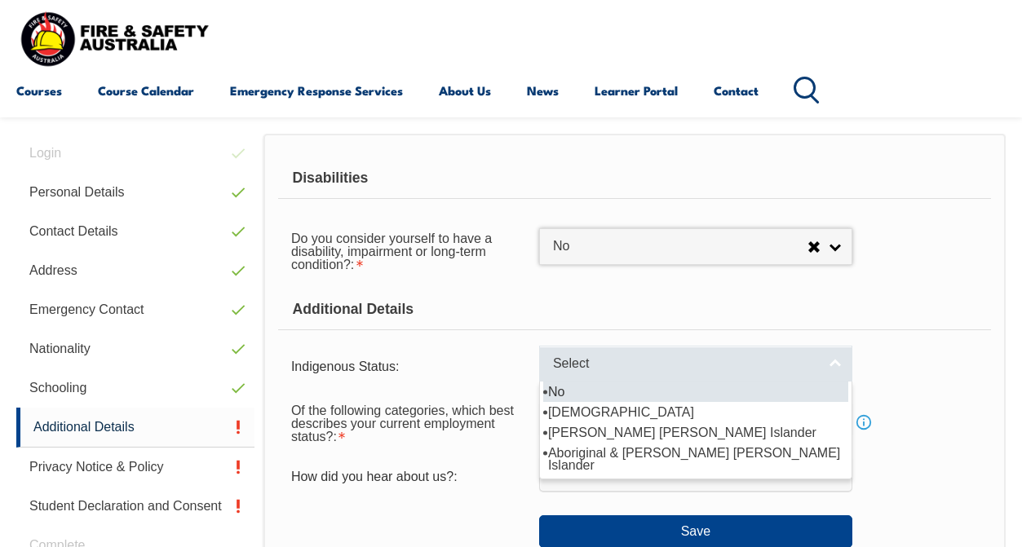
click at [666, 373] on span "Select" at bounding box center [685, 364] width 264 height 17
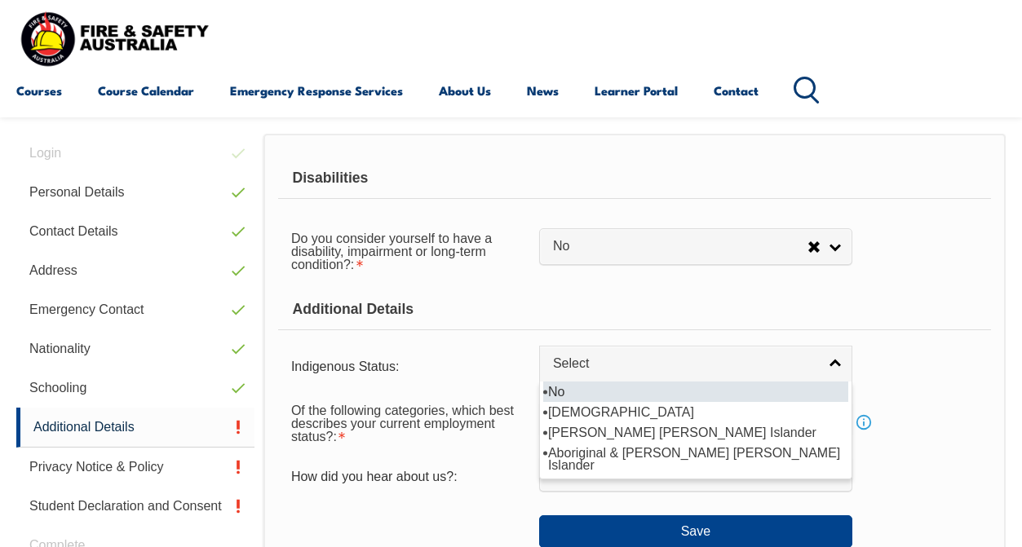
click at [661, 402] on li "No" at bounding box center [695, 392] width 305 height 20
select select "4"
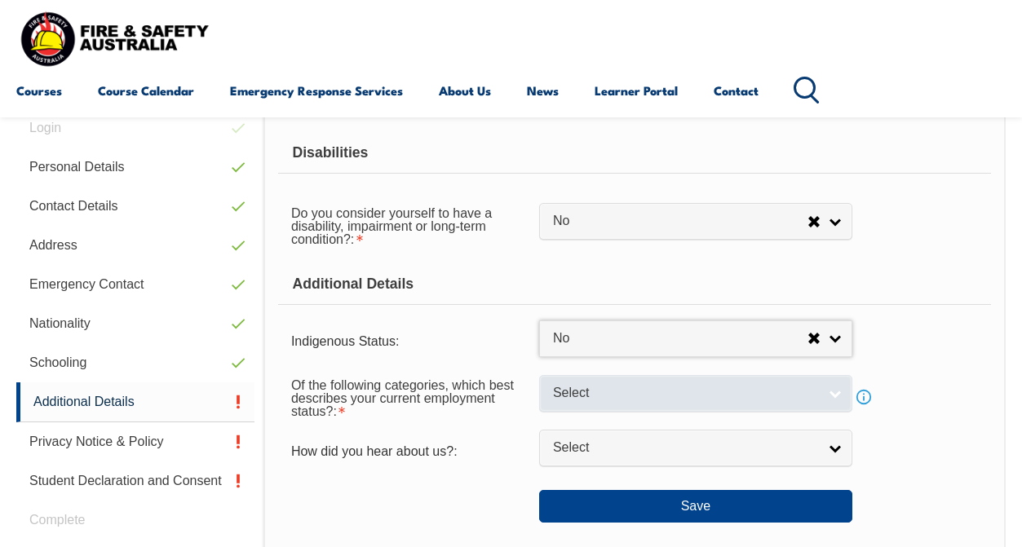
scroll to position [421, 0]
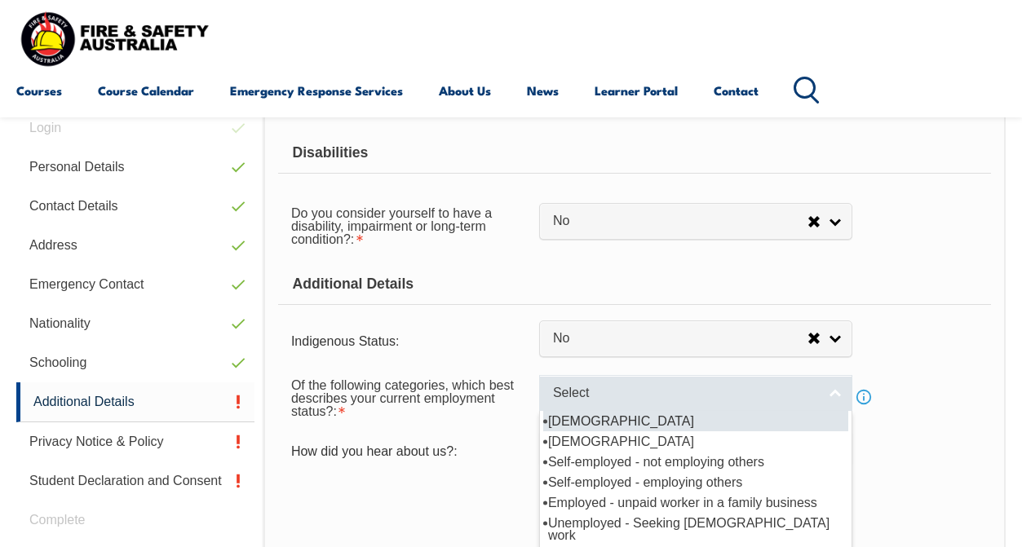
click at [661, 402] on span "Select" at bounding box center [685, 393] width 264 height 17
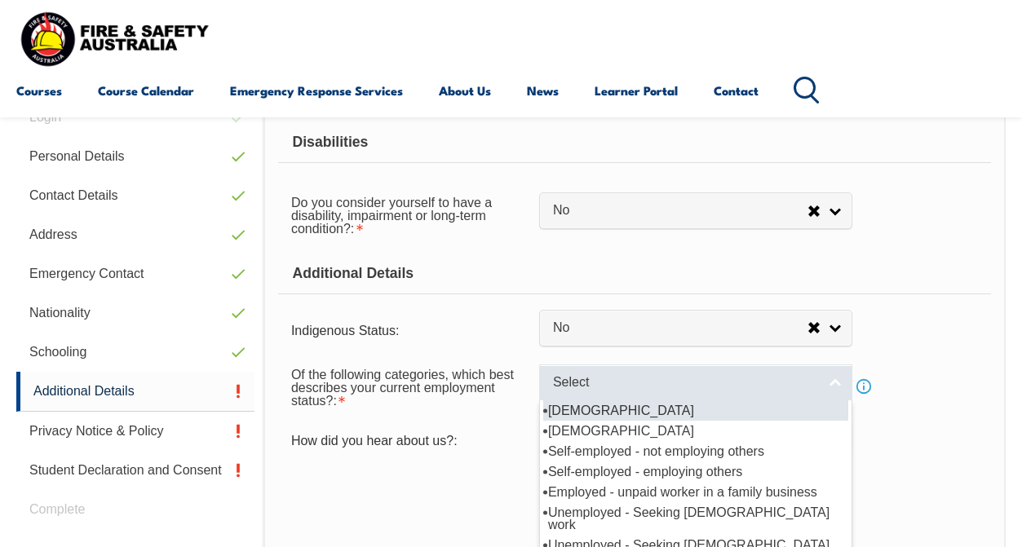
scroll to position [440, 0]
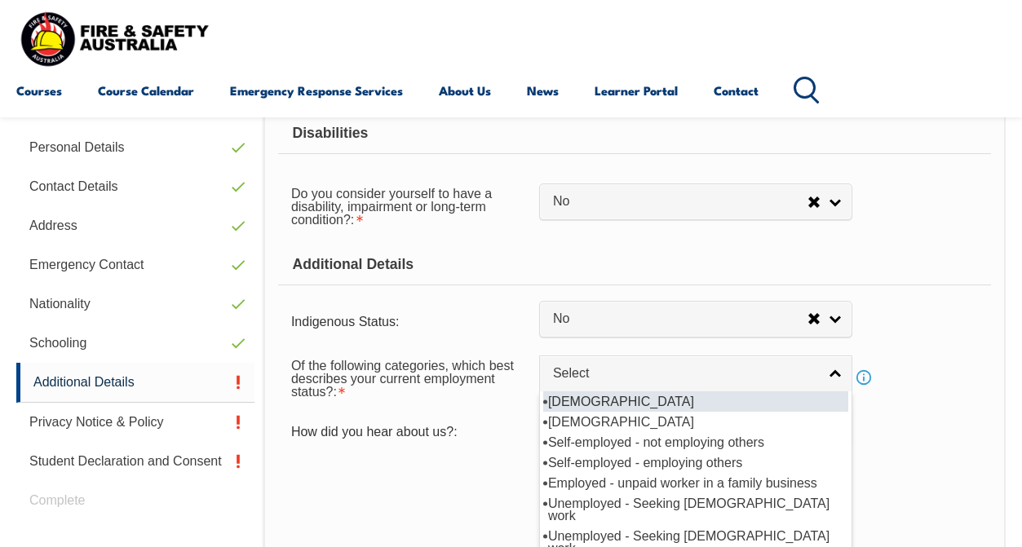
click at [655, 412] on li "[DEMOGRAPHIC_DATA]" at bounding box center [695, 401] width 305 height 20
select select "1"
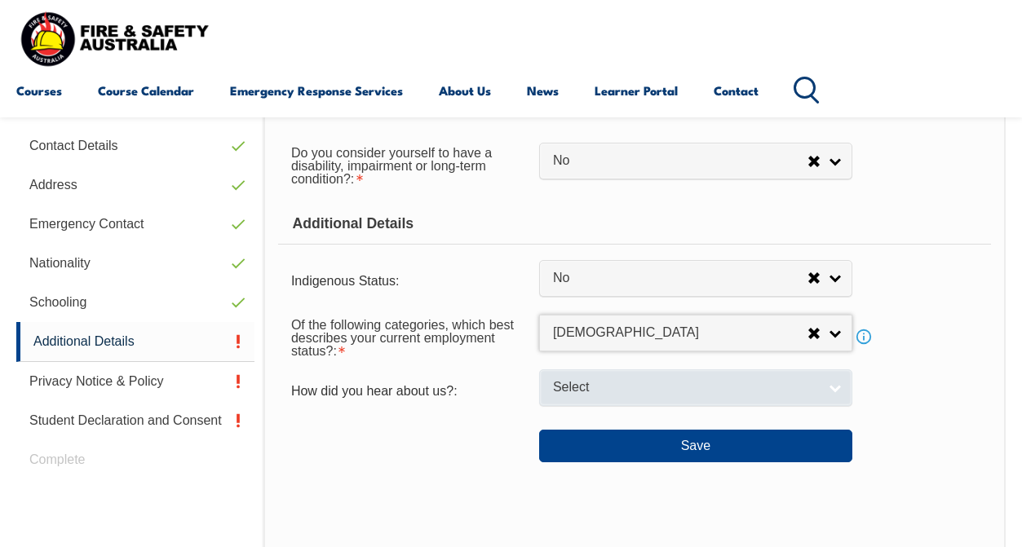
scroll to position [481, 0]
click at [643, 396] on span "Select" at bounding box center [685, 387] width 264 height 17
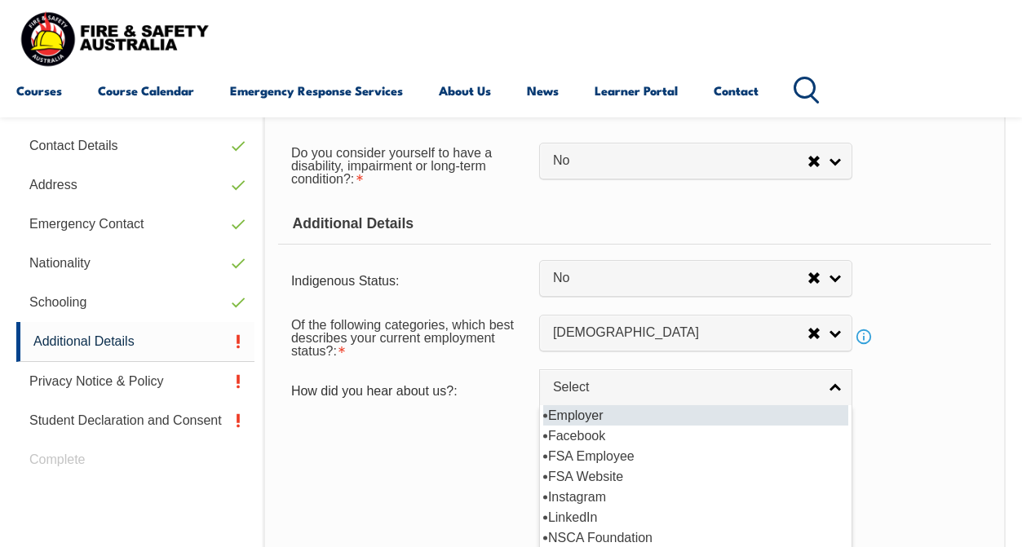
click at [609, 426] on li "Employer" at bounding box center [695, 415] width 305 height 20
select select "8019"
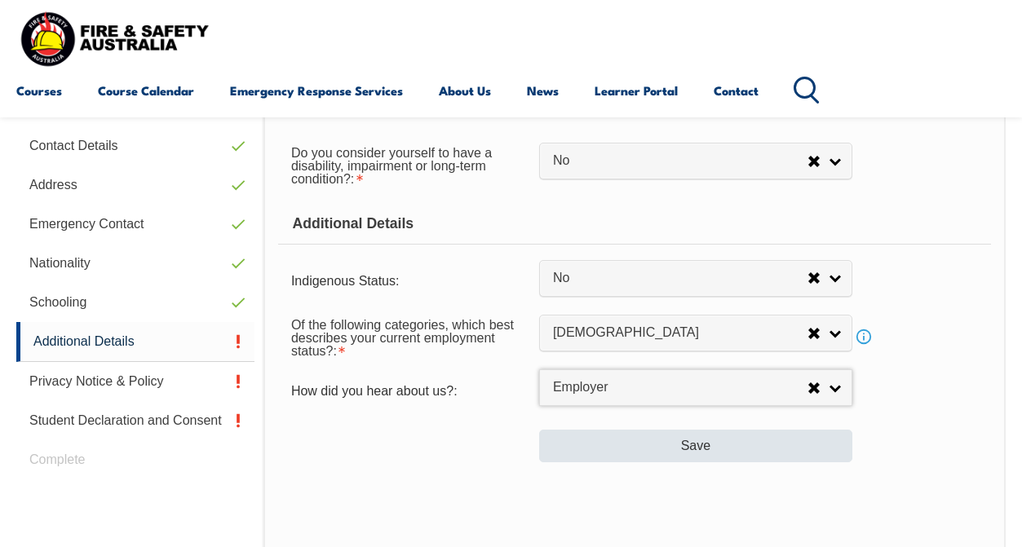
click at [606, 462] on button "Save" at bounding box center [695, 446] width 313 height 33
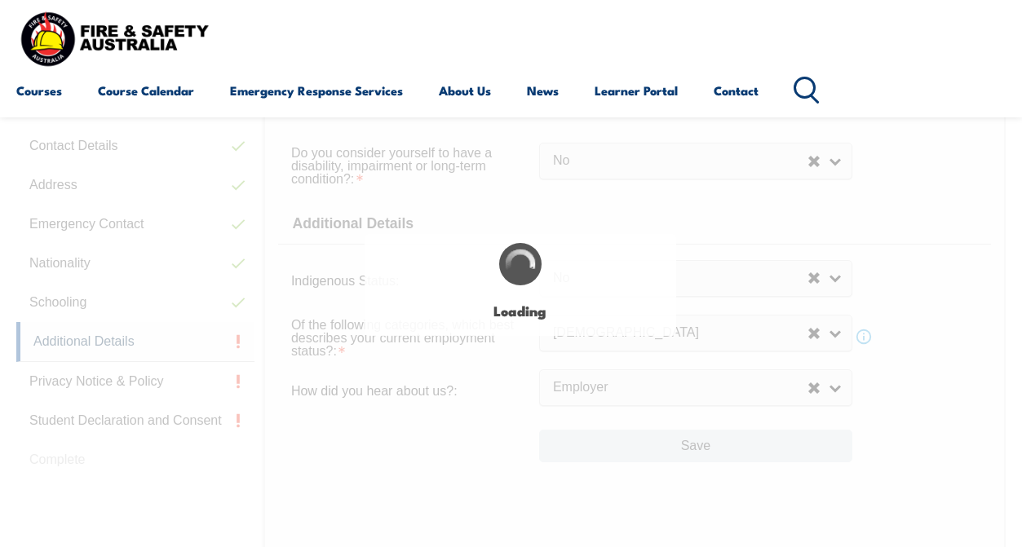
select select "false"
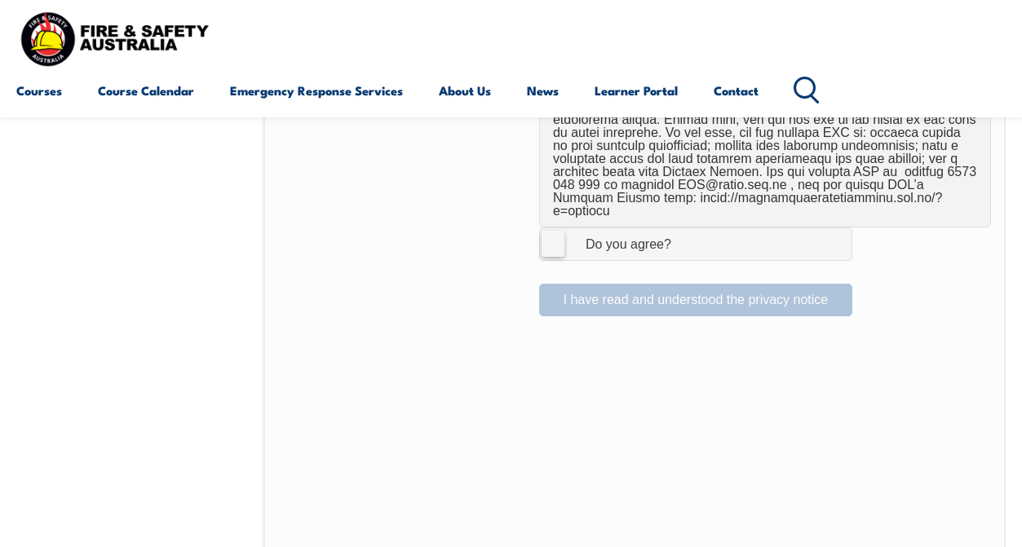
scroll to position [1155, 0]
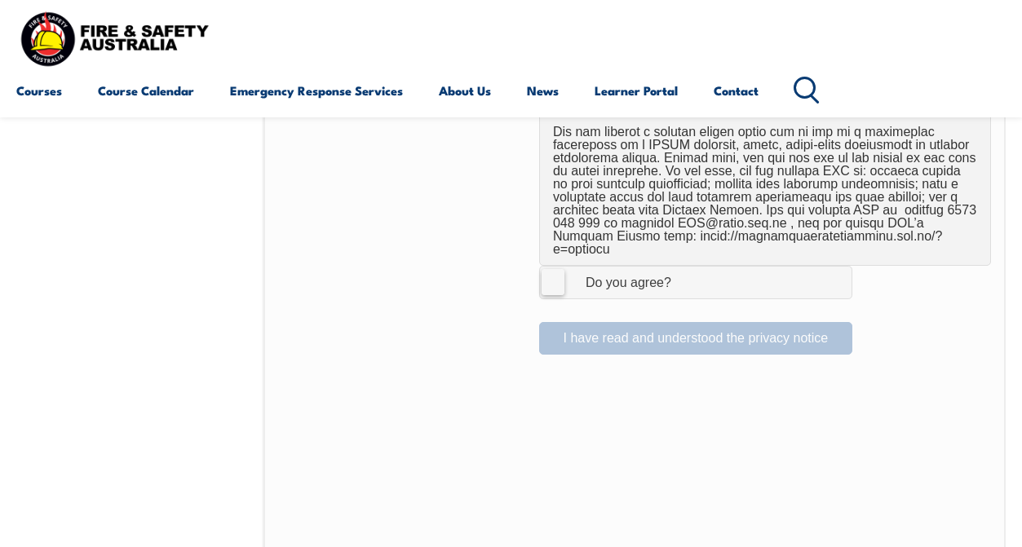
click at [554, 266] on label "I Agree Do you agree?" at bounding box center [695, 282] width 313 height 33
click at [684, 267] on input "I Agree Do you agree?" at bounding box center [698, 282] width 28 height 31
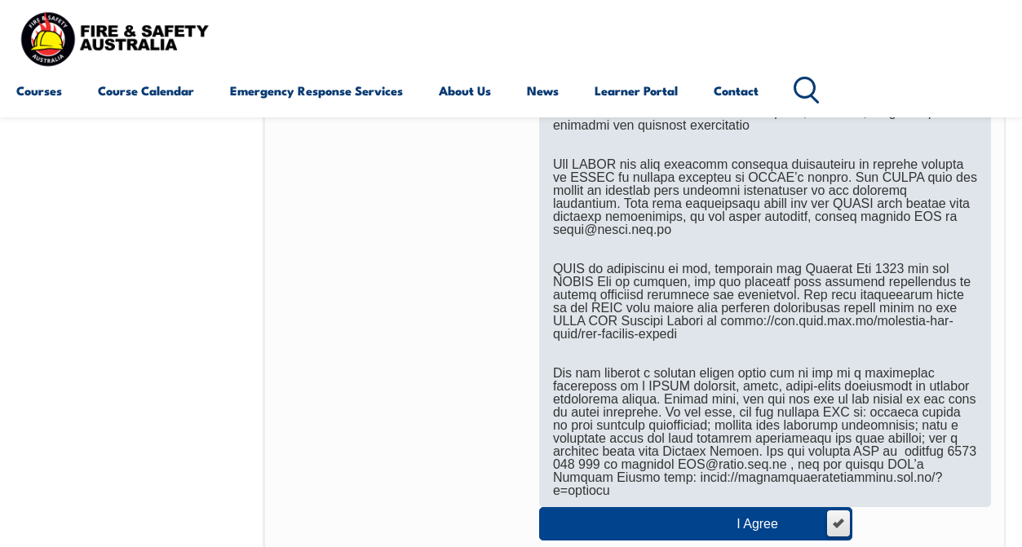
scroll to position [1108, 0]
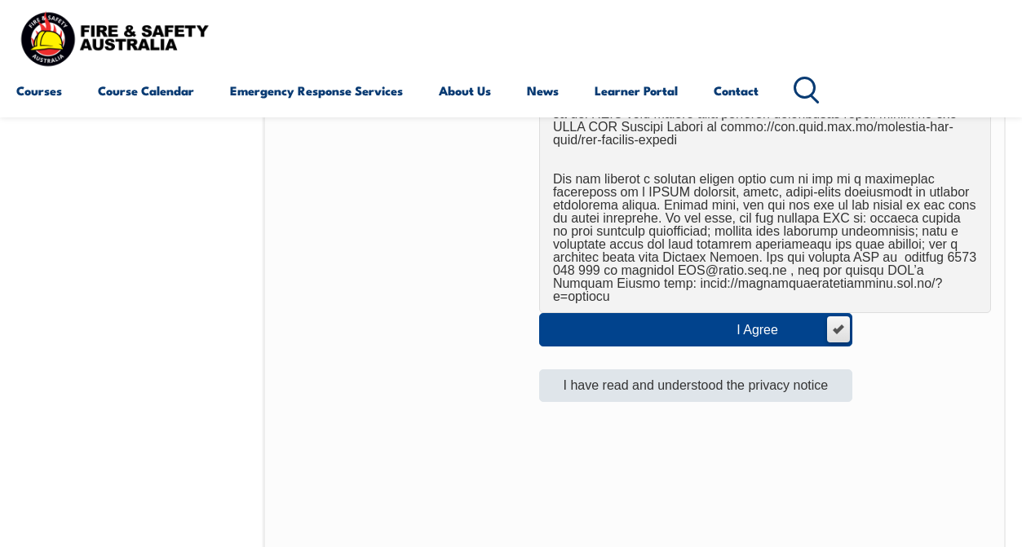
click at [652, 374] on button "I have read and understood the privacy notice" at bounding box center [695, 385] width 313 height 33
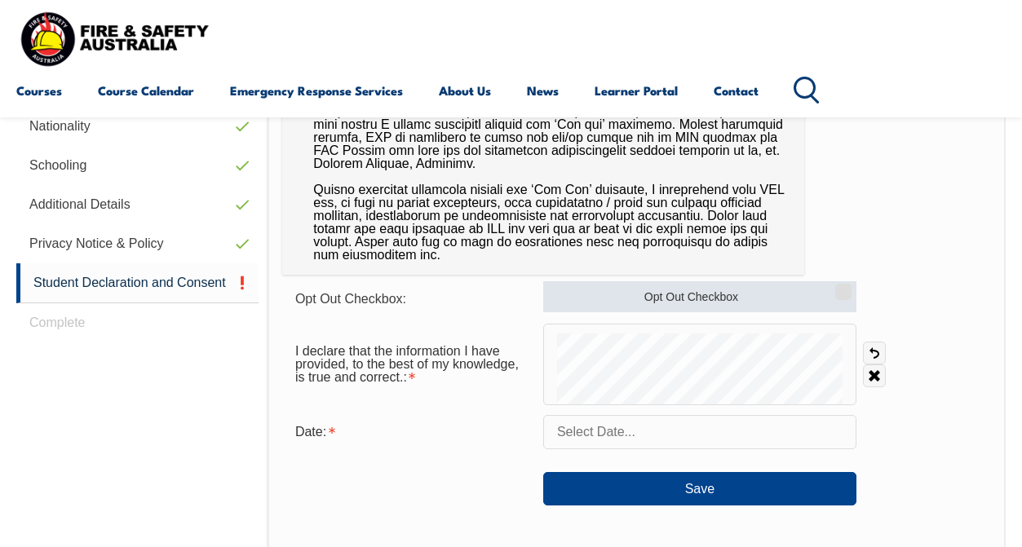
scroll to position [618, 0]
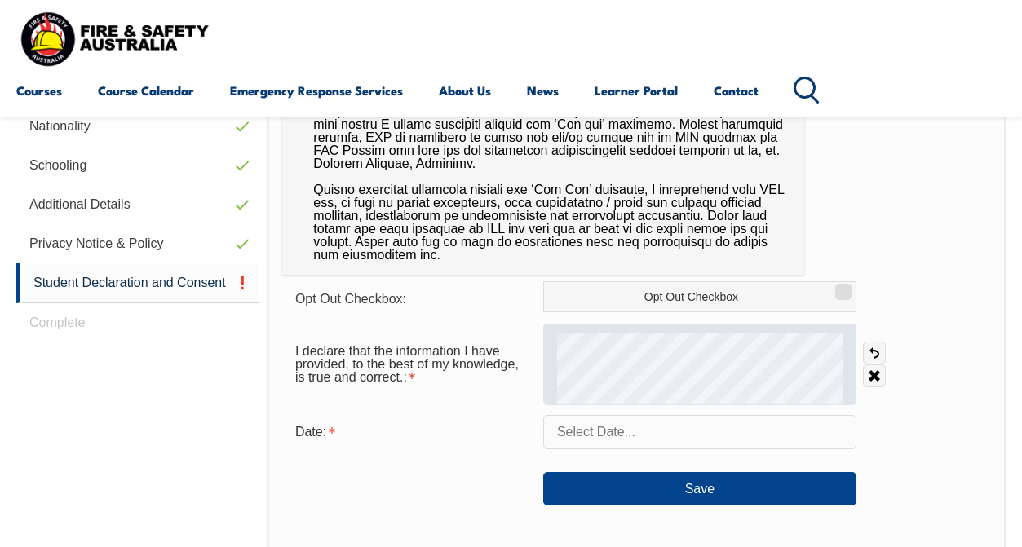
click at [660, 386] on div at bounding box center [699, 365] width 313 height 82
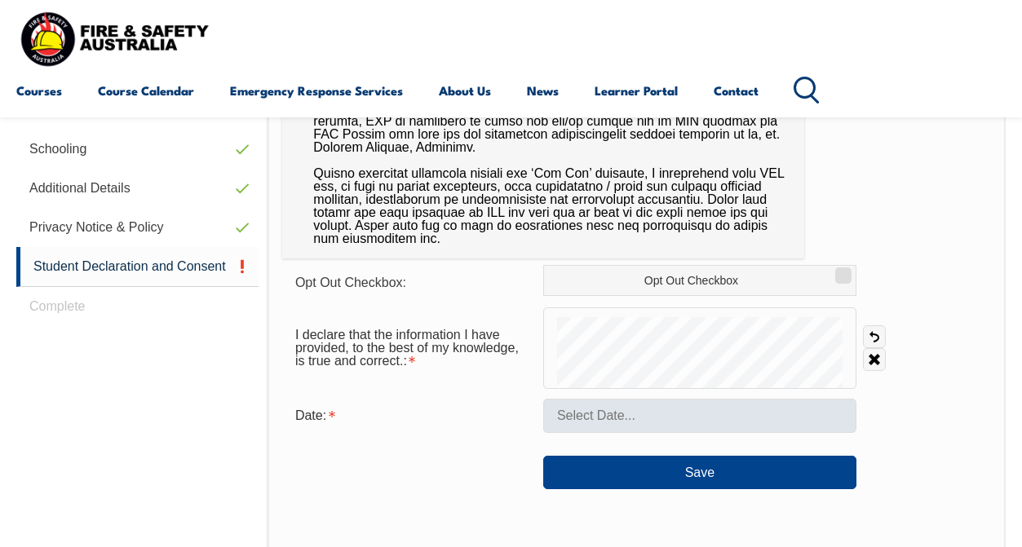
scroll to position [636, 0]
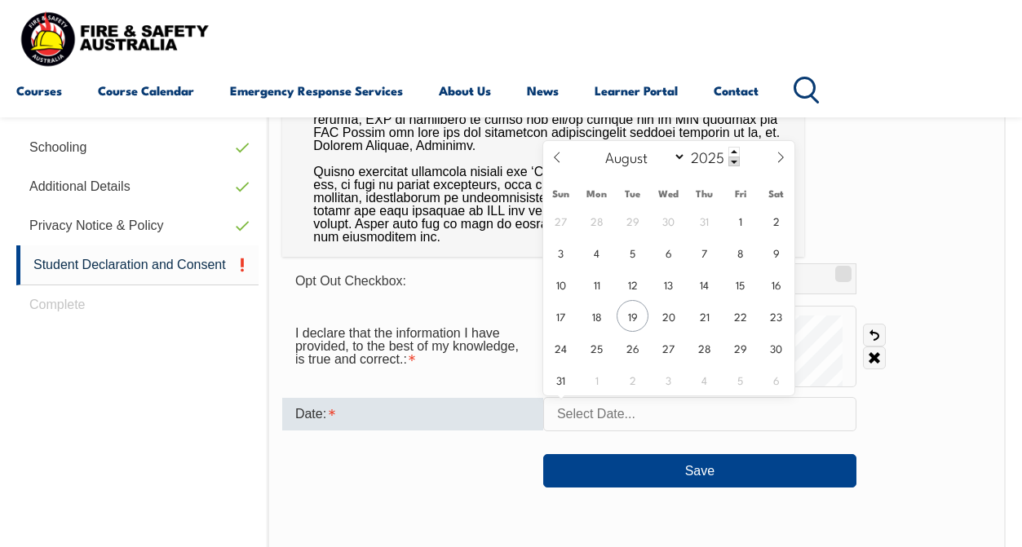
click at [681, 415] on input "text" at bounding box center [699, 414] width 313 height 34
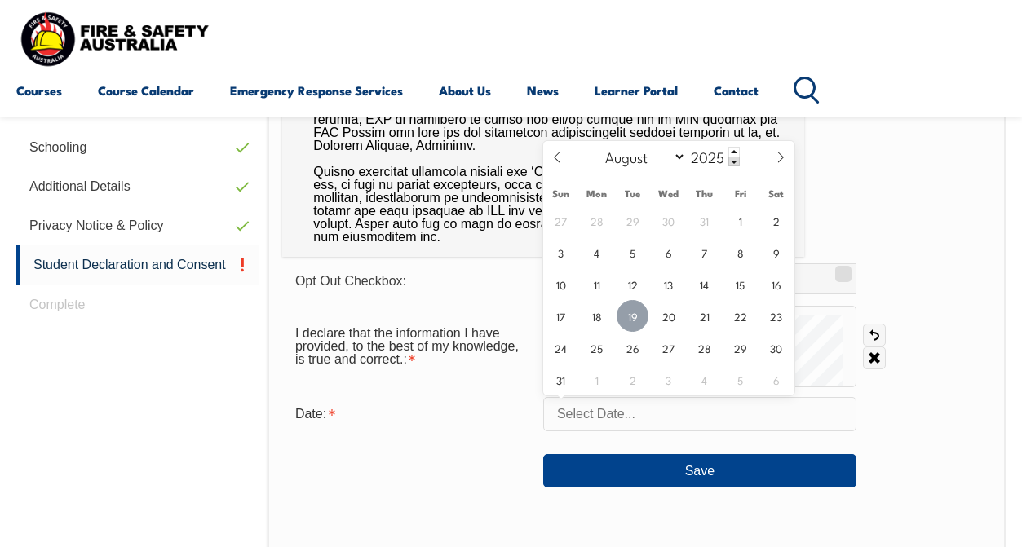
click at [632, 316] on span "19" at bounding box center [632, 316] width 32 height 32
type input "August 19, 2025"
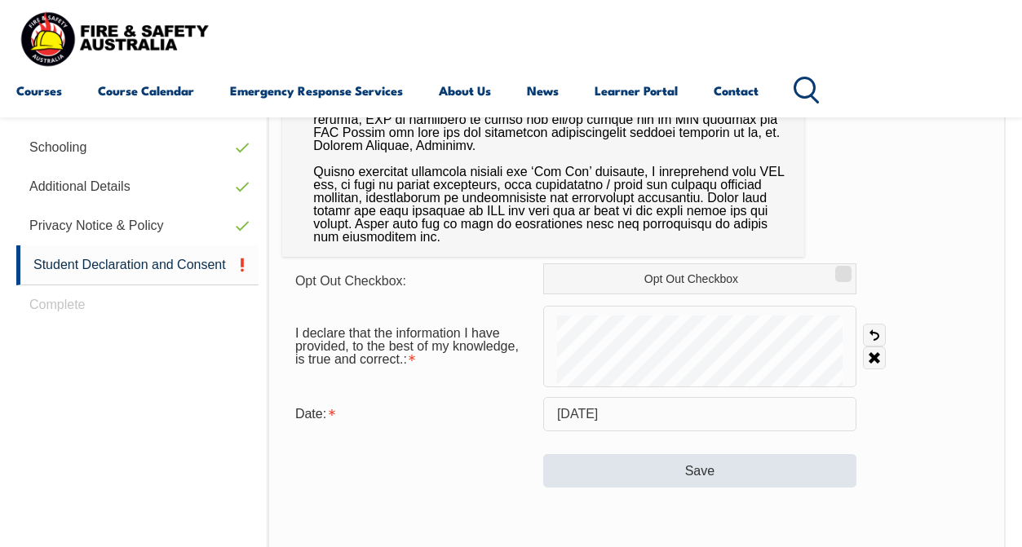
click at [688, 470] on button "Save" at bounding box center [699, 470] width 313 height 33
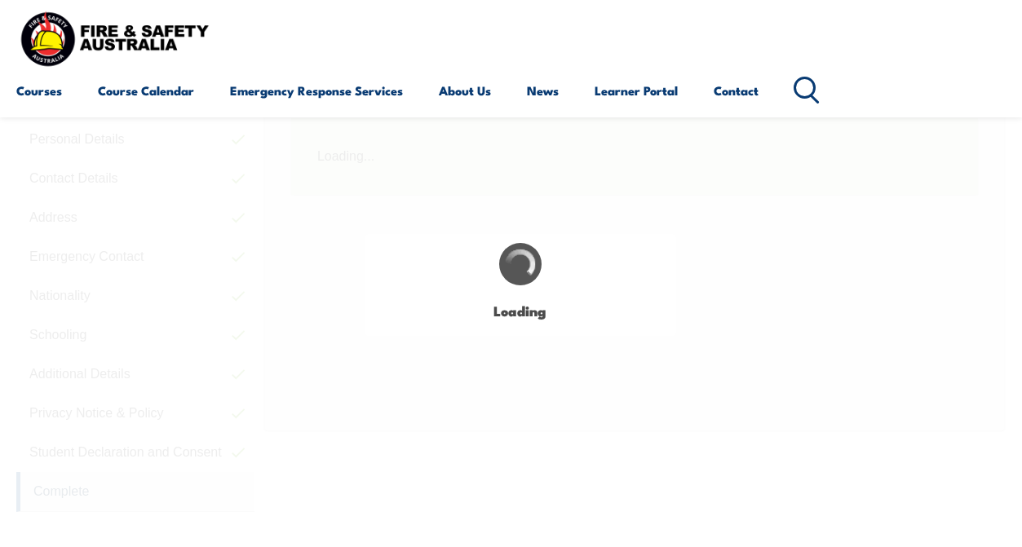
scroll to position [403, 0]
